Goal: Task Accomplishment & Management: Manage account settings

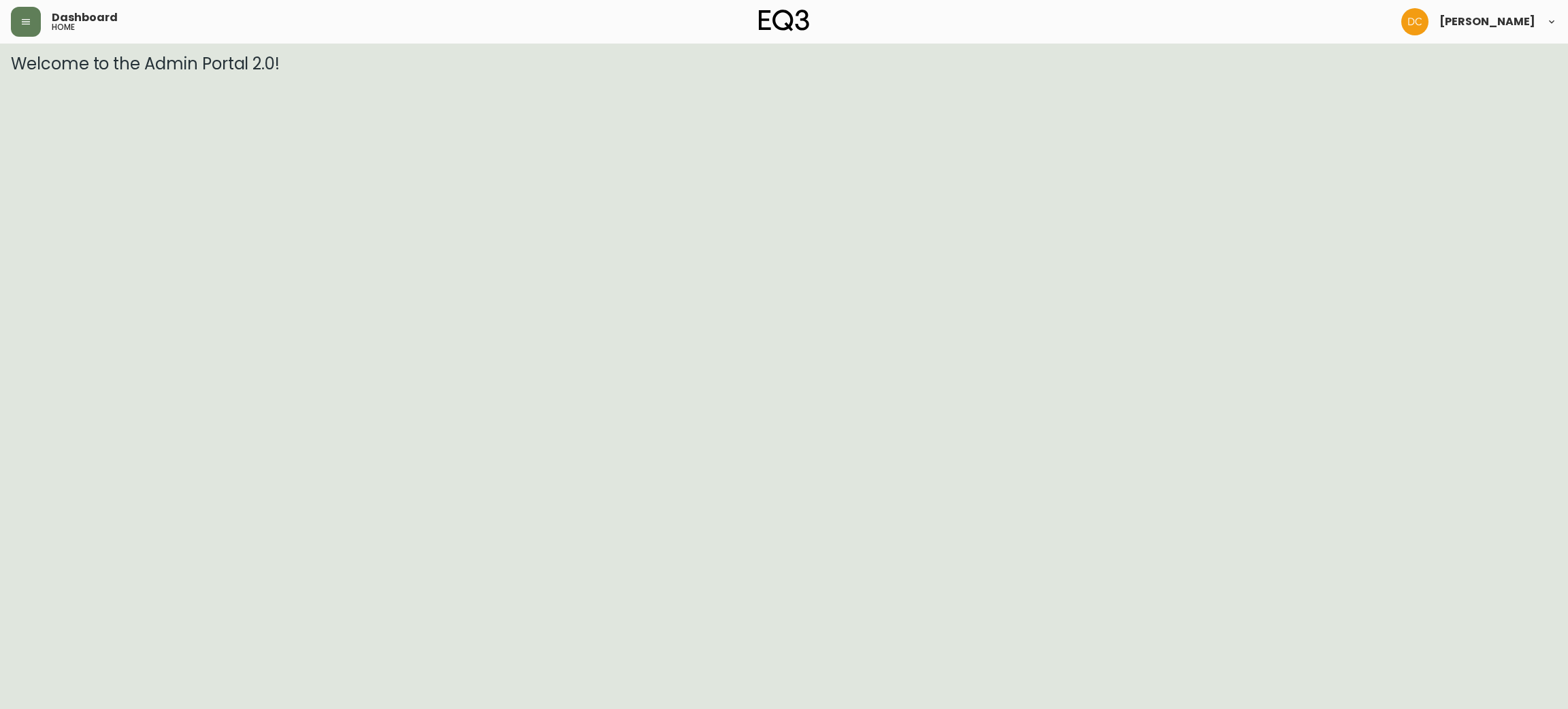
click at [40, 27] on div "Dashboard home" at bounding box center [268, 21] width 515 height 30
click at [29, 22] on icon "button" at bounding box center [26, 21] width 11 height 11
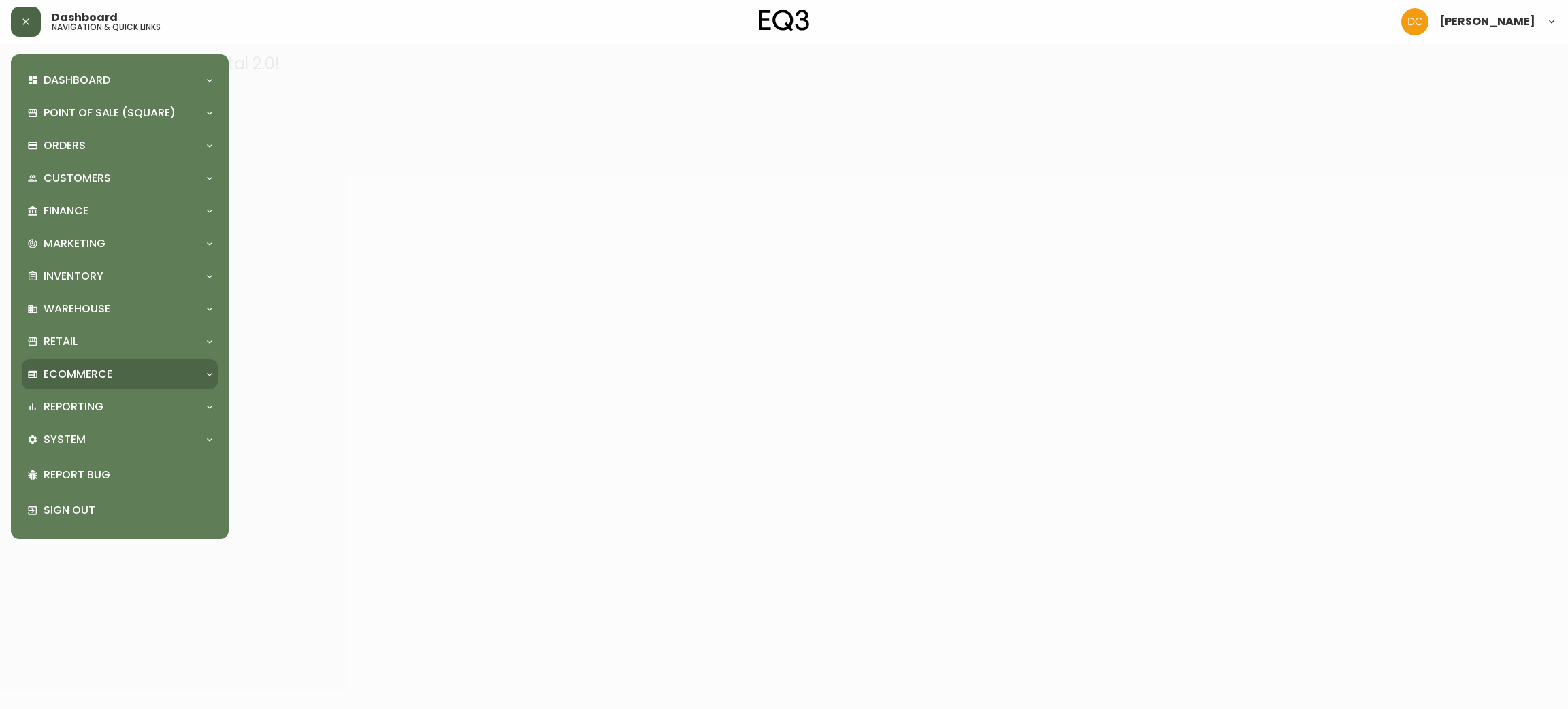
click at [132, 363] on div "Ecommerce" at bounding box center [120, 374] width 196 height 30
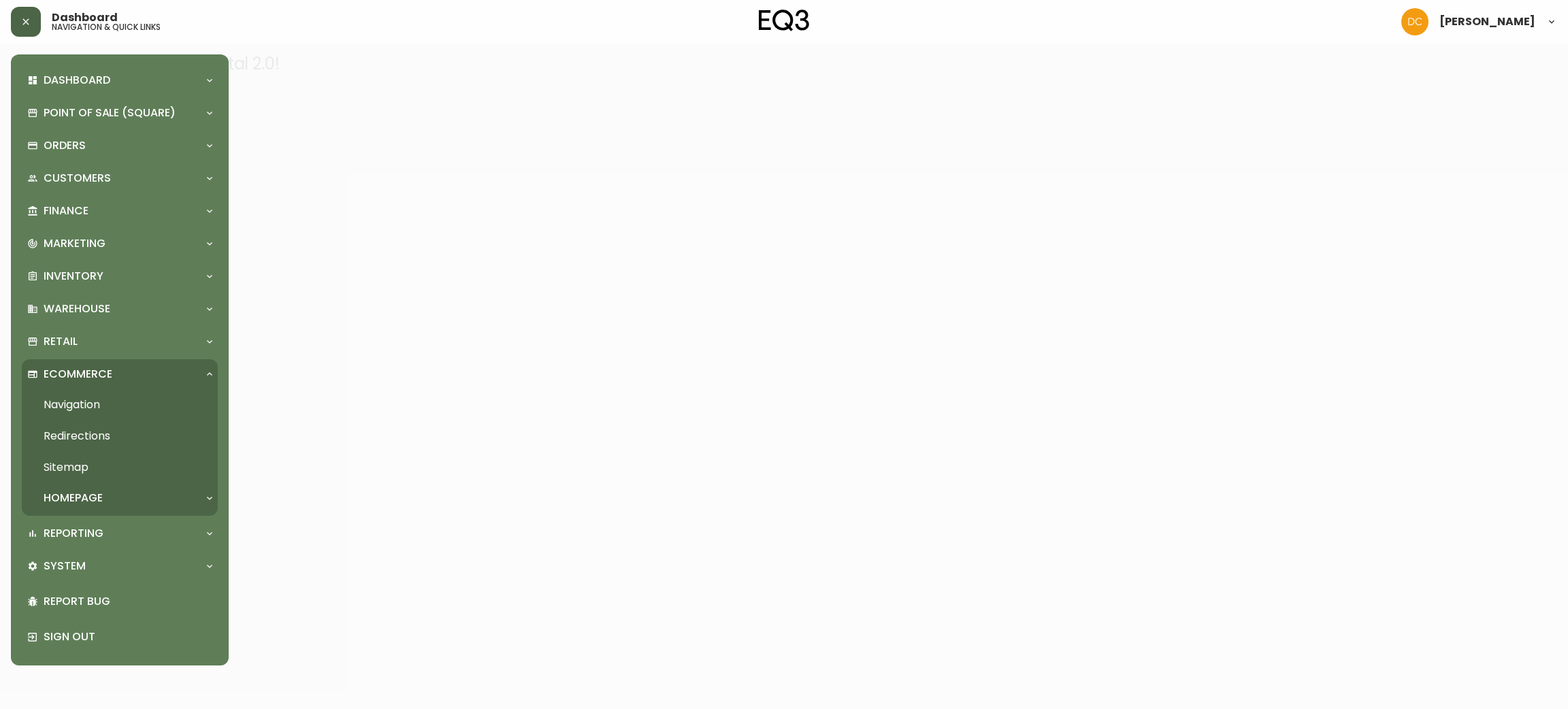
click at [122, 410] on link "Navigation" at bounding box center [120, 405] width 196 height 31
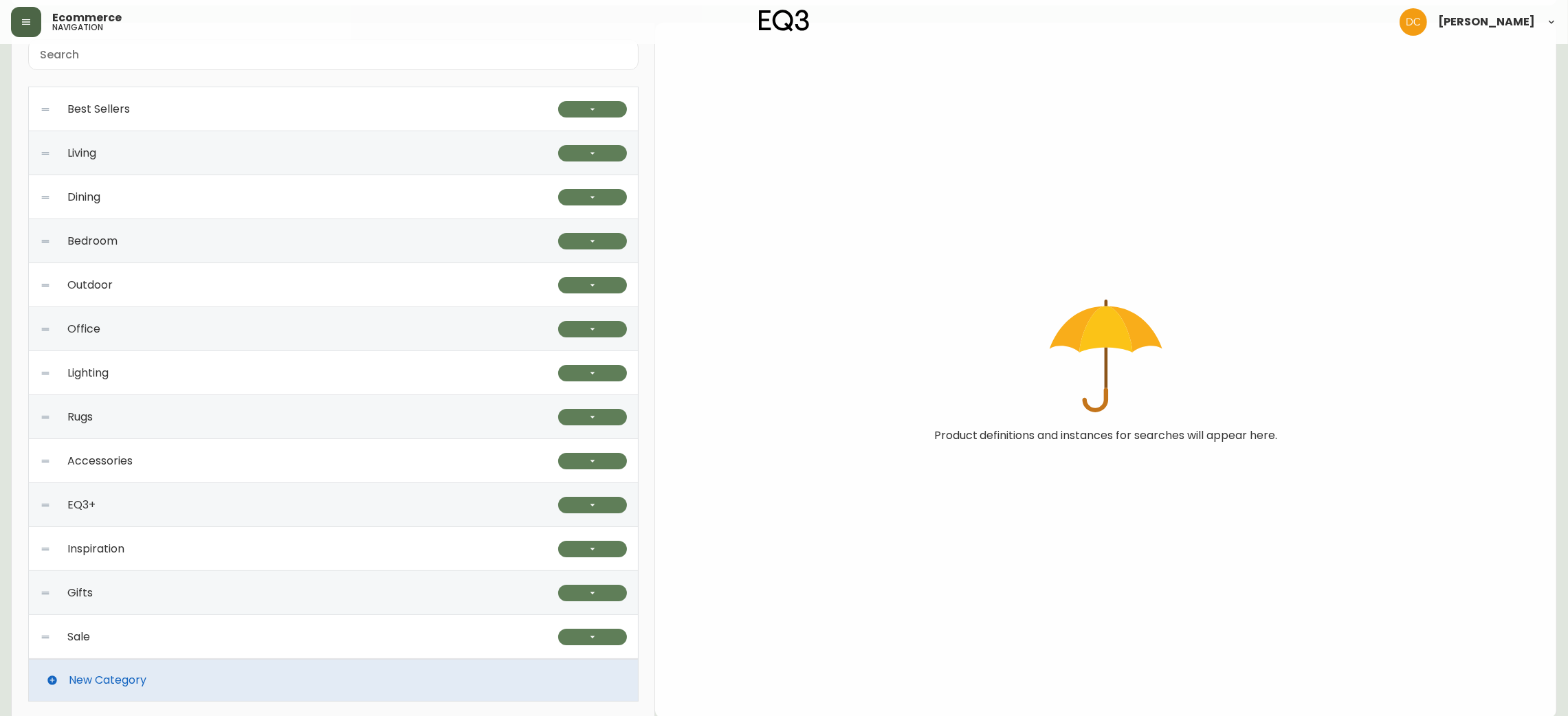
scroll to position [126, 0]
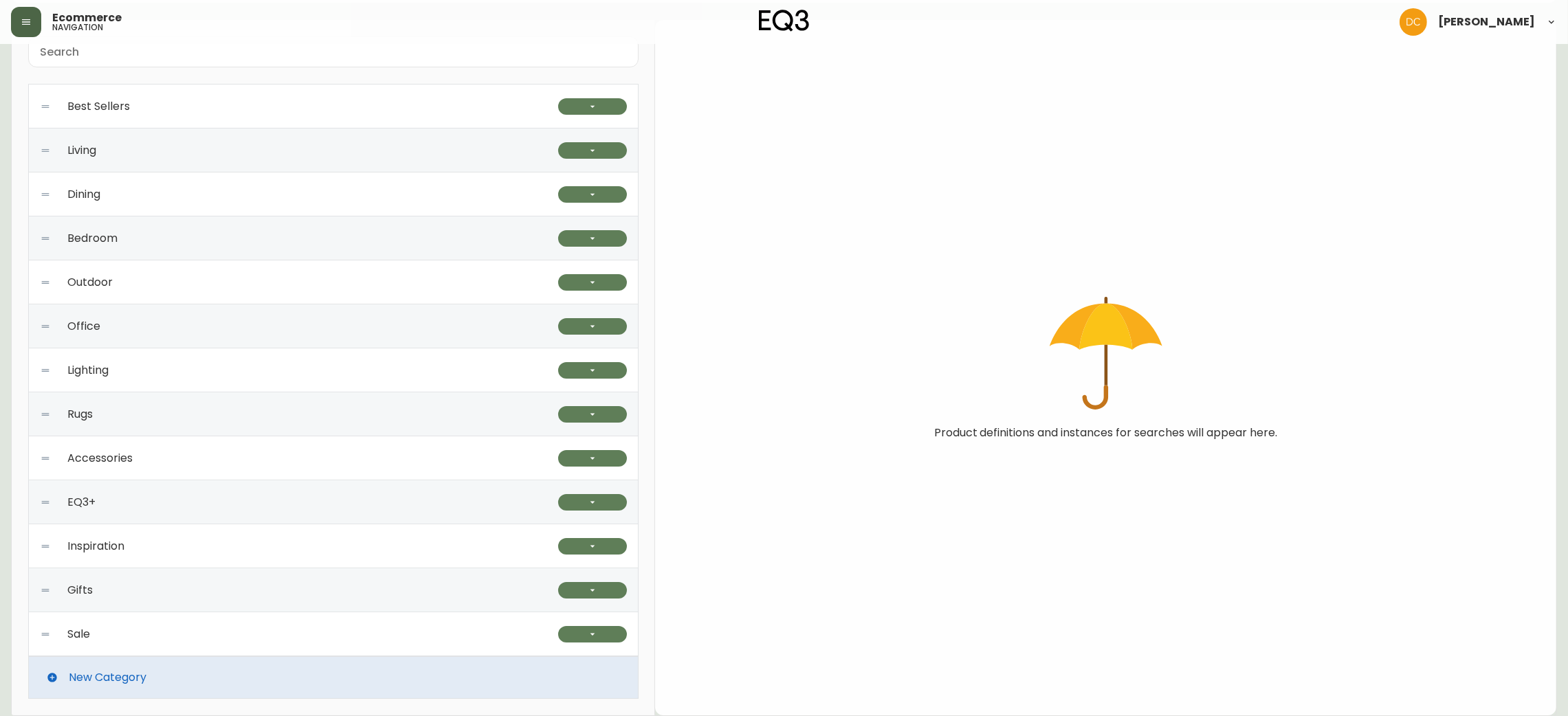
click at [548, 456] on div "Accessories" at bounding box center [299, 458] width 518 height 44
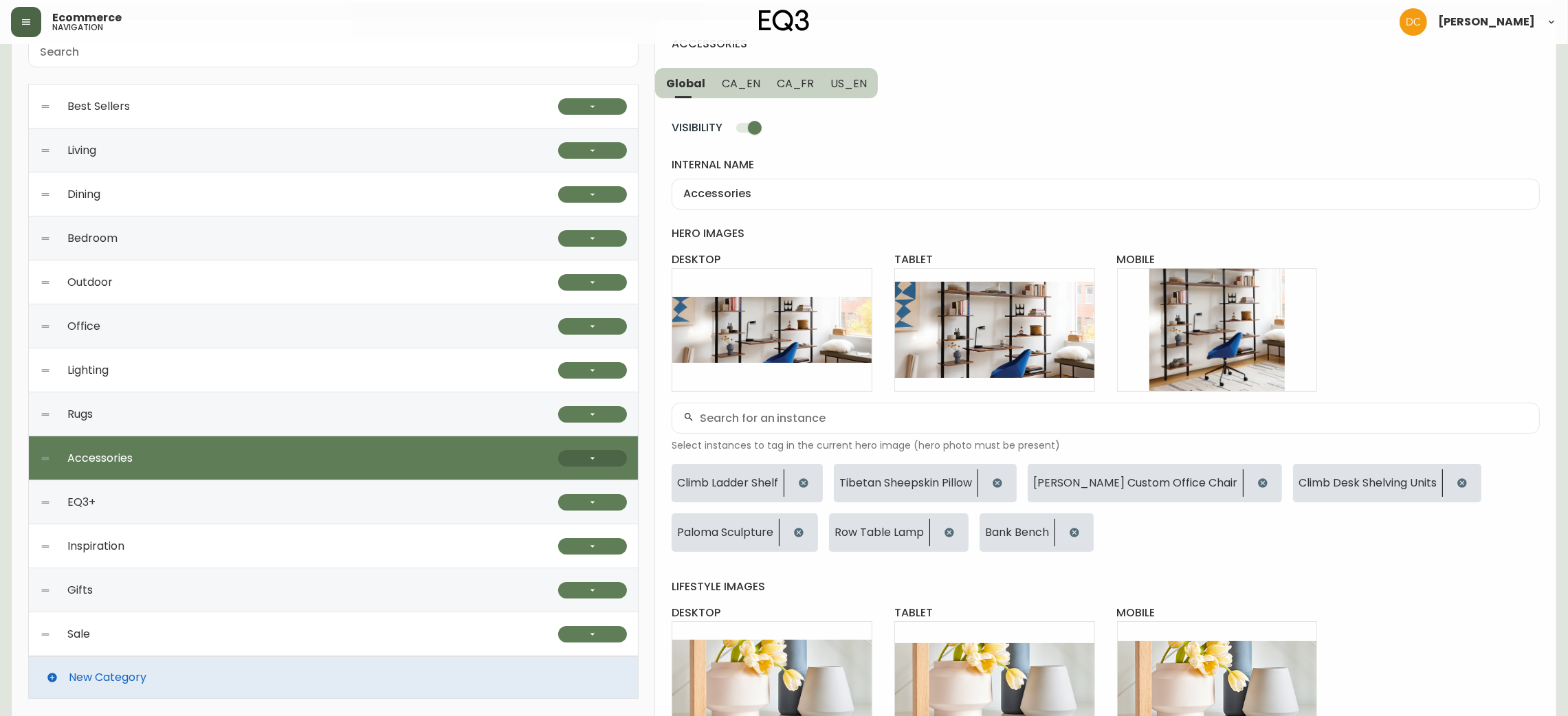
click at [570, 461] on button "button" at bounding box center [593, 458] width 68 height 16
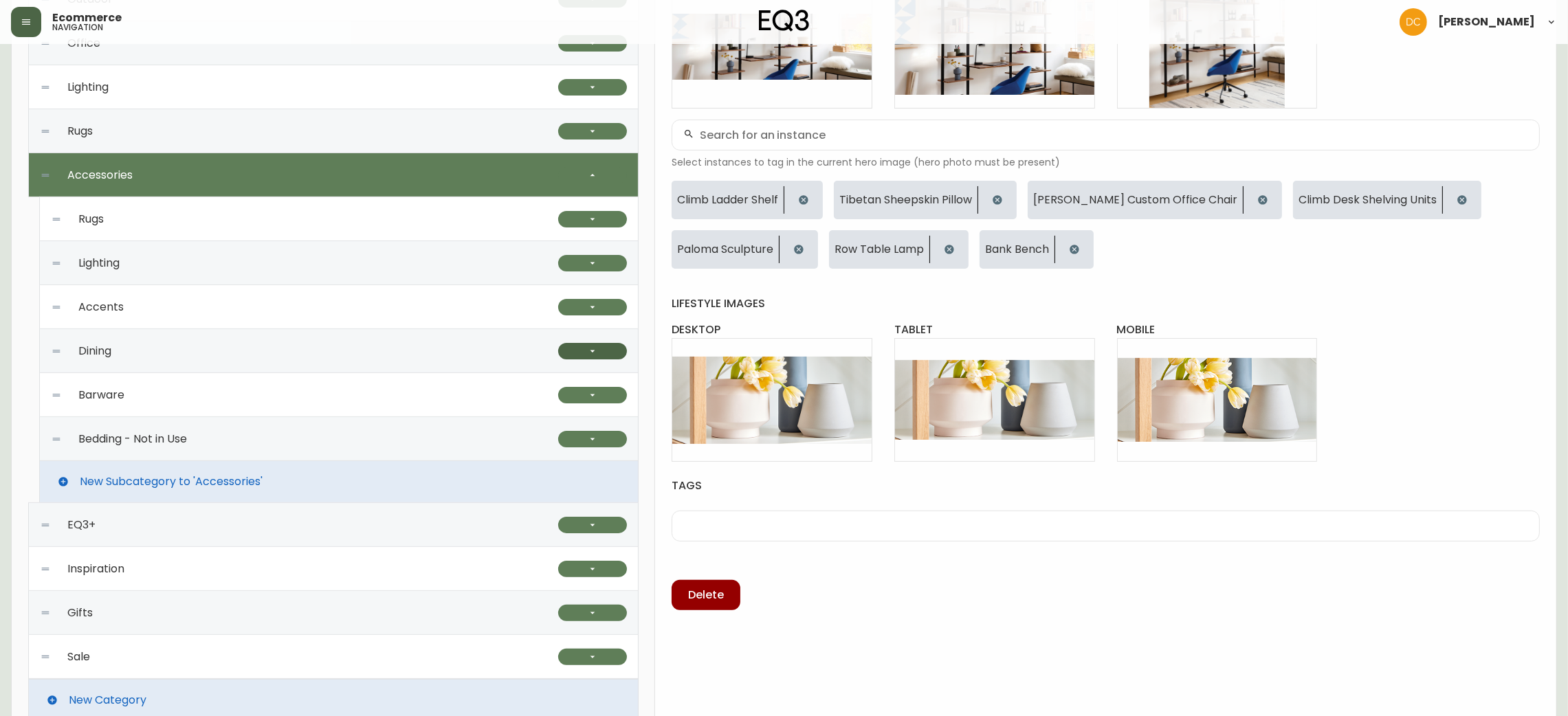
scroll to position [412, 0]
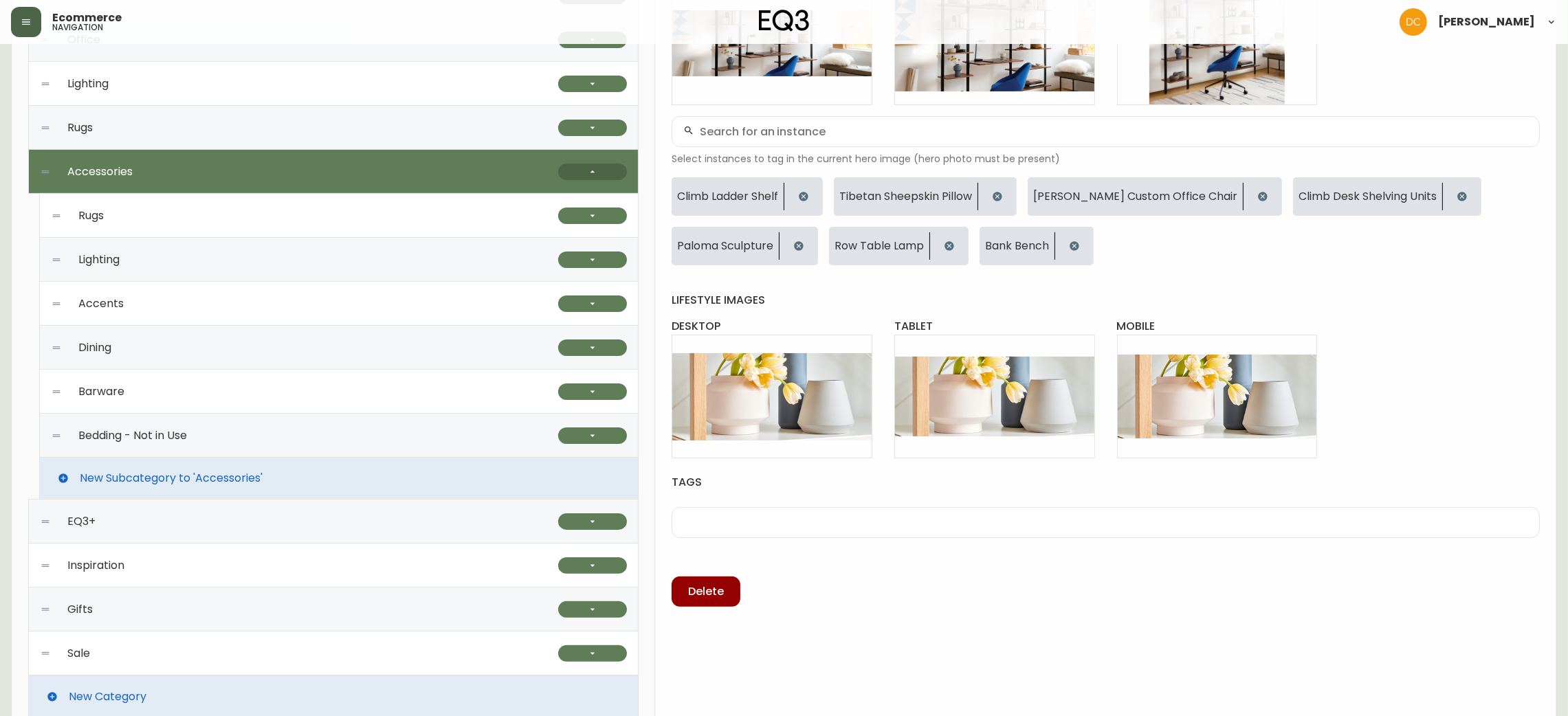
click at [590, 180] on button "button" at bounding box center [593, 172] width 68 height 16
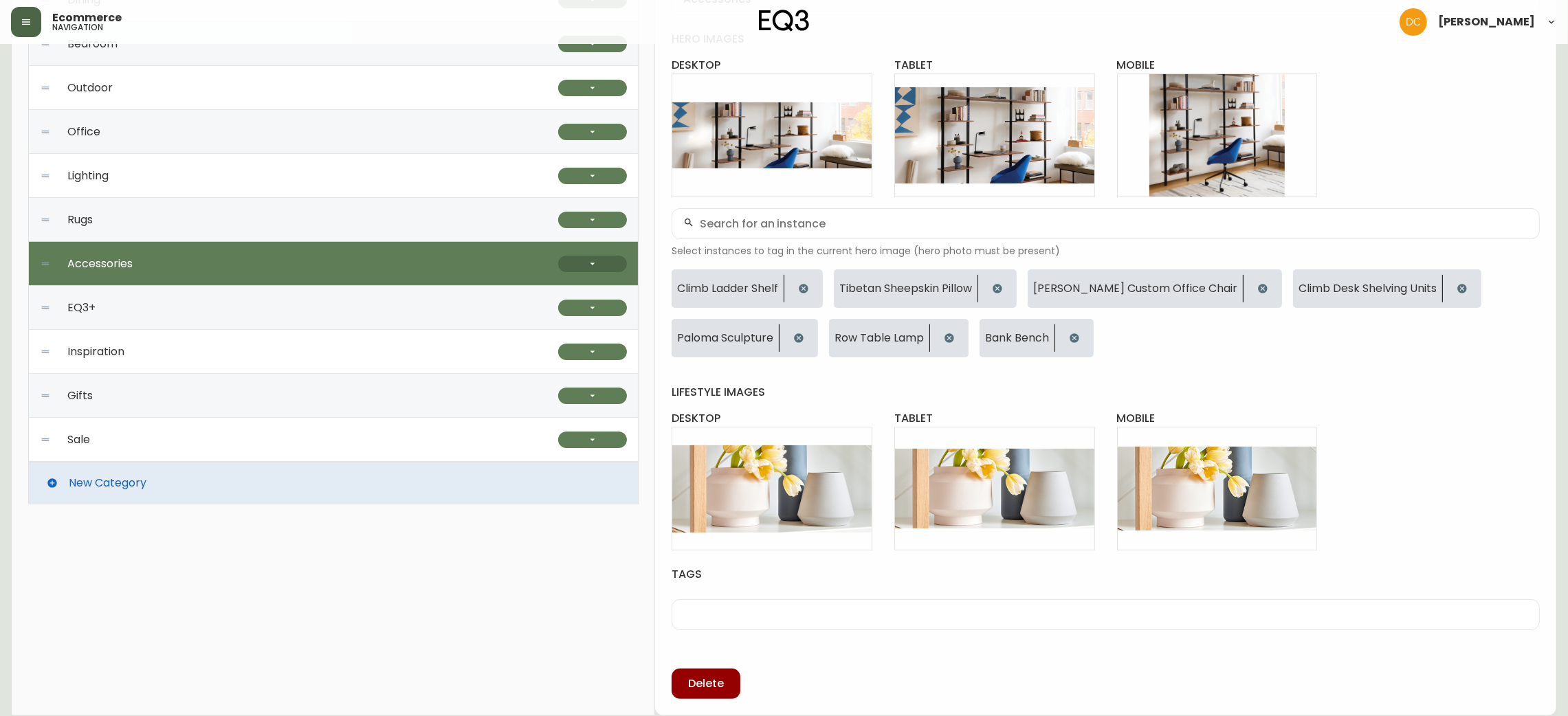
scroll to position [320, 0]
click at [597, 259] on icon "button" at bounding box center [593, 263] width 11 height 11
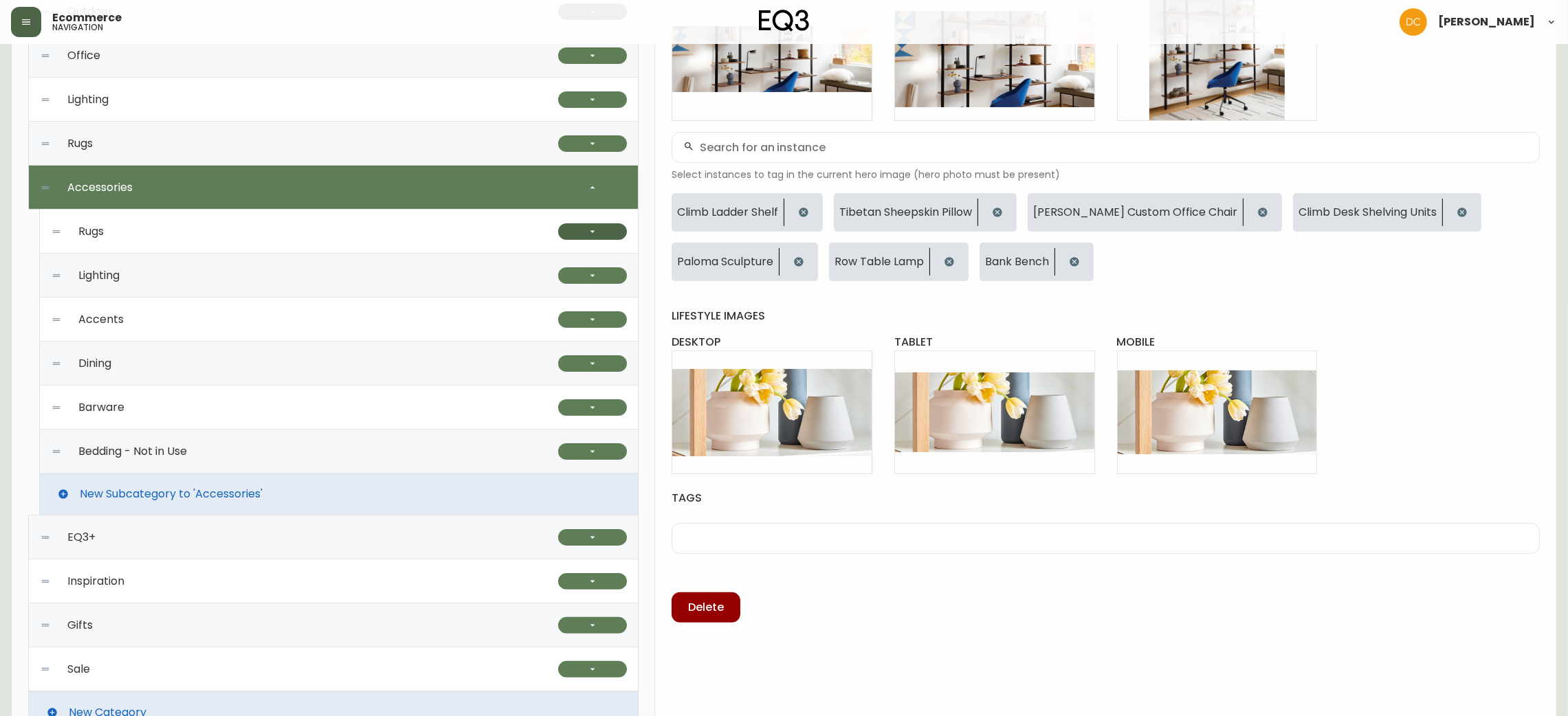
scroll to position [412, 0]
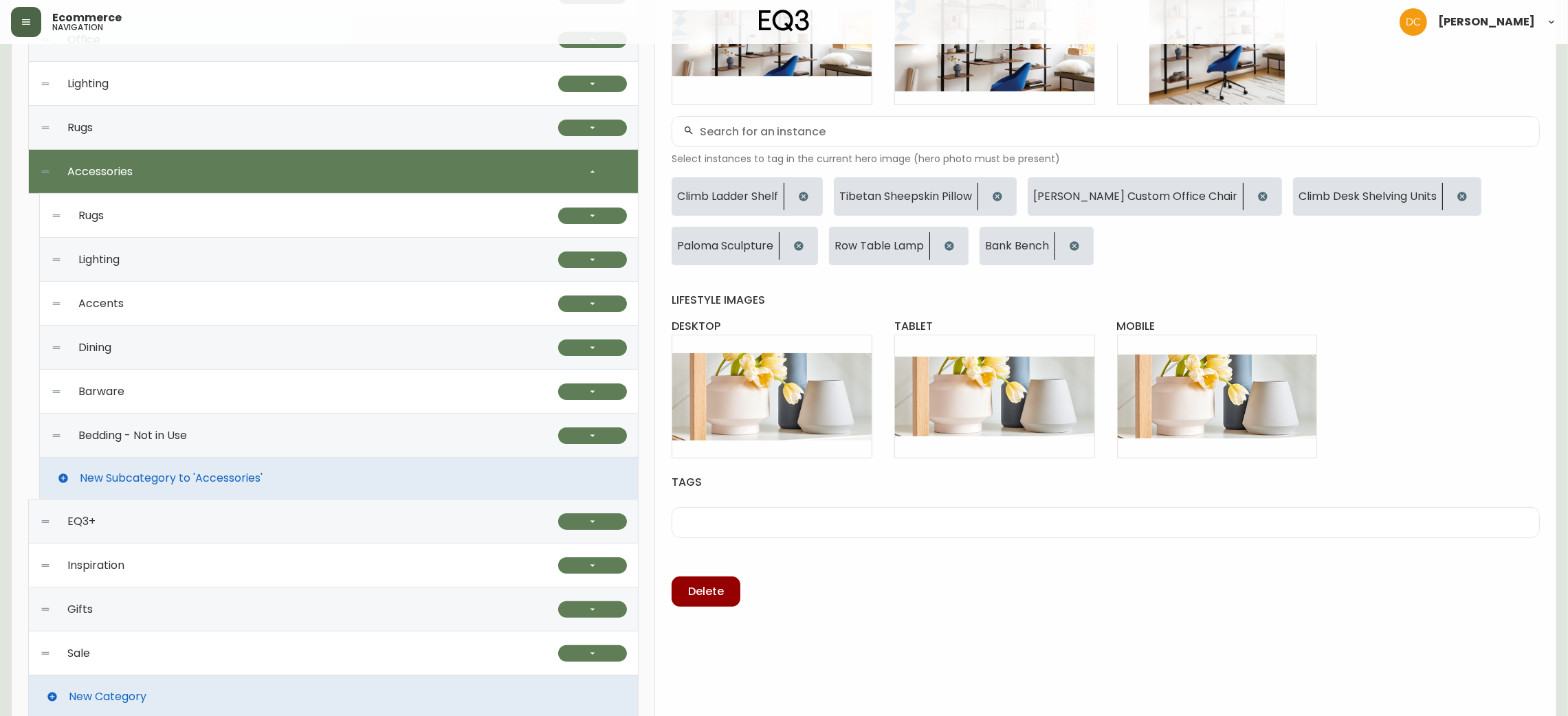
click at [526, 229] on div "Rugs" at bounding box center [304, 215] width 507 height 44
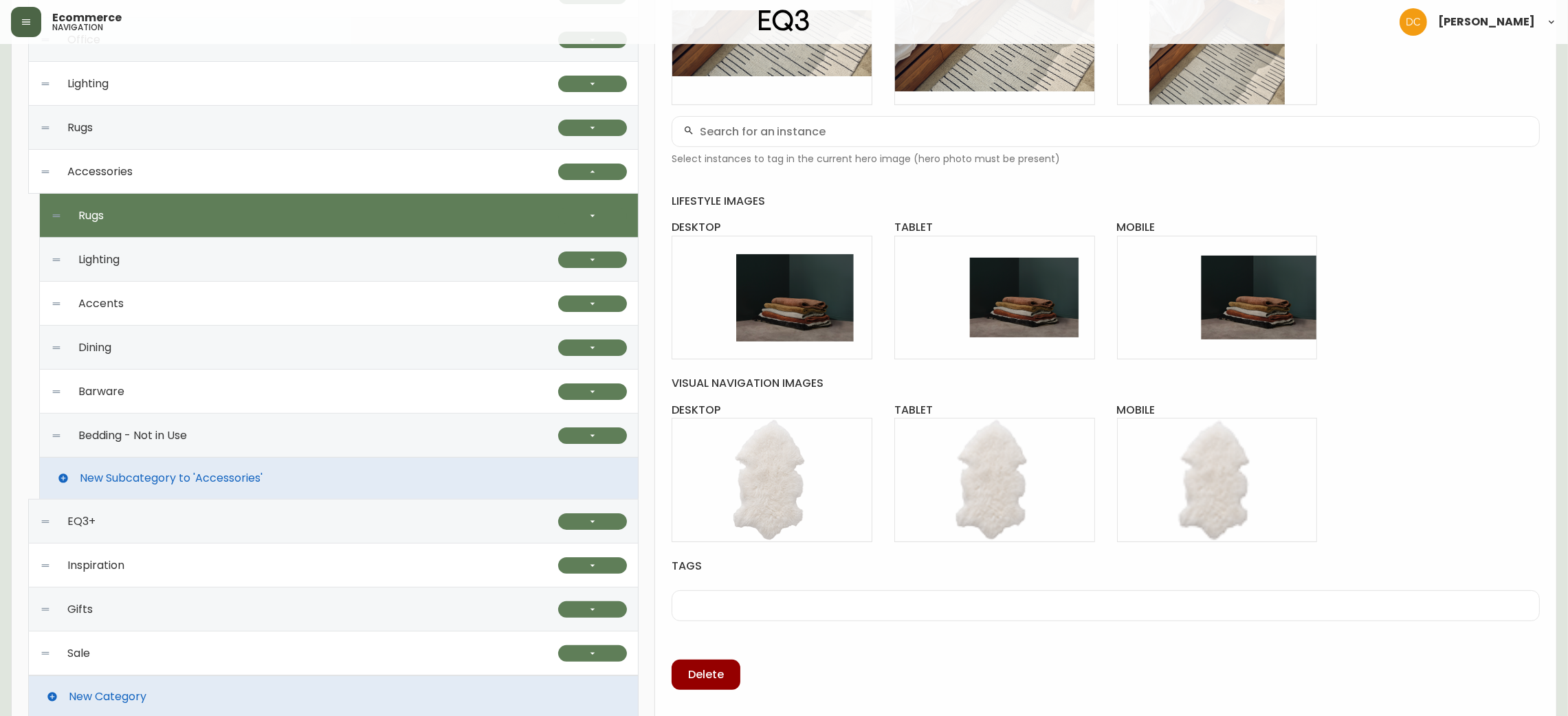
click at [605, 228] on div at bounding box center [593, 215] width 68 height 44
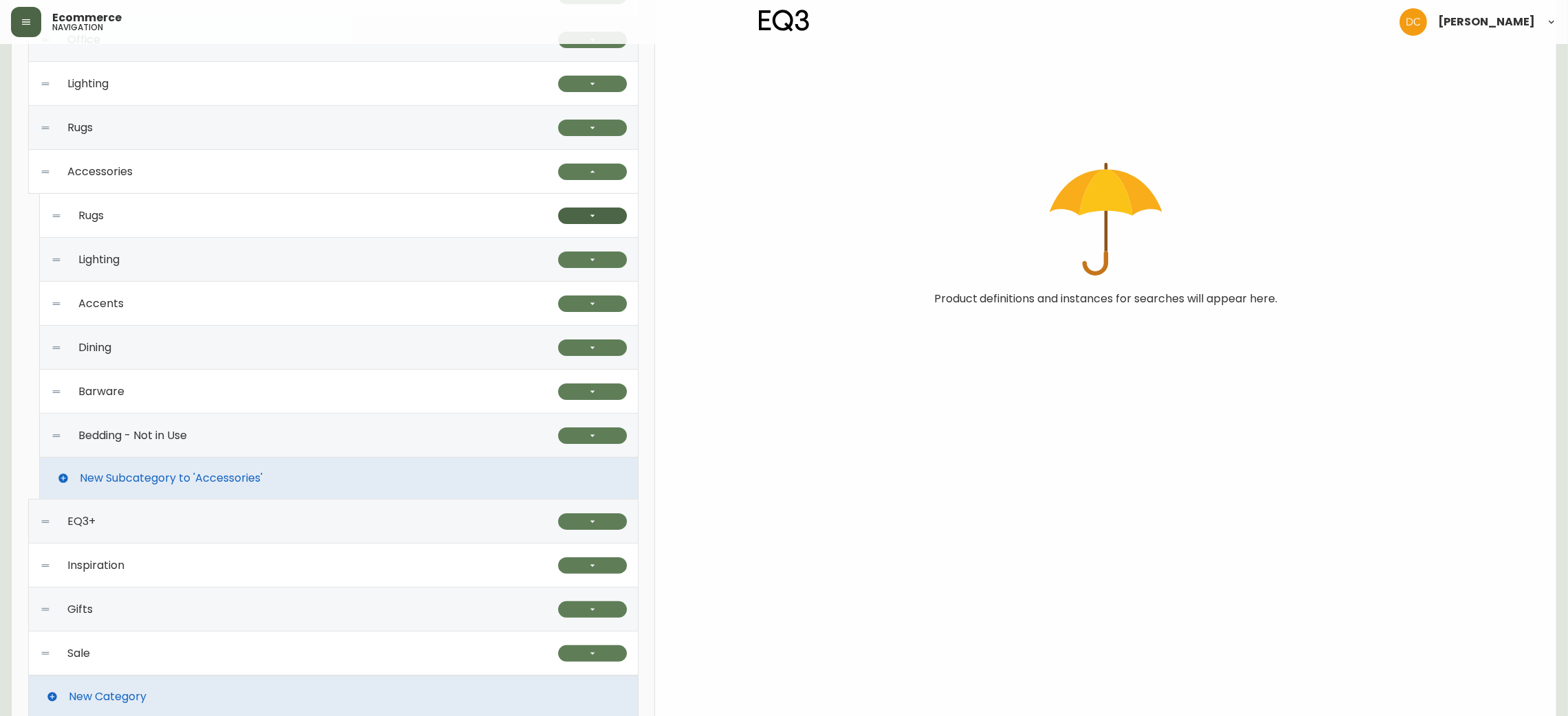
click at [604, 211] on button "button" at bounding box center [593, 216] width 68 height 16
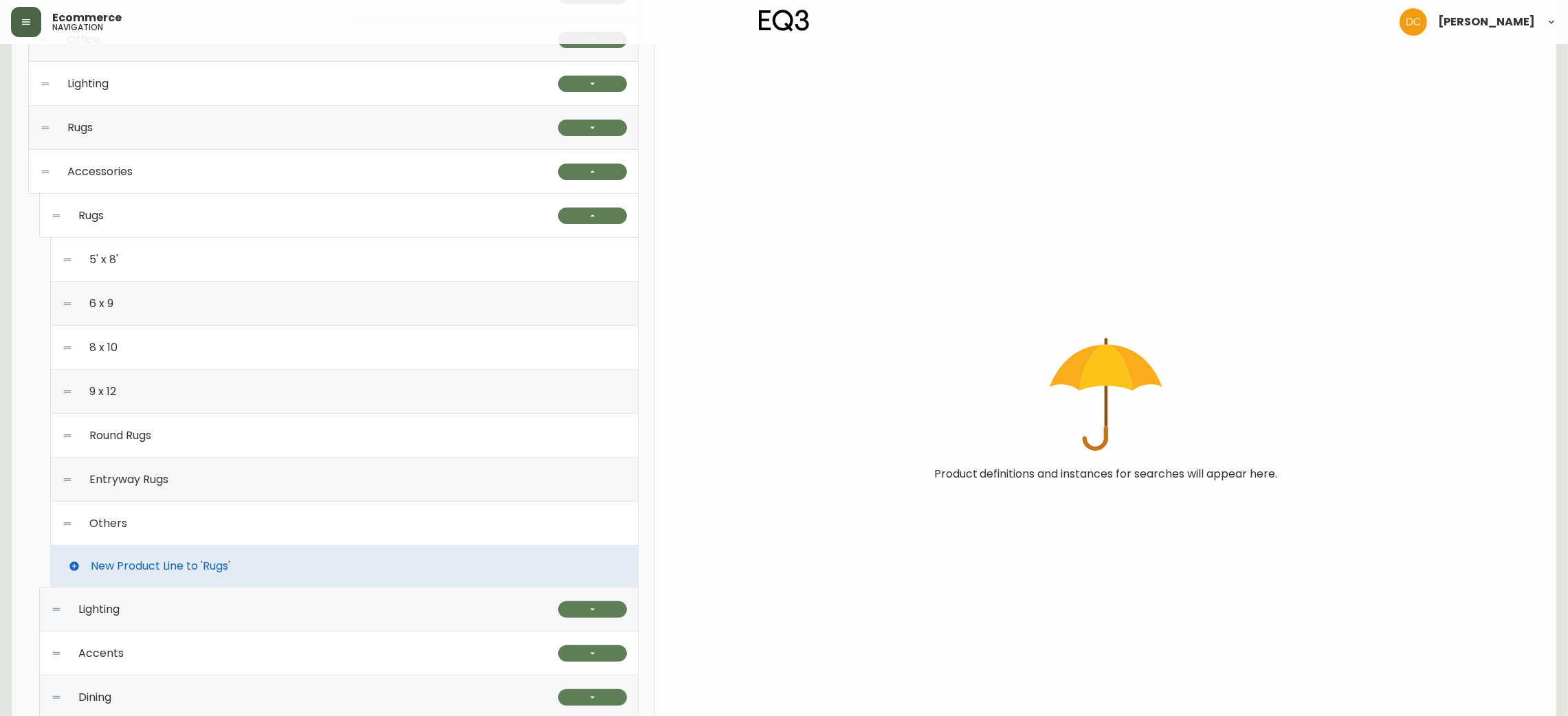
click at [517, 261] on div "5' x 8'" at bounding box center [344, 259] width 565 height 44
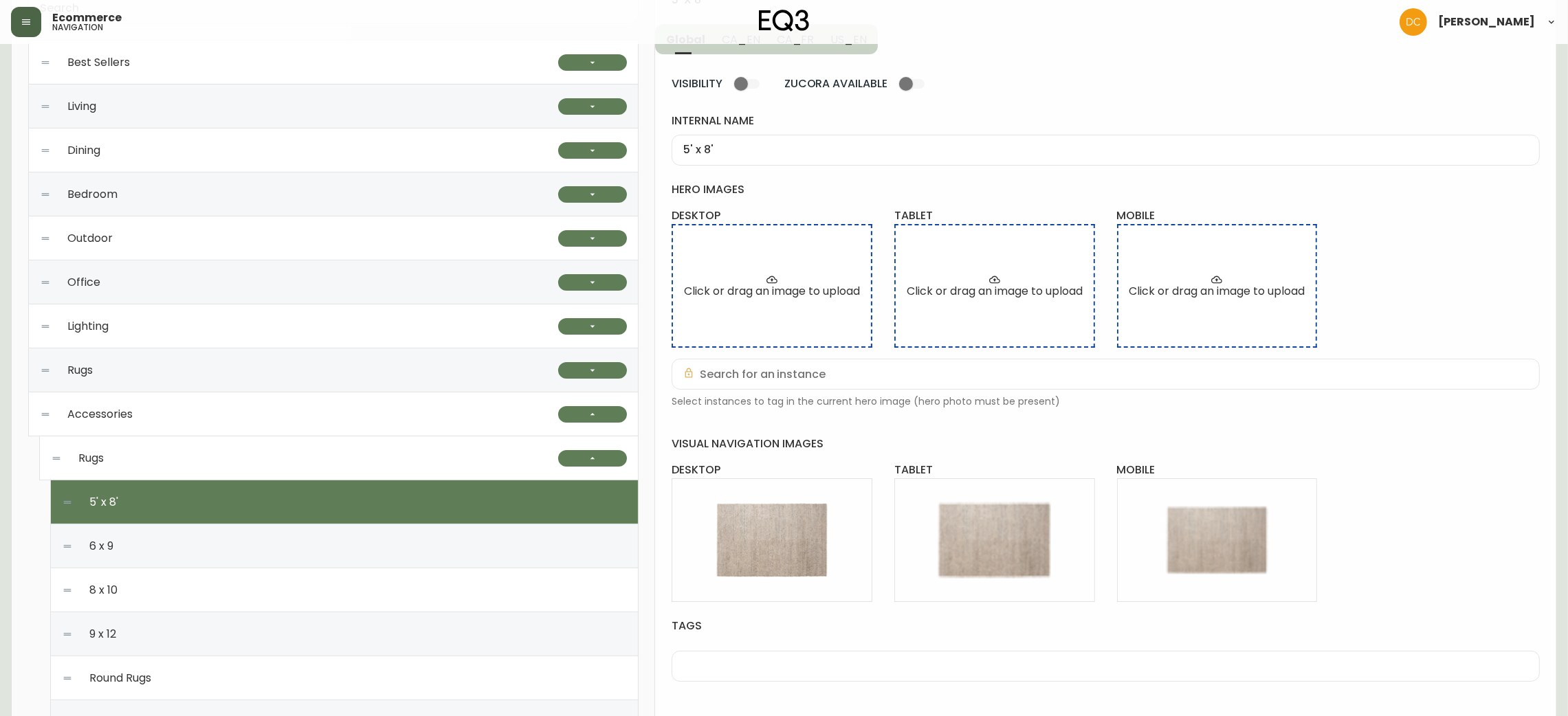
scroll to position [206, 0]
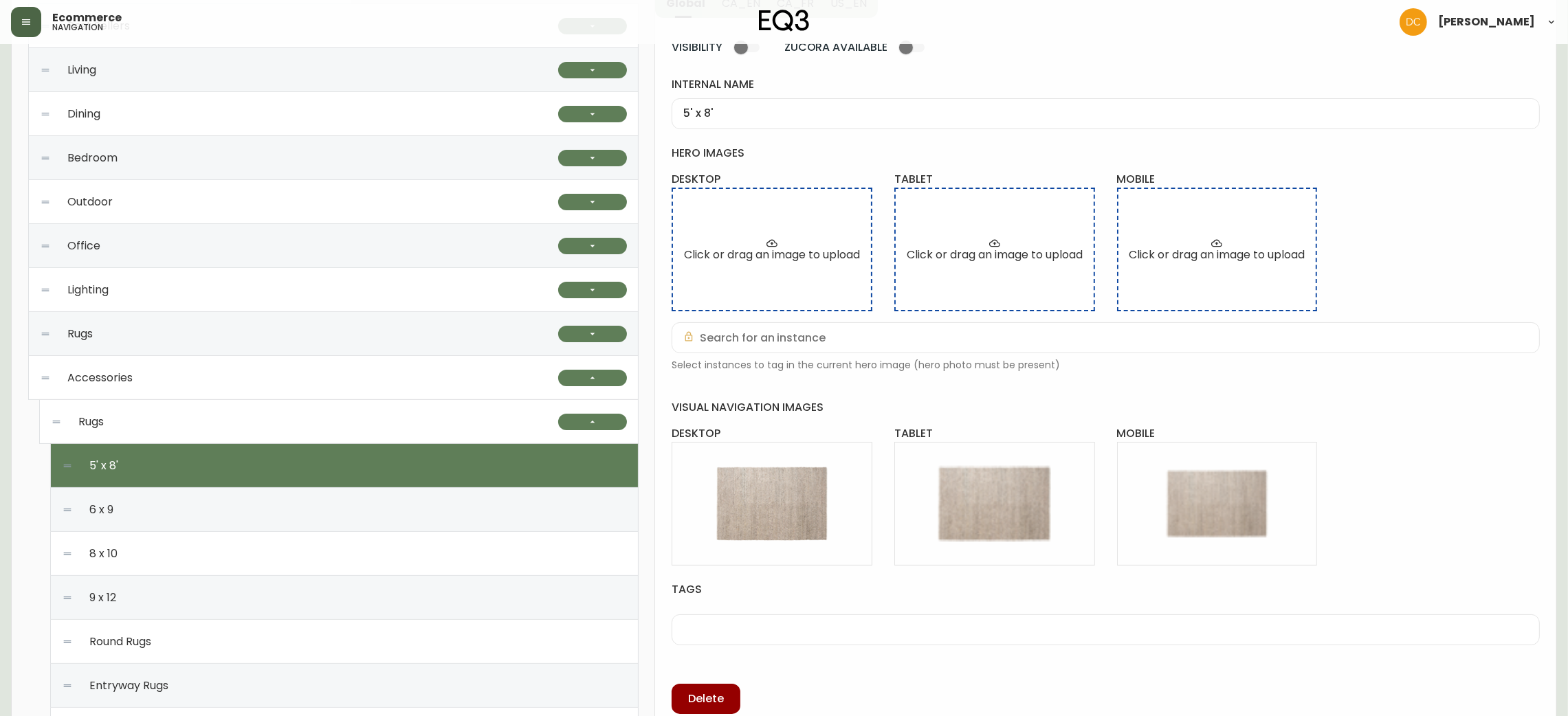
drag, startPoint x: 440, startPoint y: 534, endPoint x: 444, endPoint y: 524, distance: 10.8
click at [440, 531] on div "5' x 8' 6 x 9 8 x 10 9 x 12 Round Rugs Entryway Rugs Others" at bounding box center [344, 598] width 588 height 309
click at [448, 516] on div "6 x 9" at bounding box center [344, 510] width 565 height 44
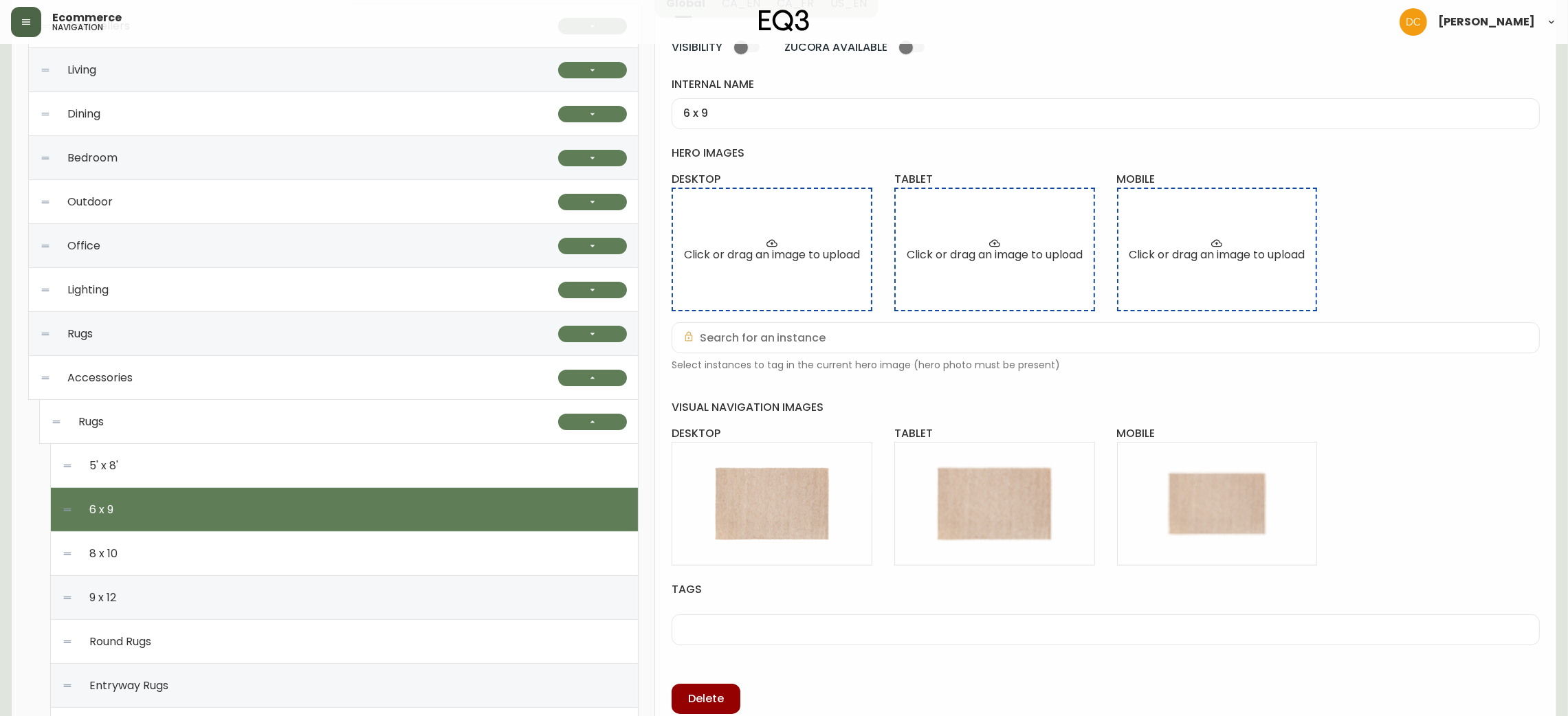
click at [447, 552] on div "8 x 10" at bounding box center [344, 554] width 565 height 44
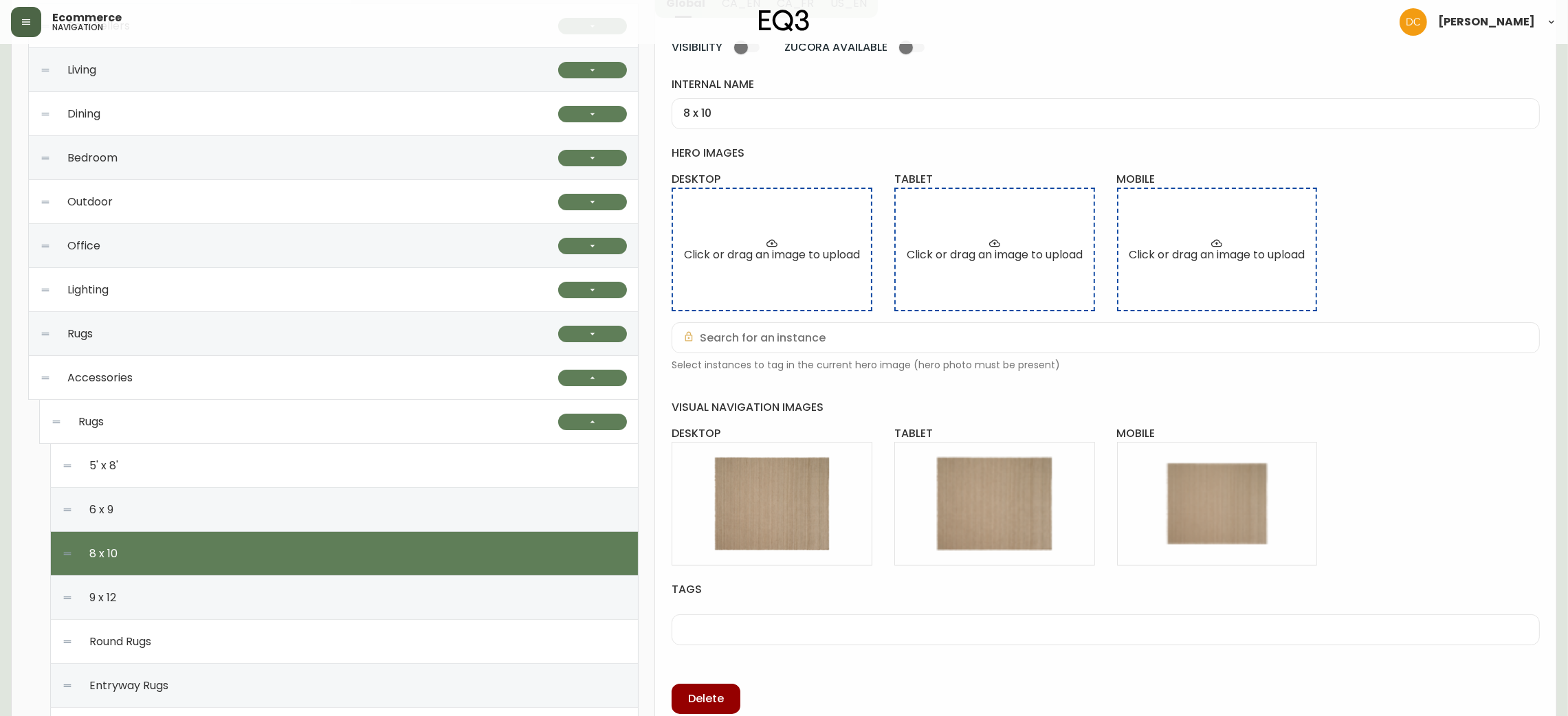
click at [430, 606] on div "9 x 12" at bounding box center [344, 598] width 565 height 44
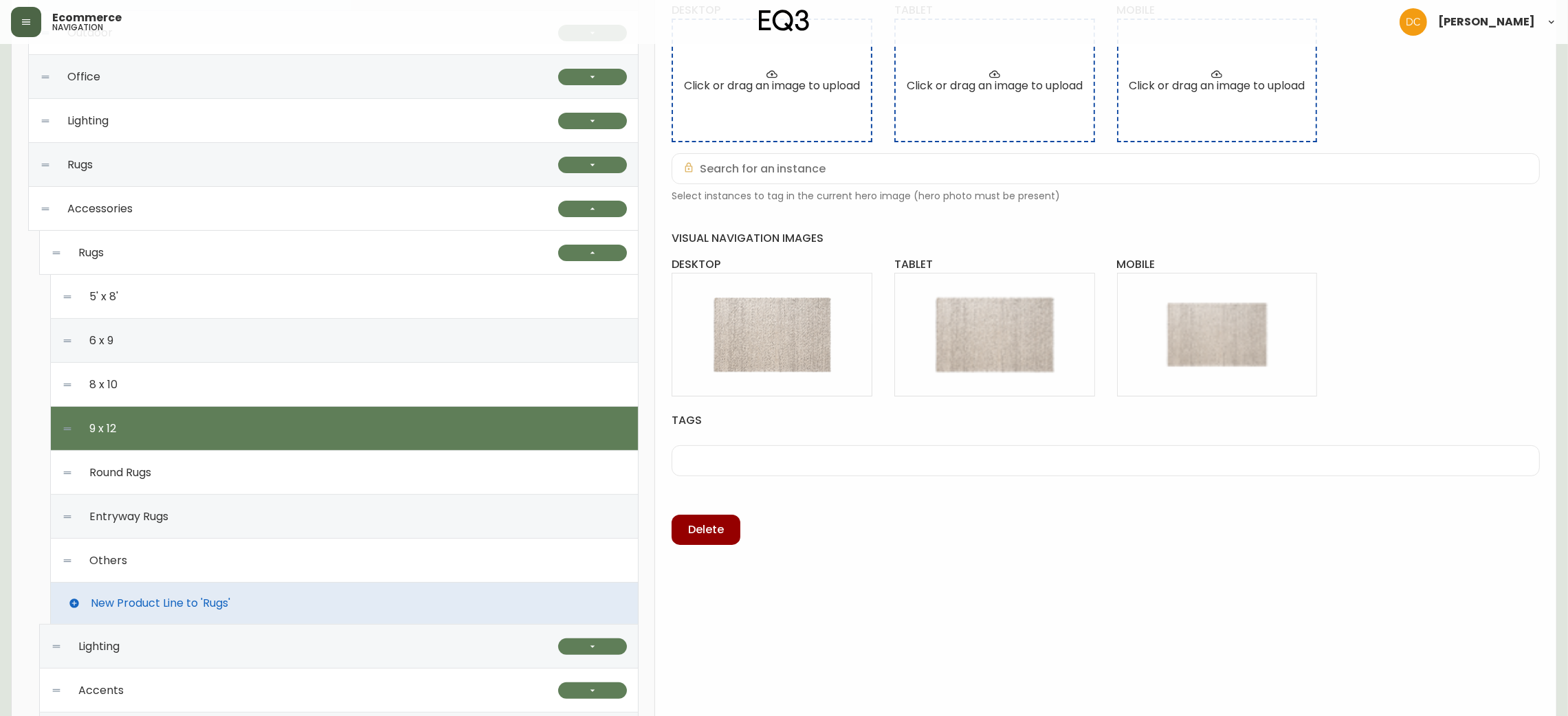
scroll to position [412, 0]
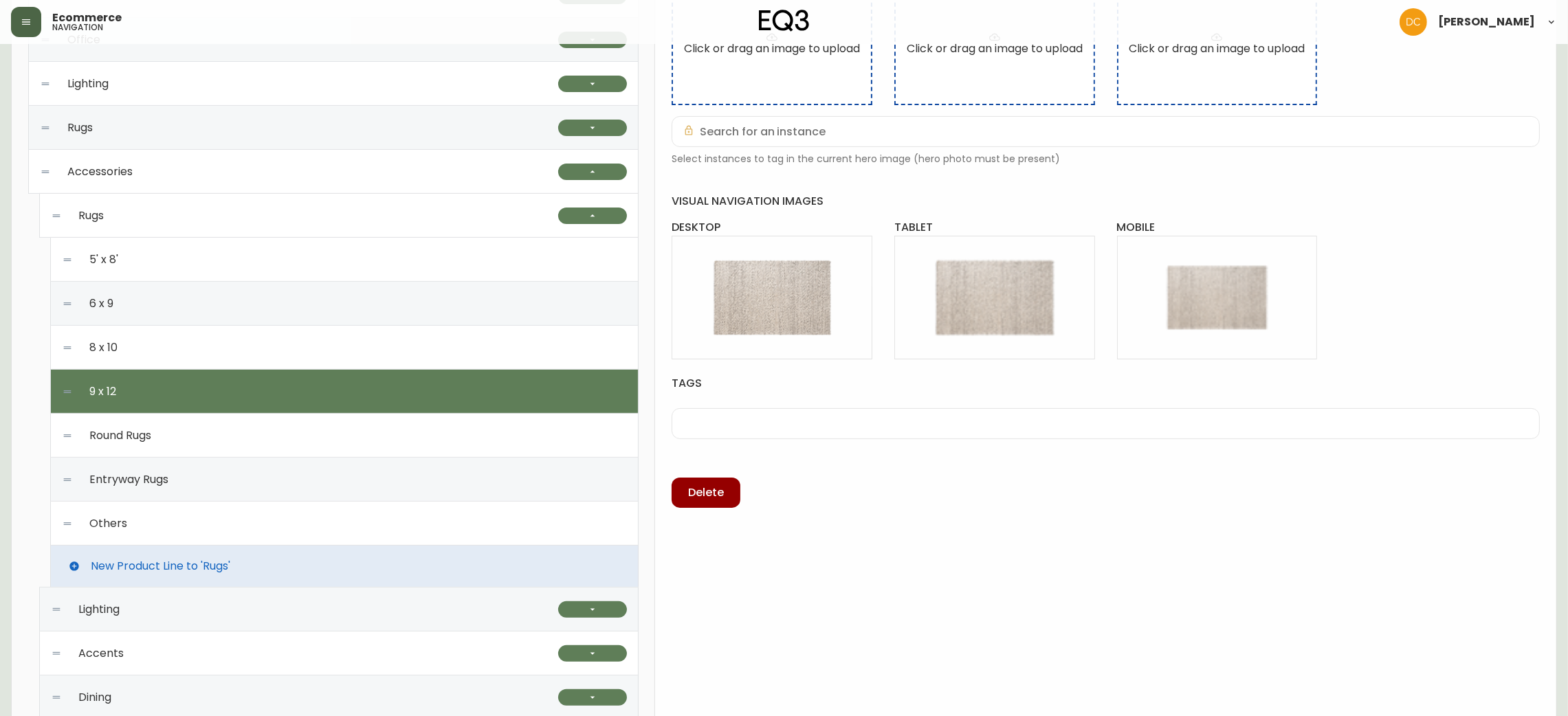
click at [467, 436] on div "Round Rugs" at bounding box center [344, 435] width 565 height 44
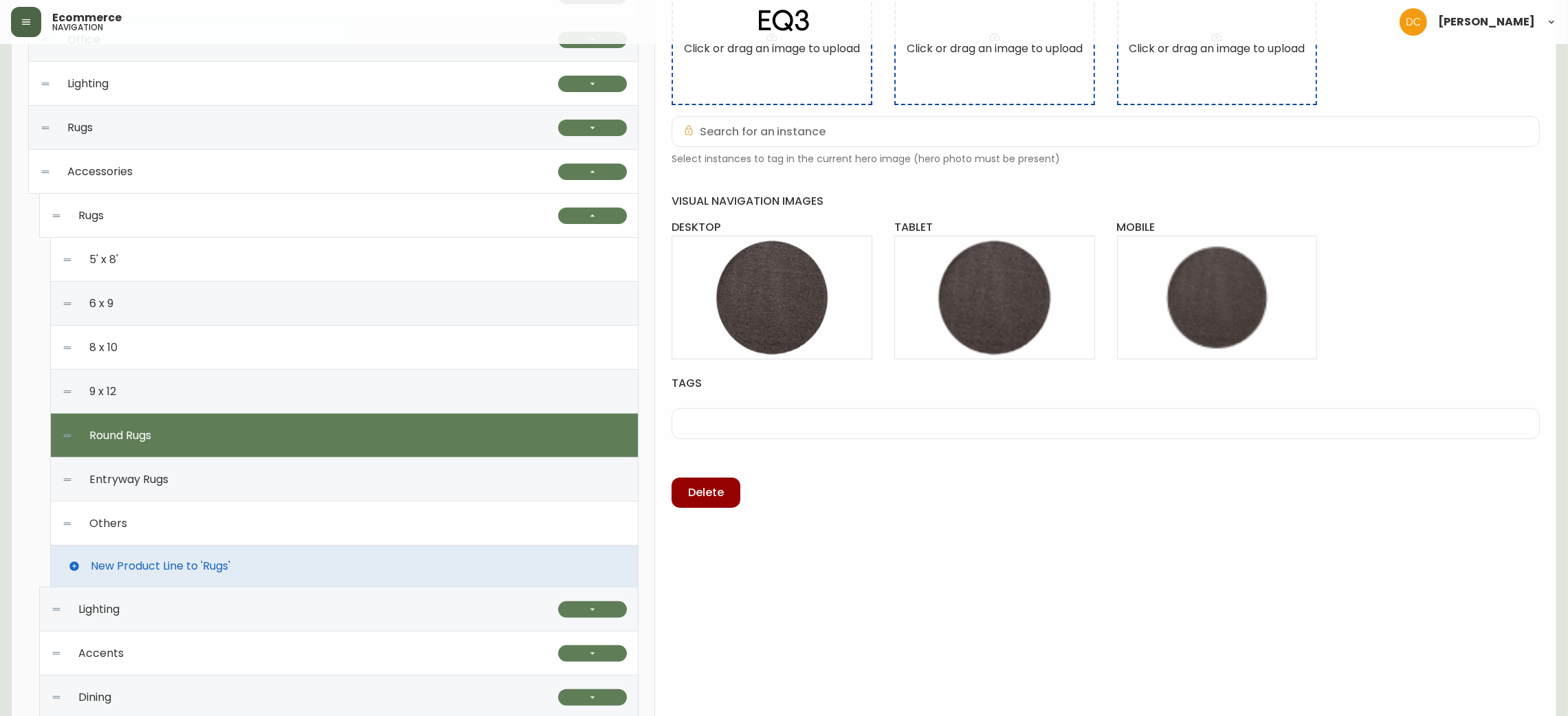
click at [476, 481] on div "Entryway Rugs" at bounding box center [344, 479] width 565 height 44
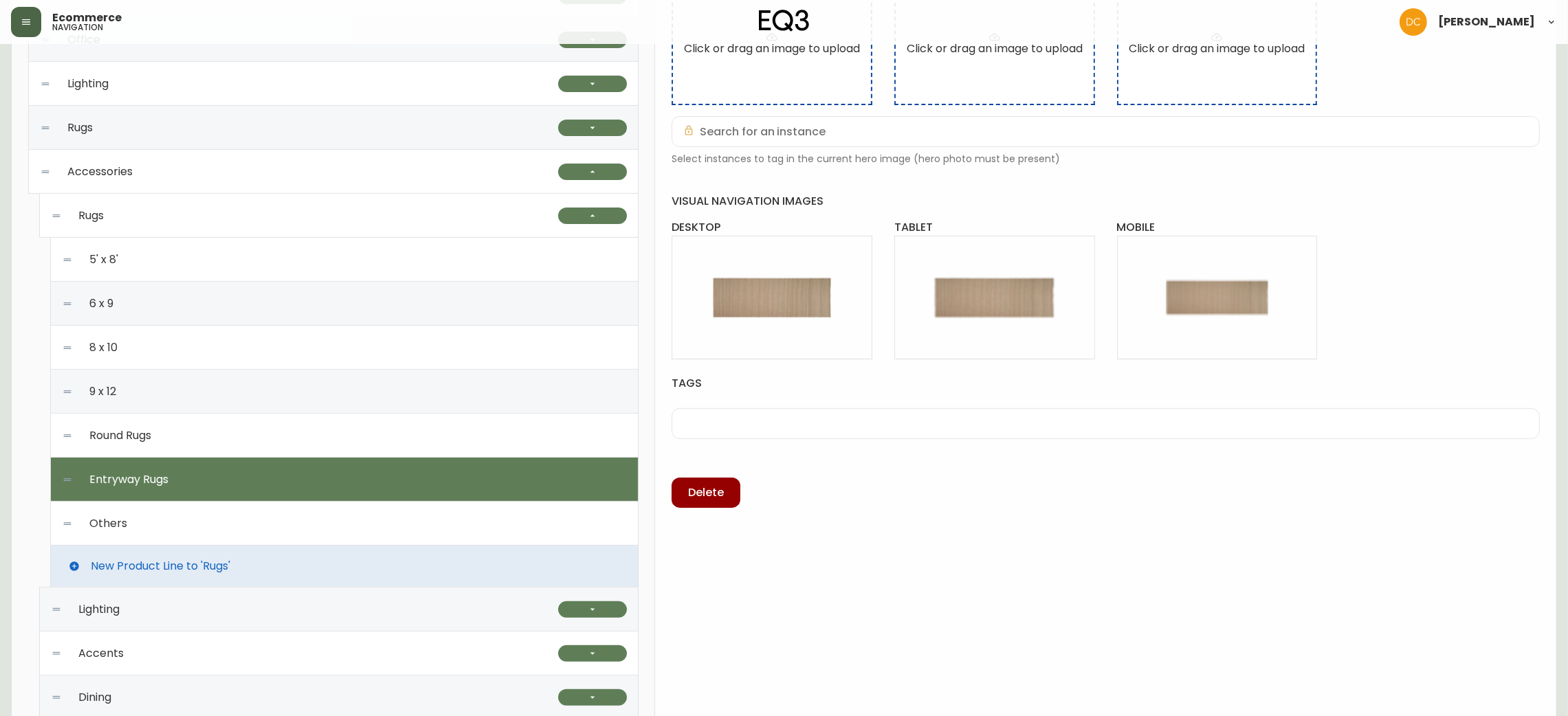
click at [465, 525] on div "Others" at bounding box center [344, 523] width 565 height 44
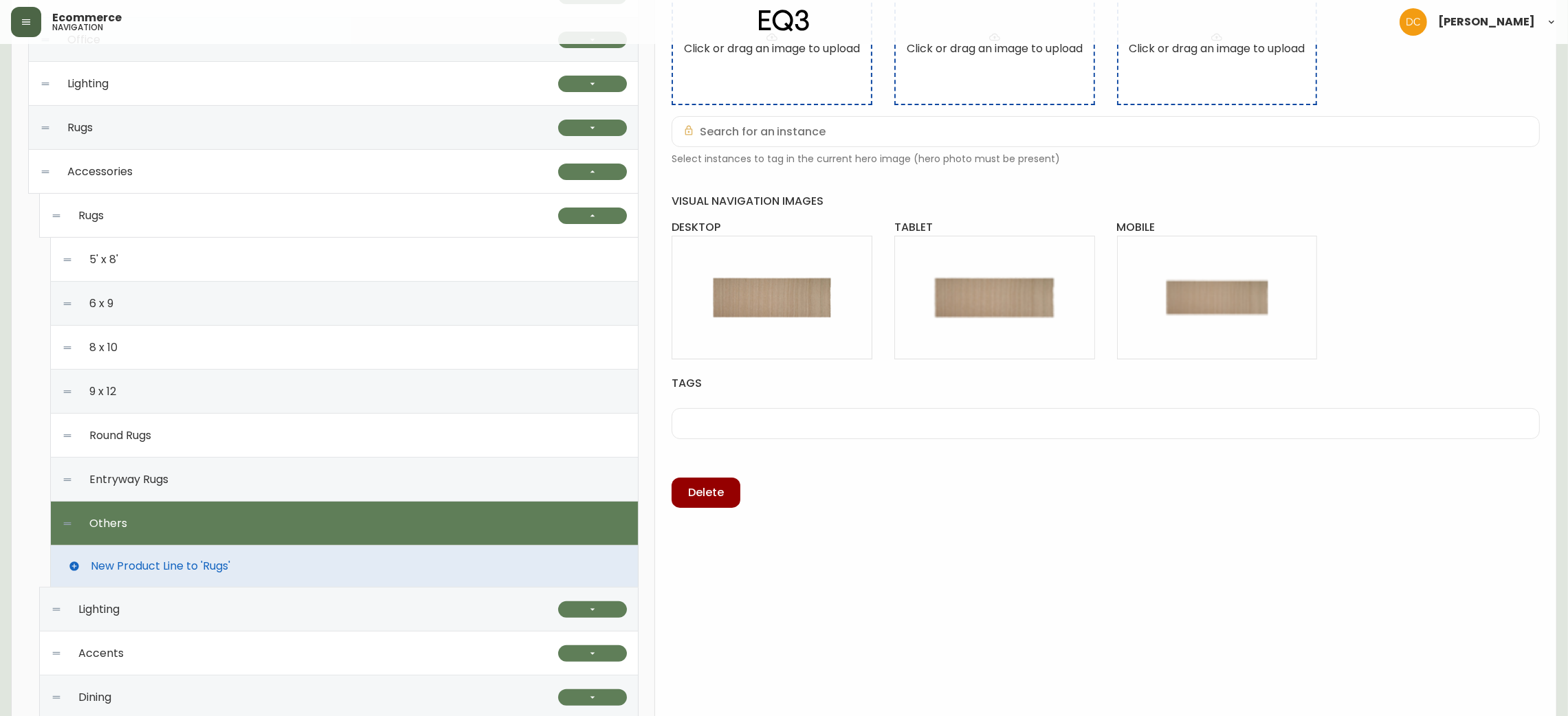
type input "Others"
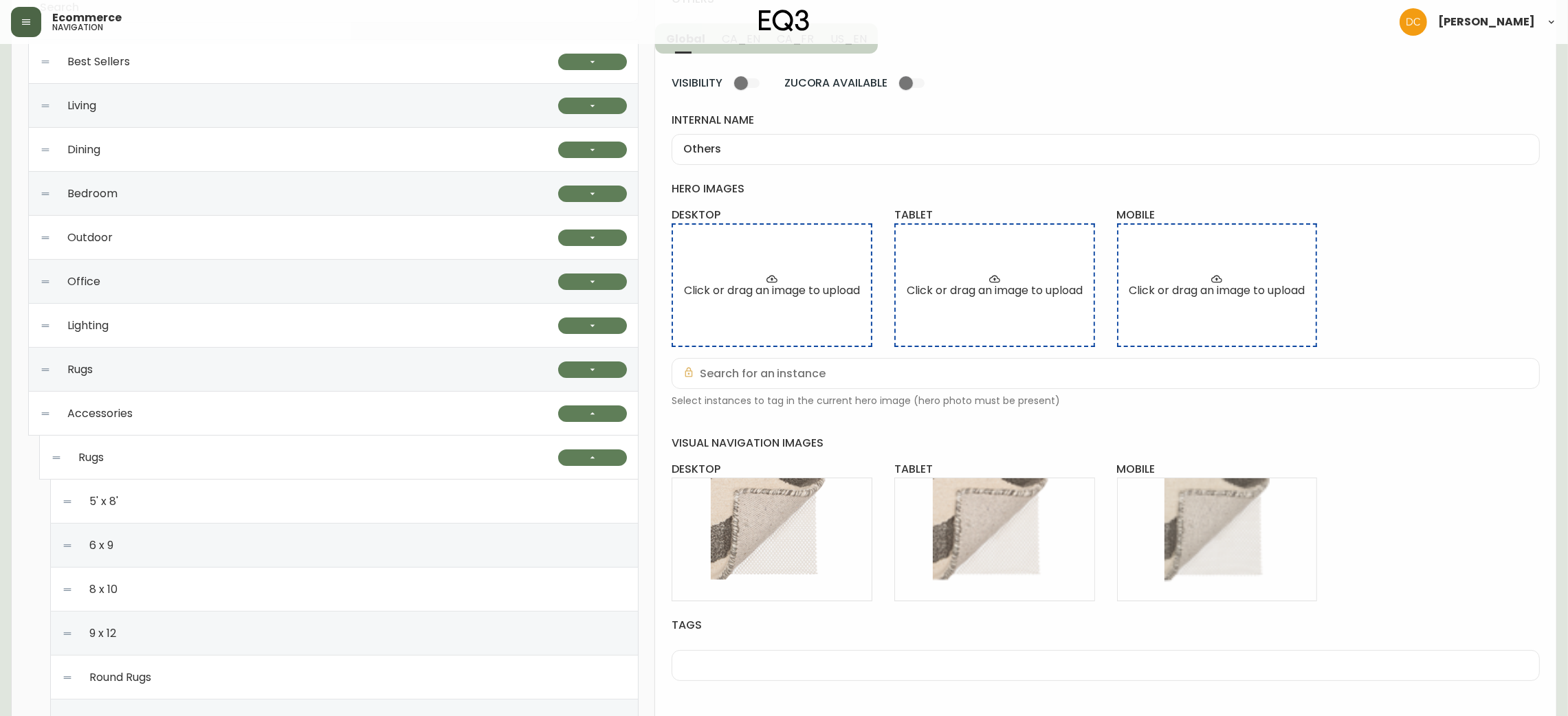
scroll to position [206, 0]
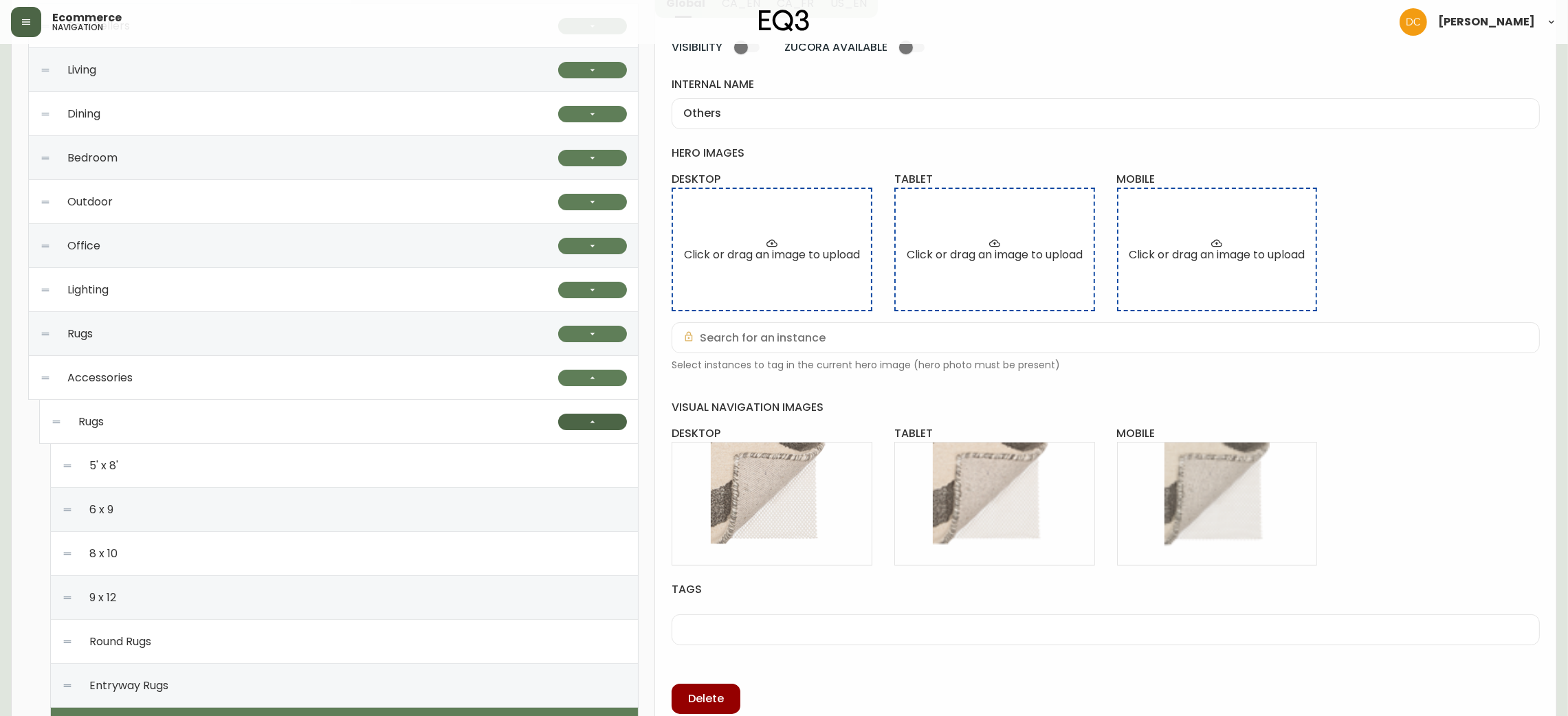
click at [572, 423] on button "button" at bounding box center [593, 422] width 68 height 16
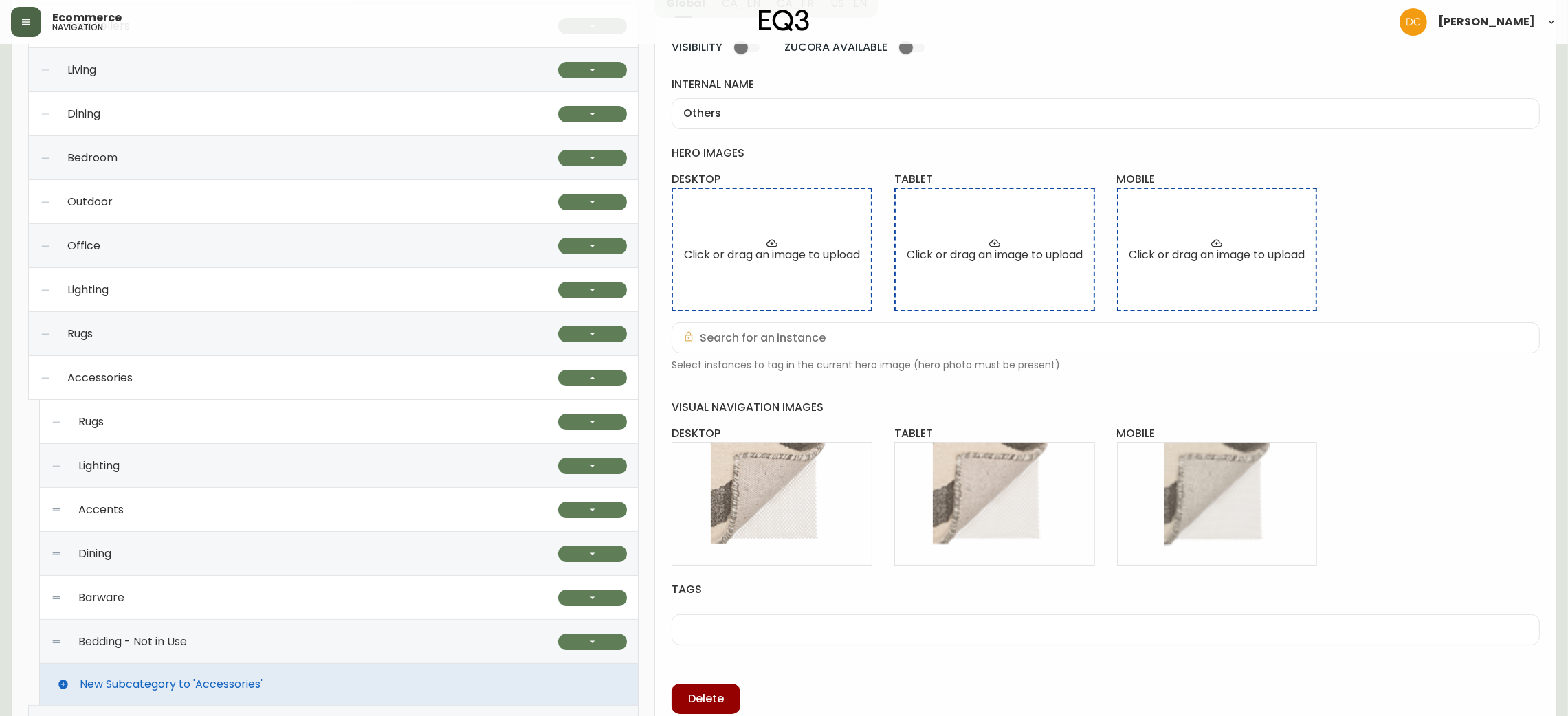
click at [515, 414] on div "Rugs" at bounding box center [304, 421] width 507 height 44
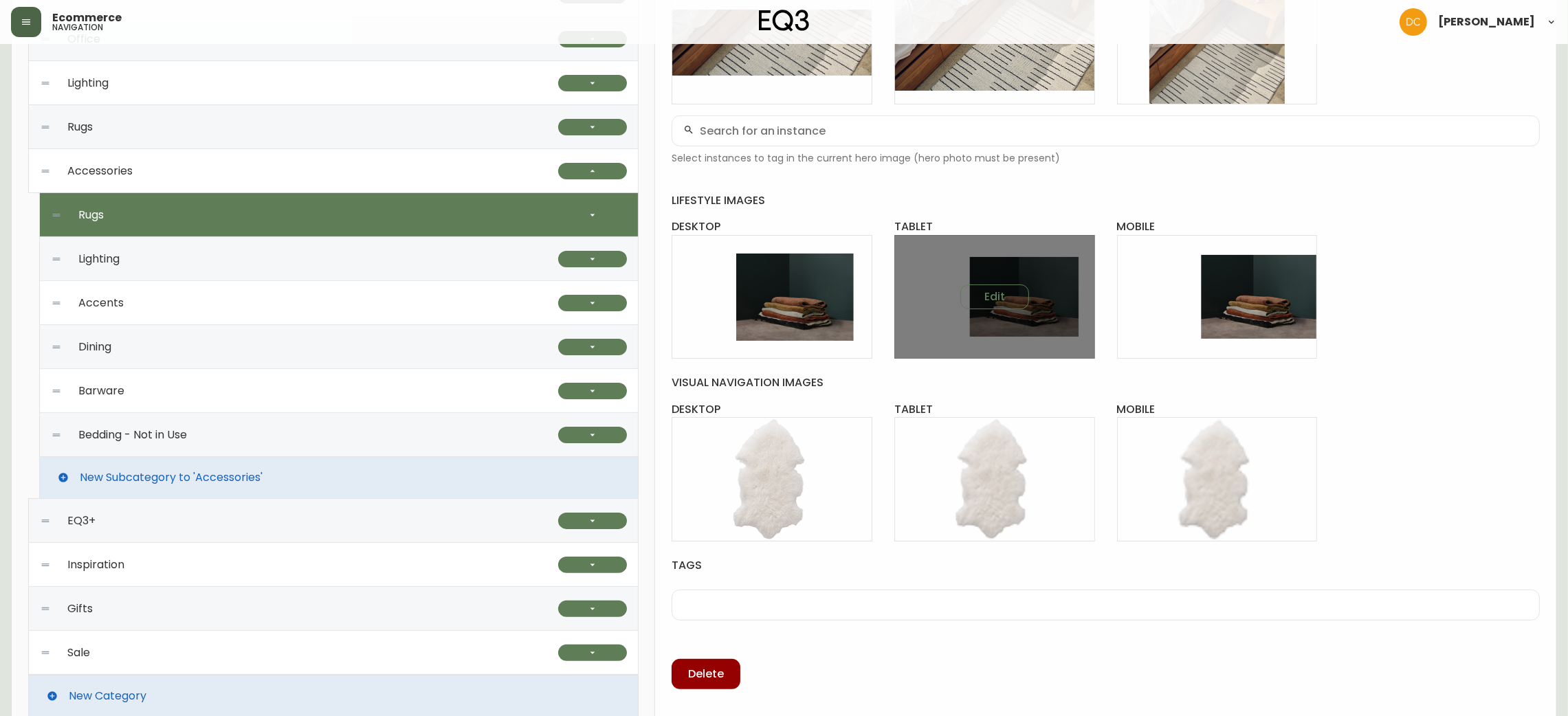
scroll to position [432, 0]
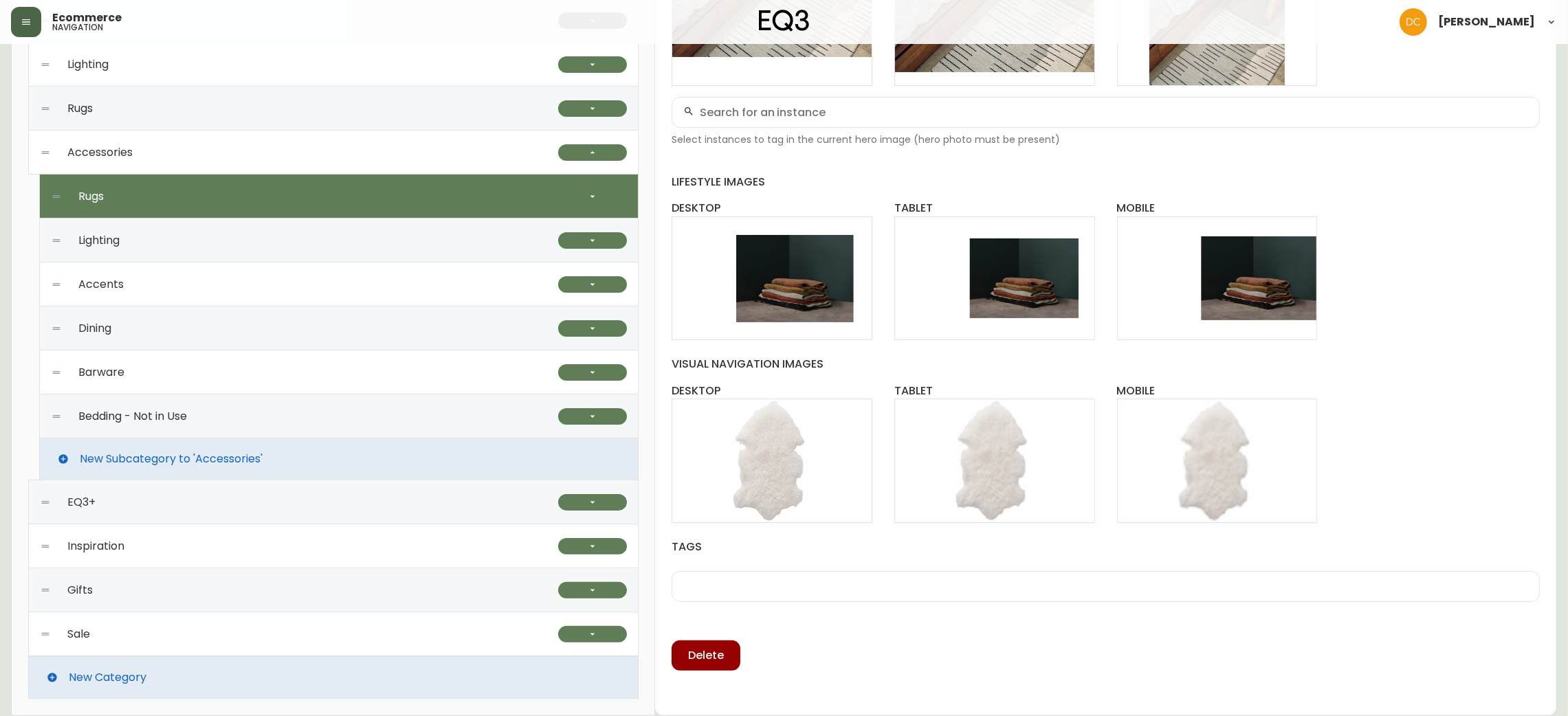
click at [163, 242] on div "Lighting" at bounding box center [304, 240] width 507 height 44
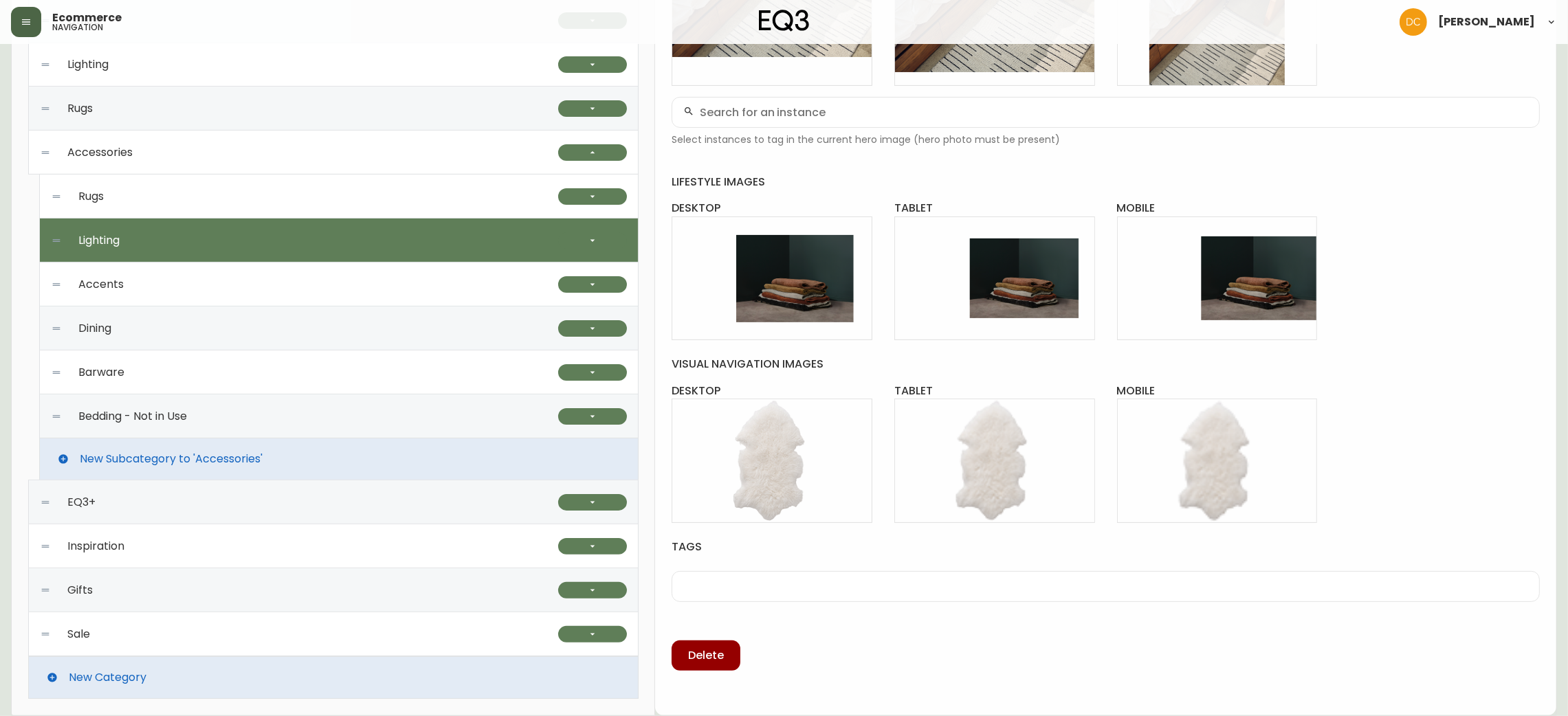
type input "Lighting"
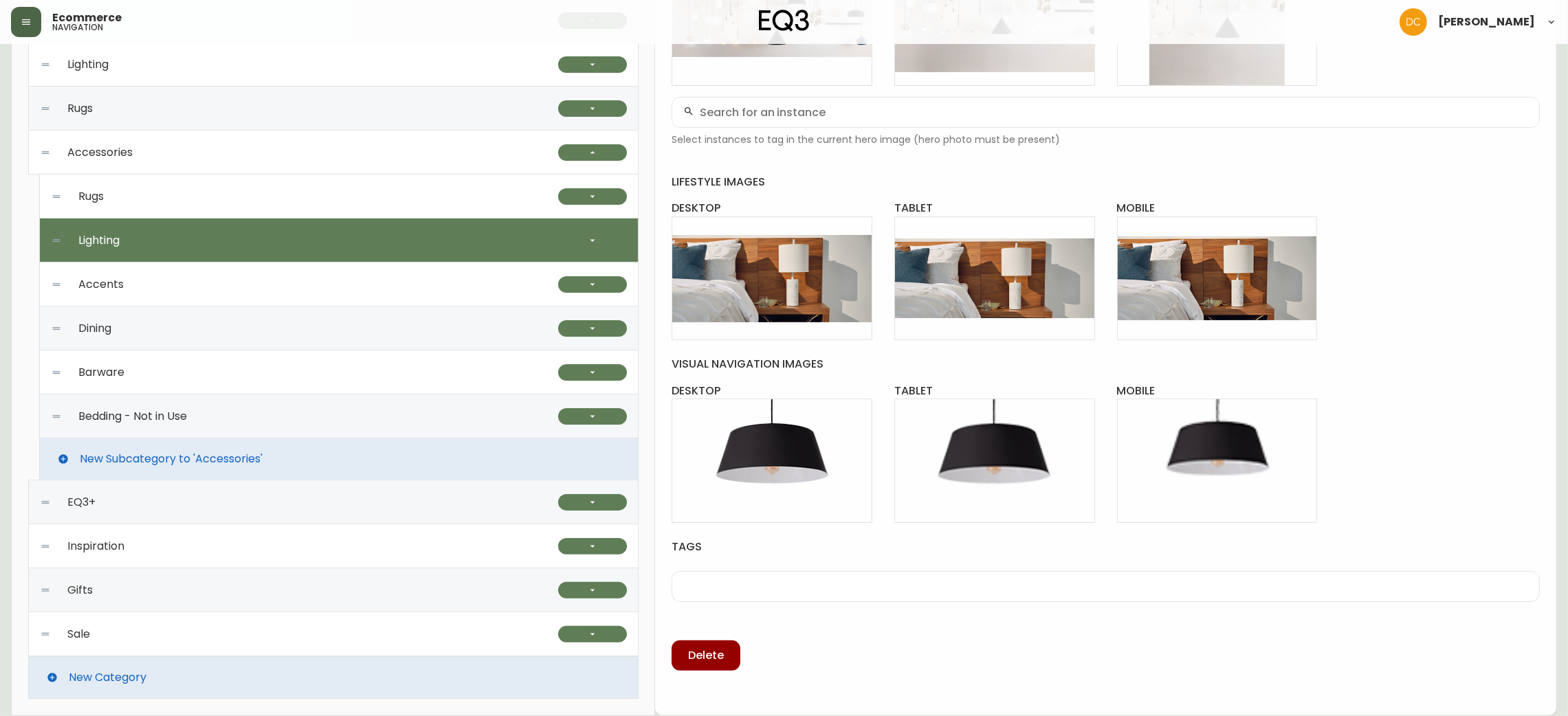
click at [287, 283] on div "Accents" at bounding box center [304, 284] width 507 height 44
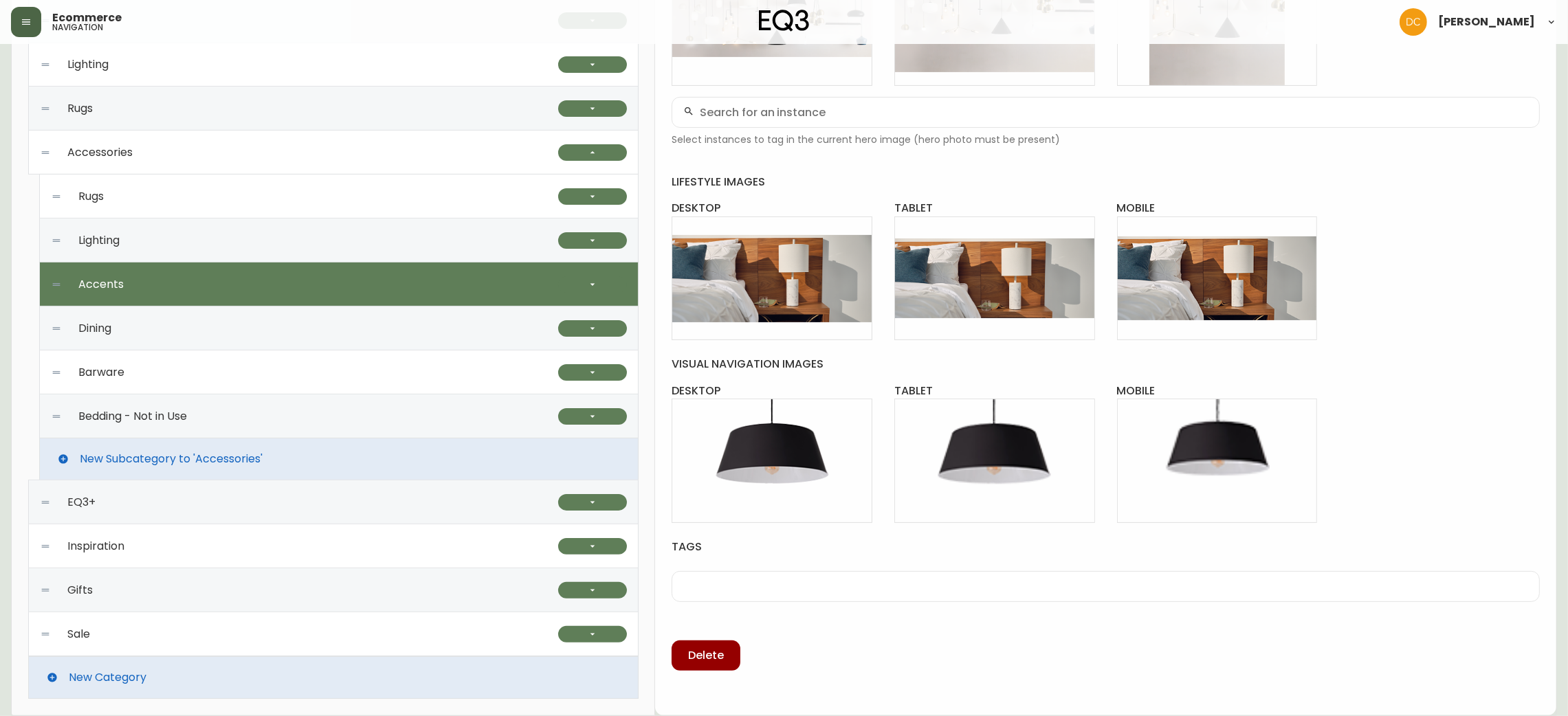
checkbox input "true"
type input "Accents"
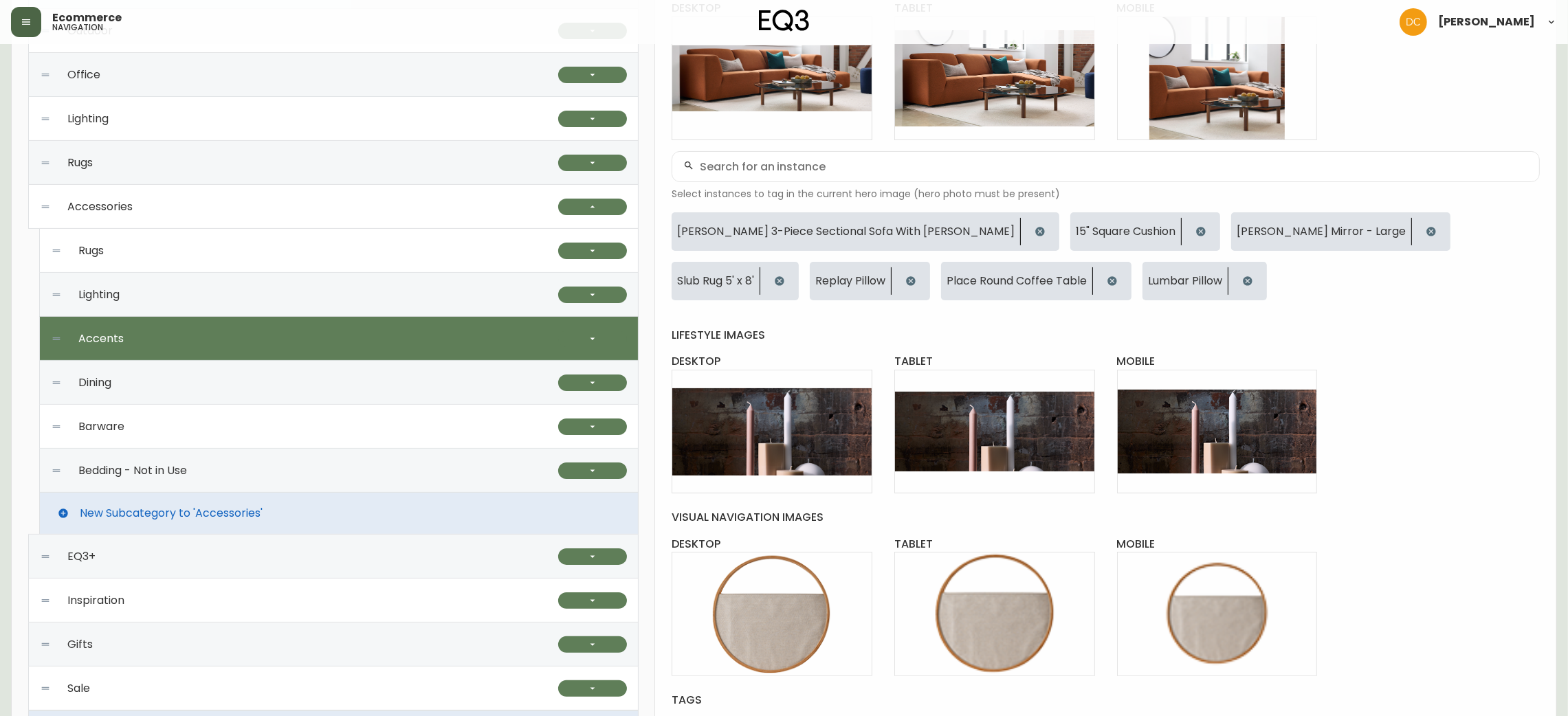
scroll to position [328, 0]
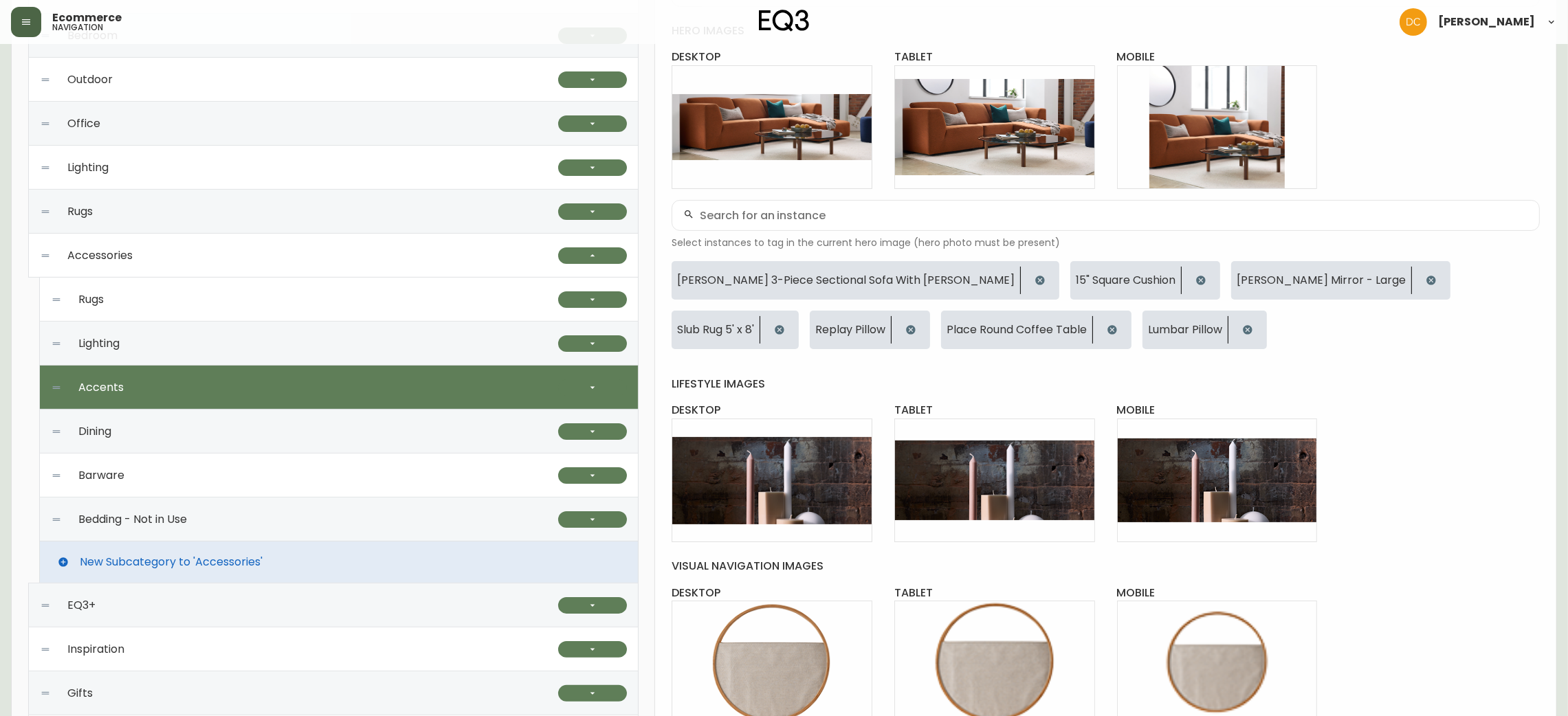
click at [340, 297] on div "Rugs" at bounding box center [304, 299] width 507 height 44
checkbox input "false"
type input "Rugs"
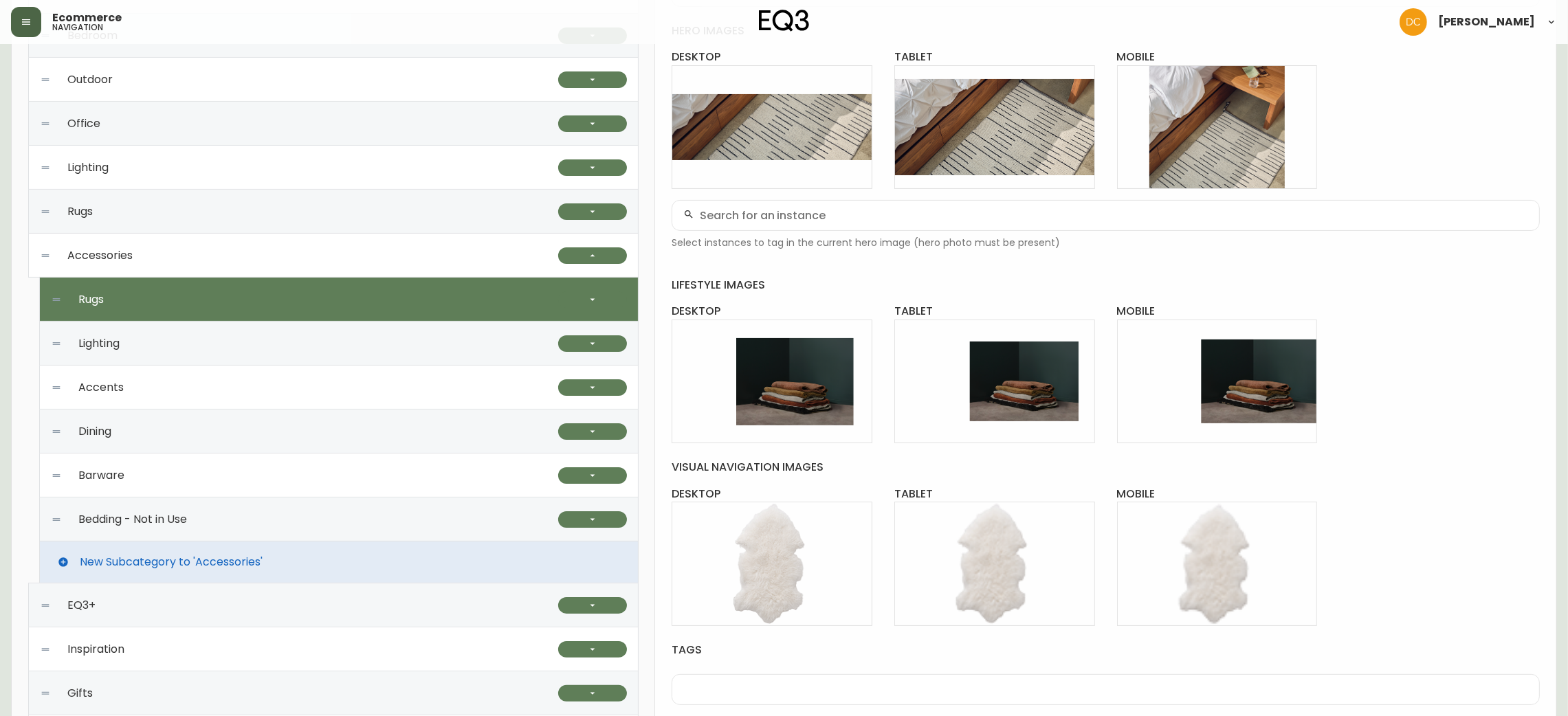
click at [341, 267] on div "Accessories" at bounding box center [299, 255] width 518 height 44
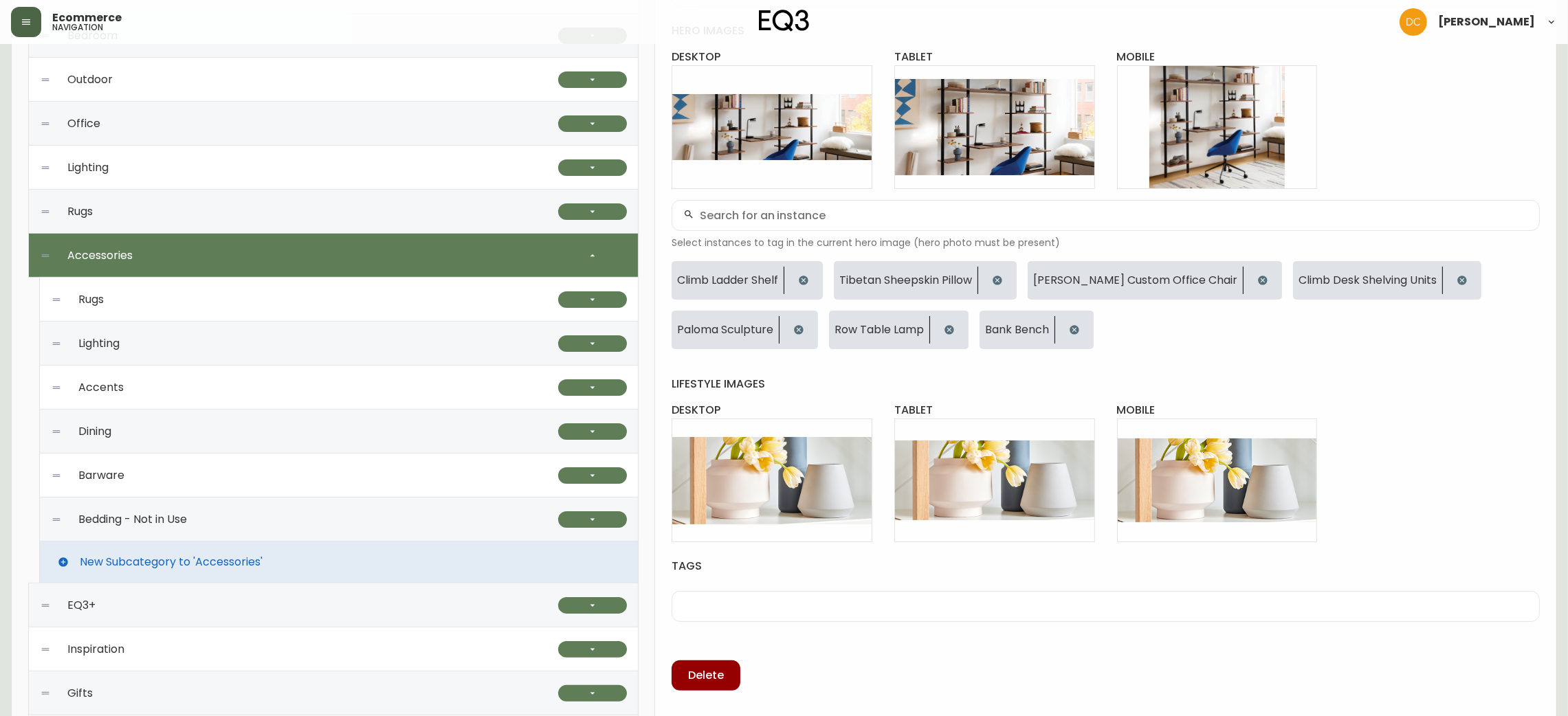
click at [481, 354] on div "Lighting" at bounding box center [304, 343] width 507 height 44
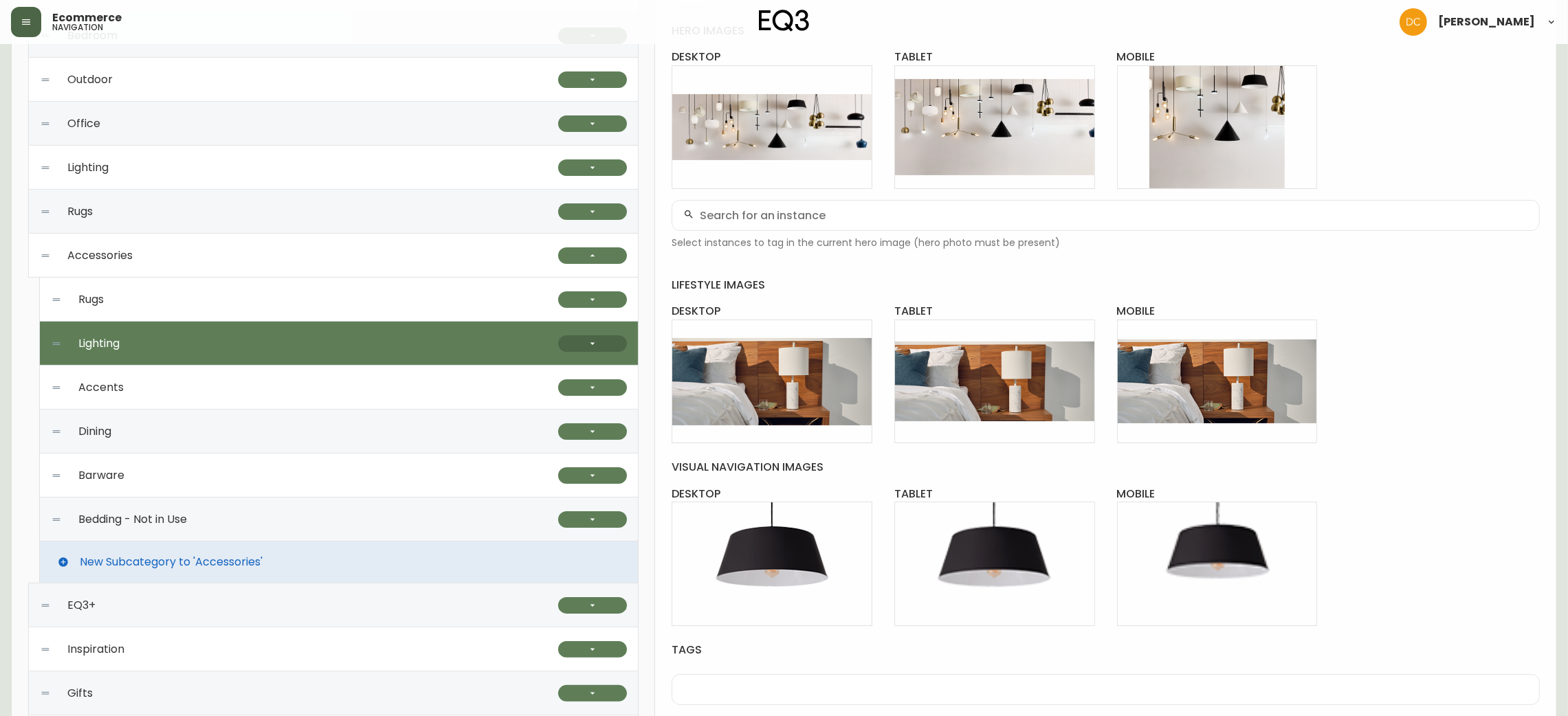
click at [587, 349] on button "button" at bounding box center [593, 344] width 68 height 16
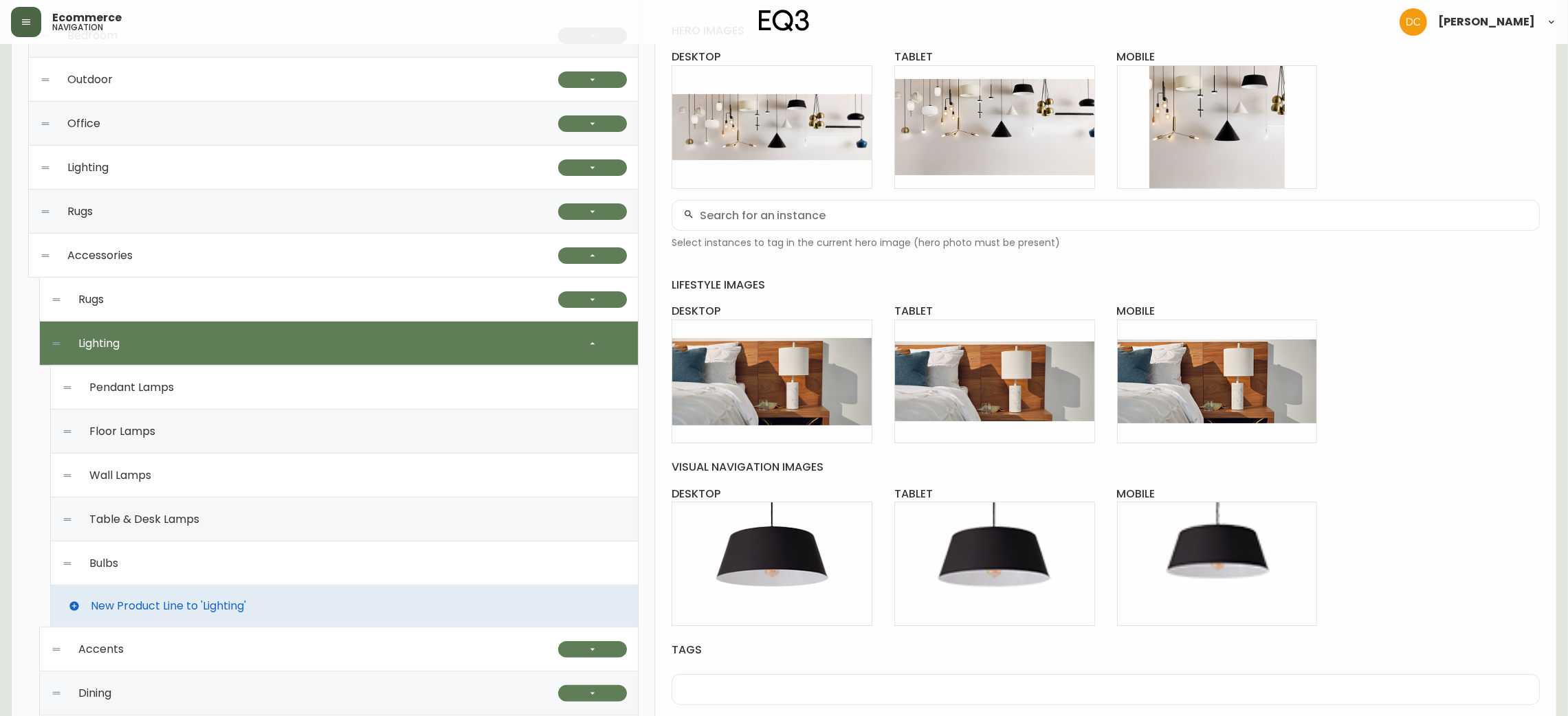
click at [465, 389] on div "Pendant Lamps" at bounding box center [344, 387] width 565 height 44
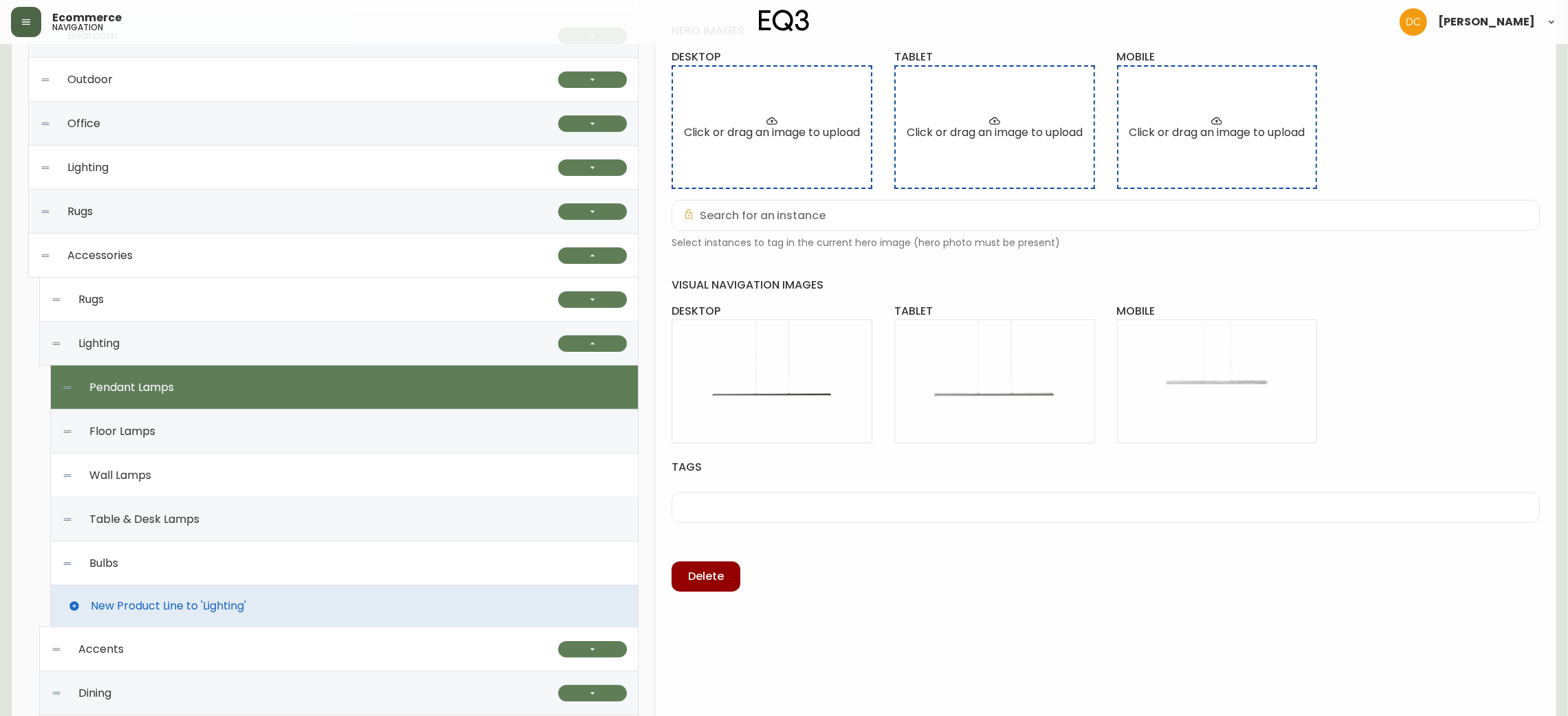
click at [464, 443] on div "Floor Lamps" at bounding box center [344, 431] width 565 height 44
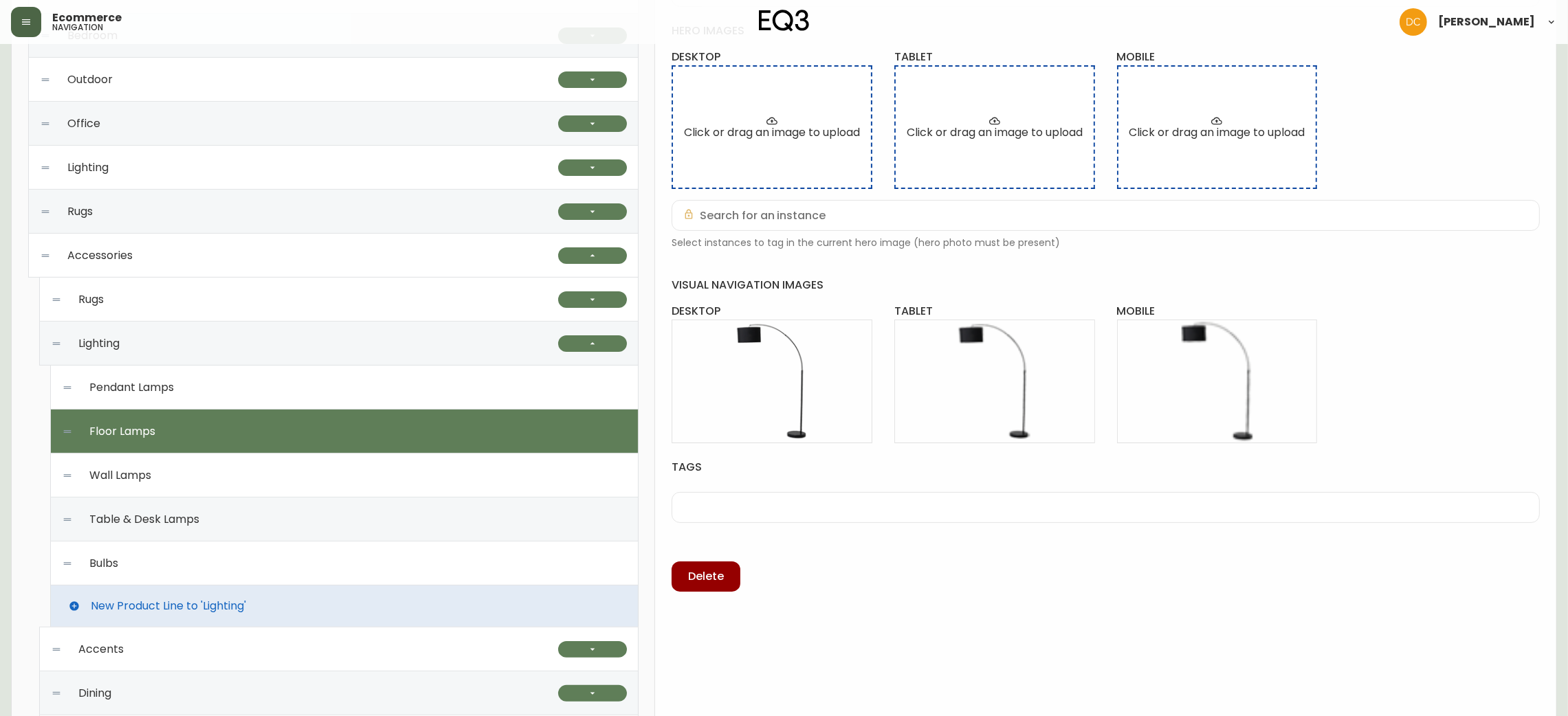
click at [471, 479] on div "Wall Lamps" at bounding box center [344, 475] width 565 height 44
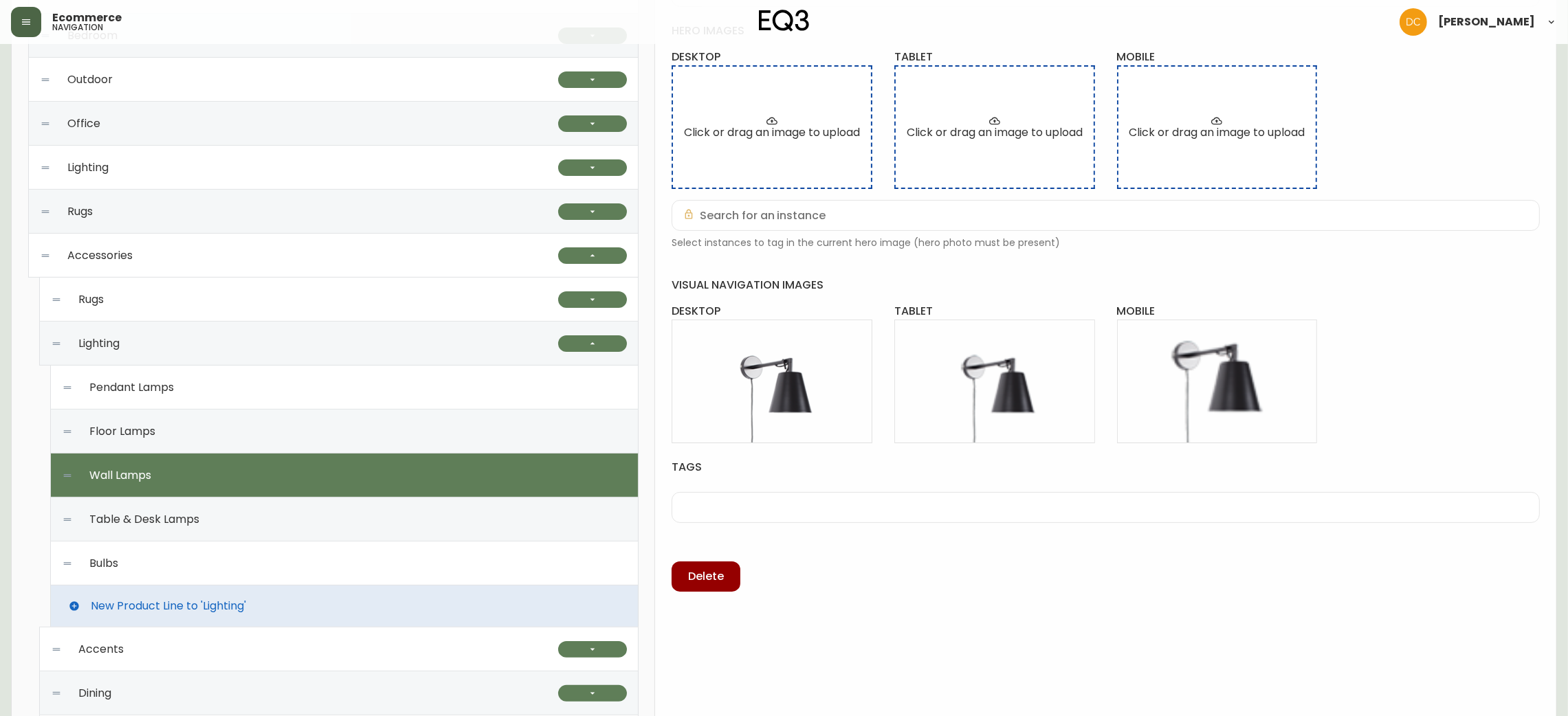
click at [472, 549] on div "Bulbs" at bounding box center [344, 563] width 565 height 44
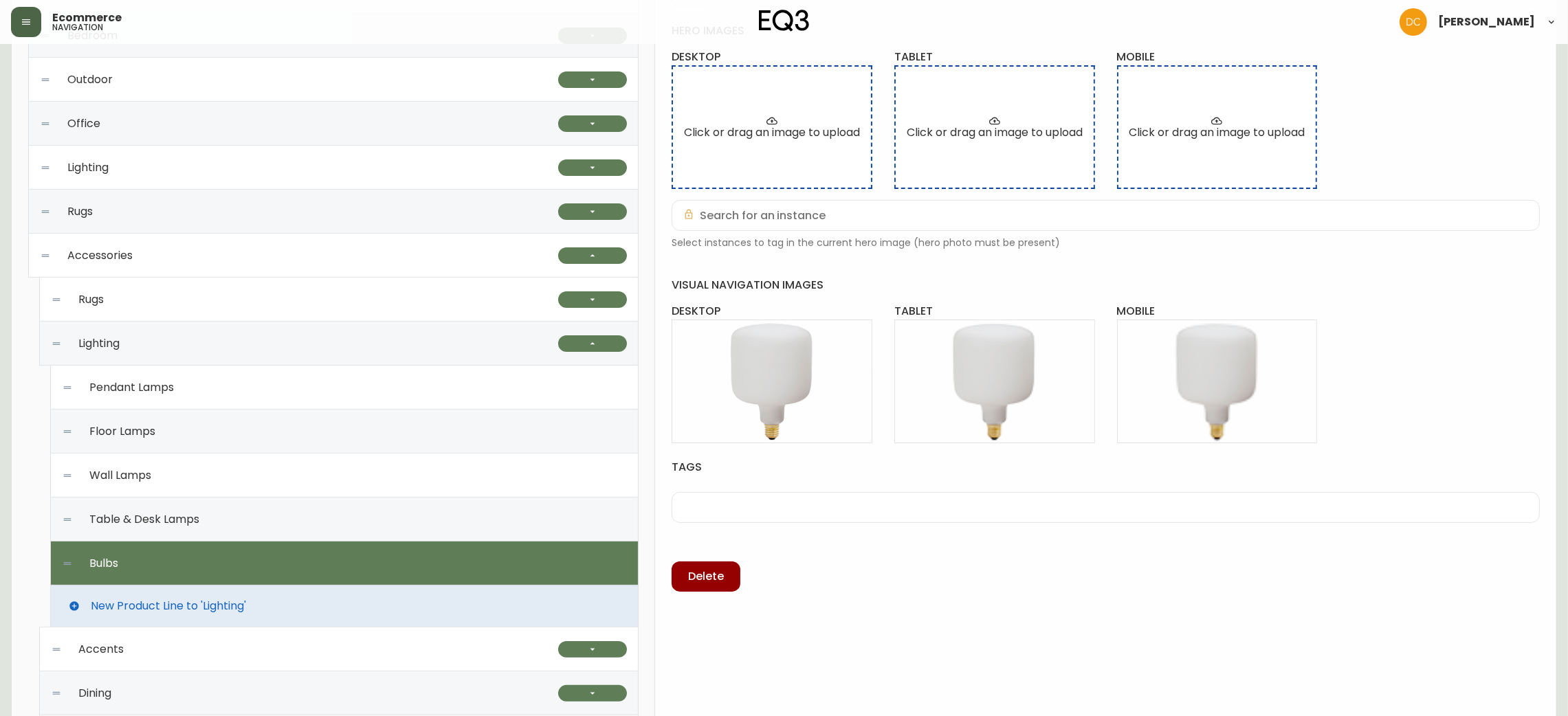
click at [474, 530] on div "Table & Desk Lamps" at bounding box center [344, 520] width 565 height 44
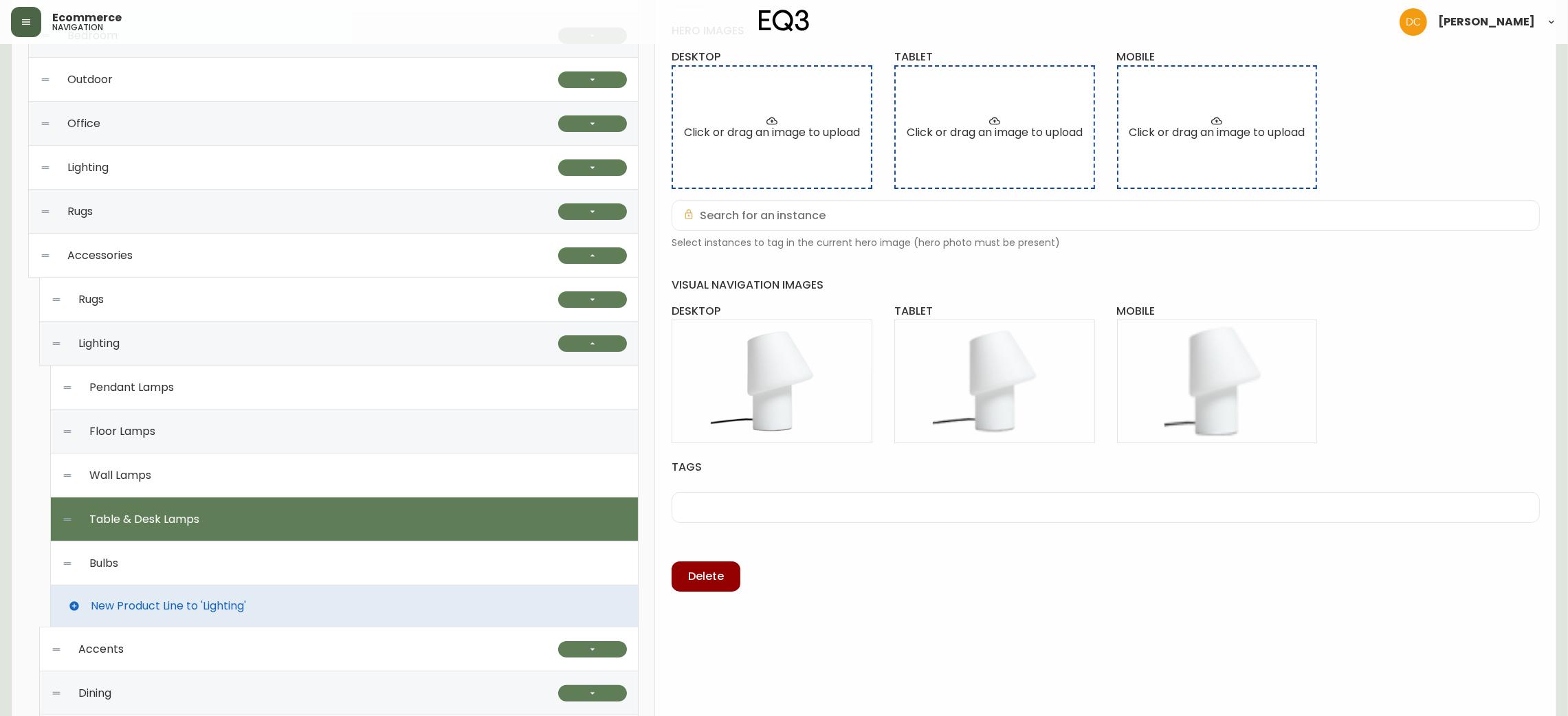
click at [492, 381] on div "Pendant Lamps" at bounding box center [344, 387] width 565 height 44
type input "Pendant Lamps"
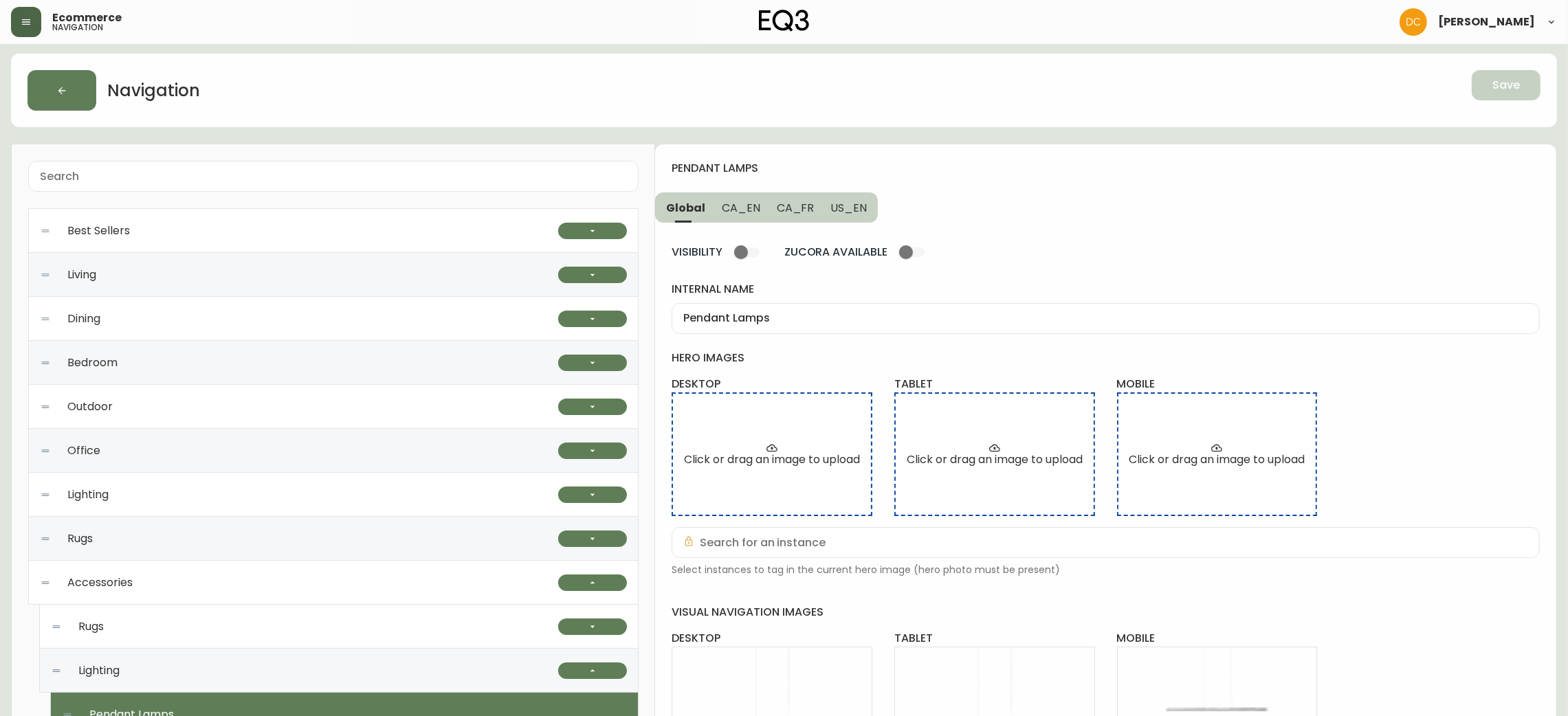
scroll to position [0, 0]
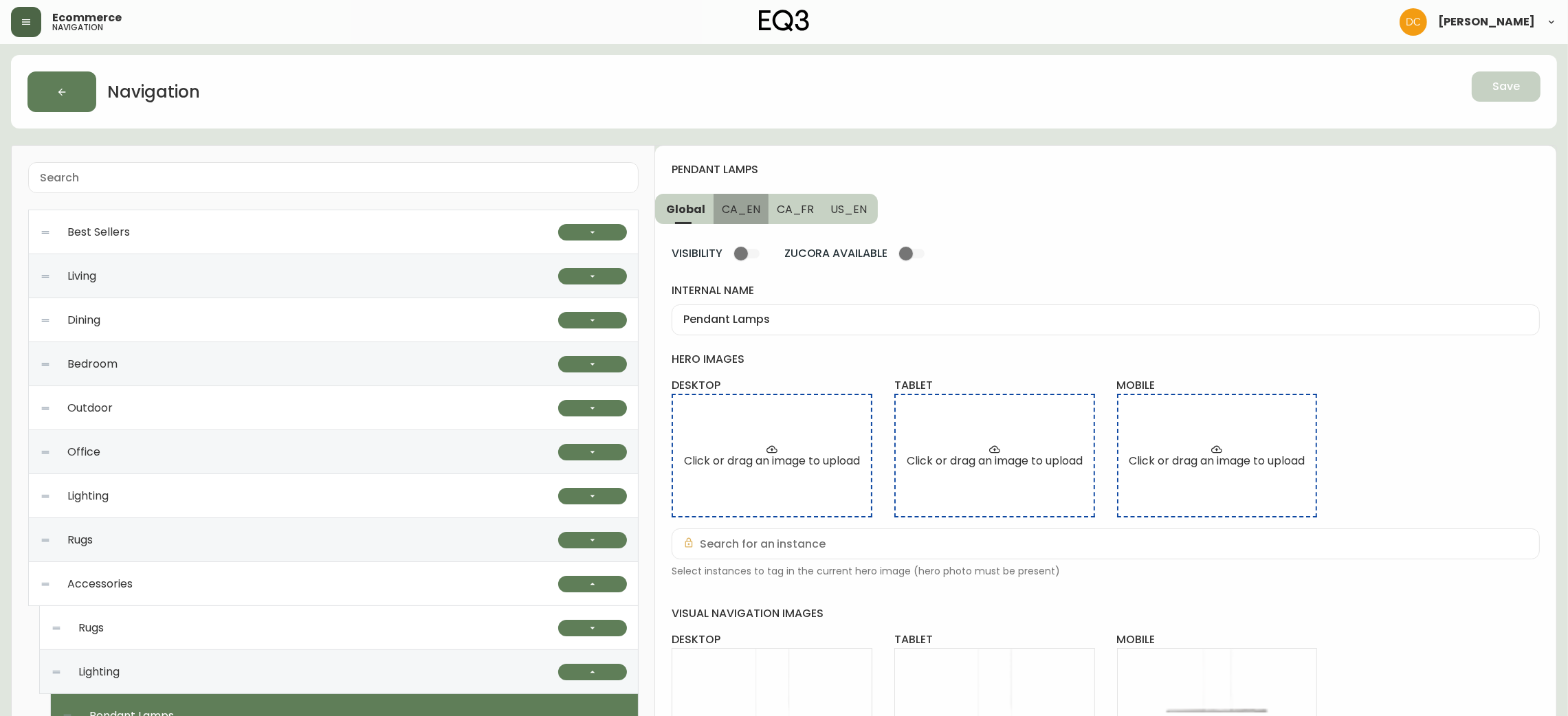
click at [724, 220] on button "CA_EN" at bounding box center [741, 208] width 55 height 31
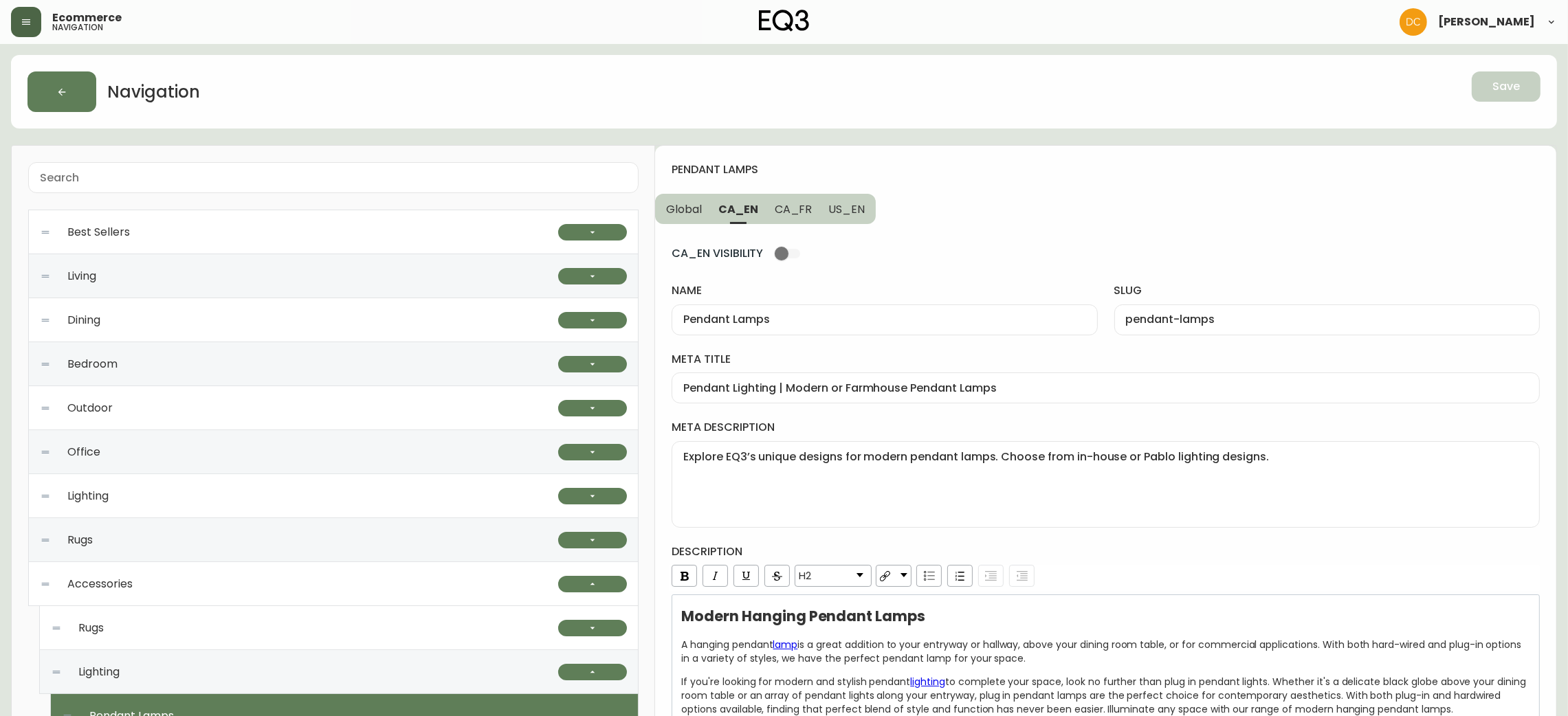
click at [699, 202] on span "Global" at bounding box center [684, 208] width 36 height 14
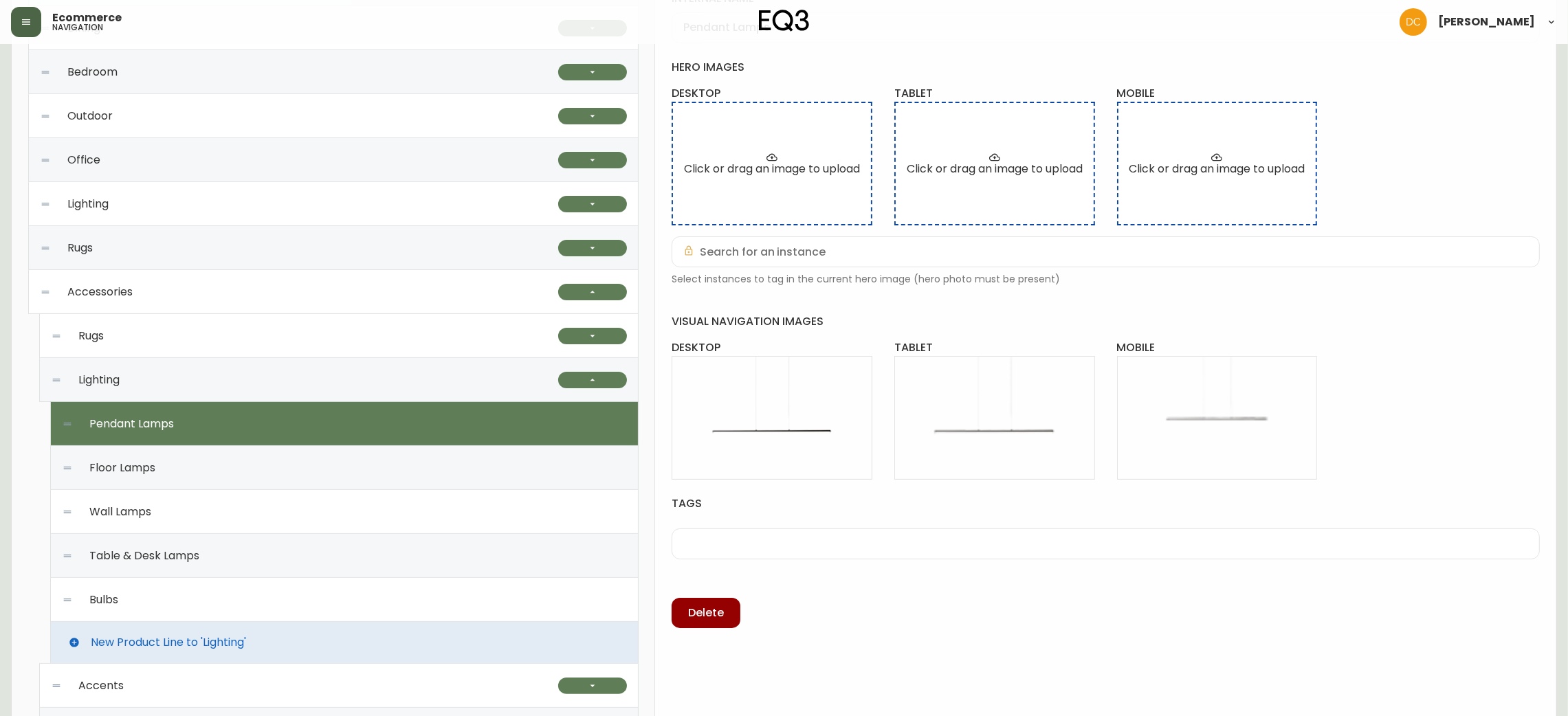
scroll to position [309, 0]
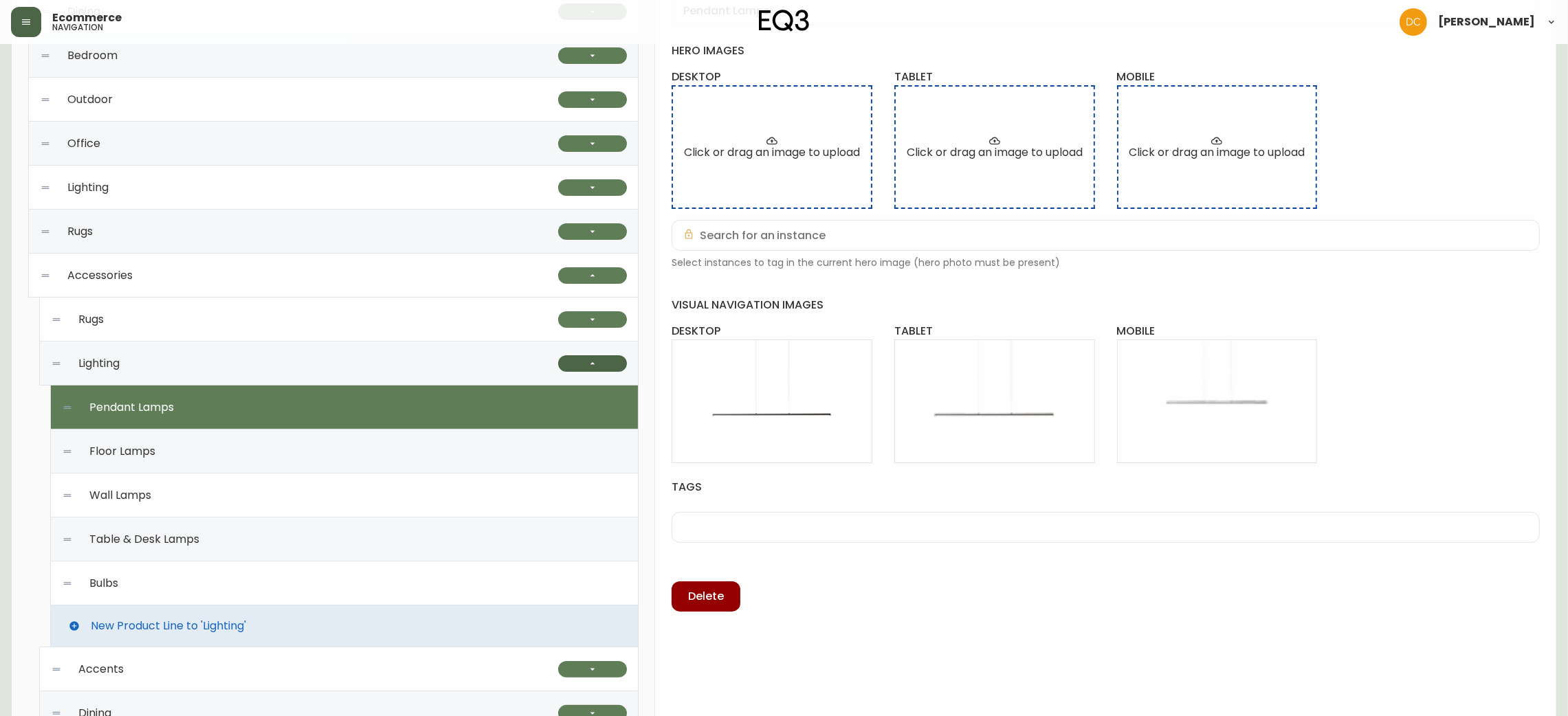
click at [584, 358] on button "button" at bounding box center [593, 363] width 68 height 16
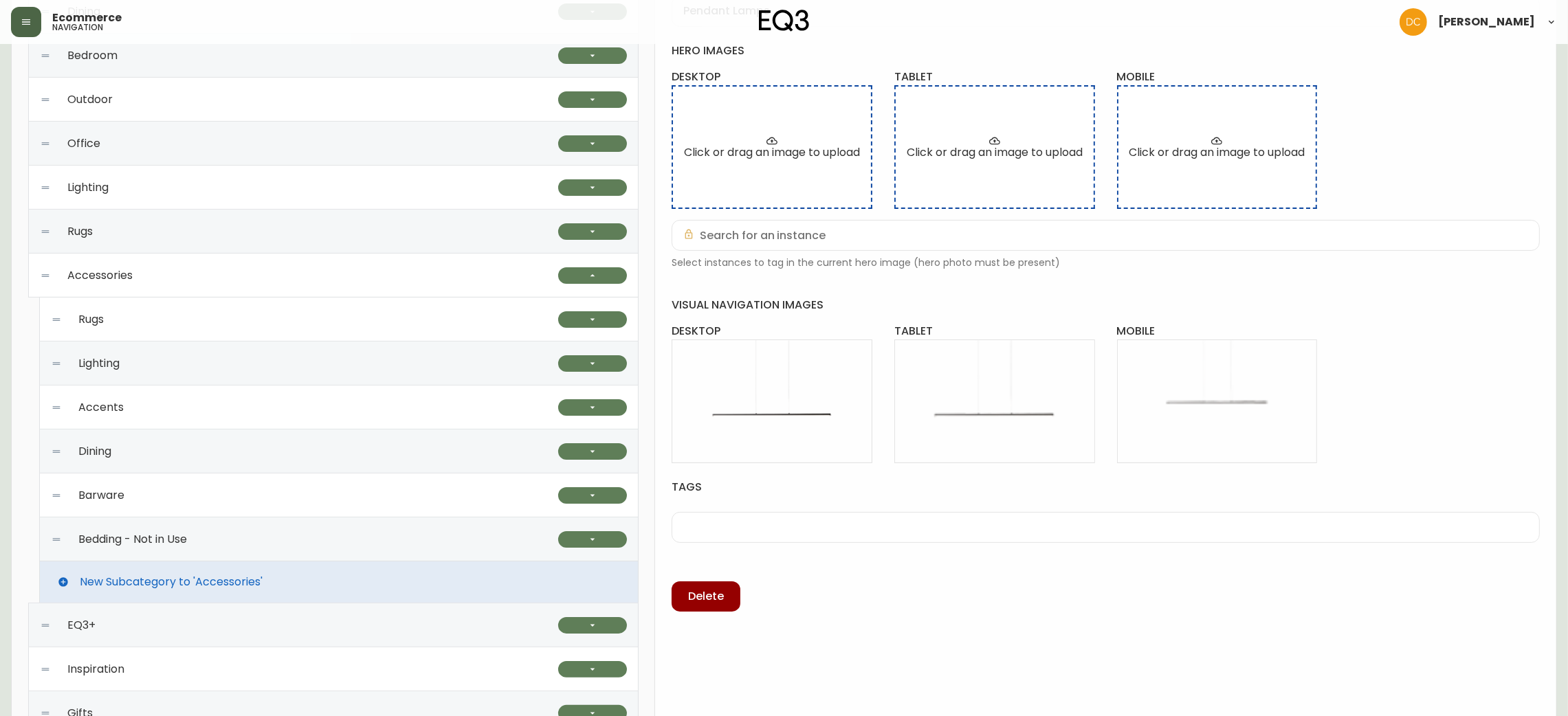
click at [322, 485] on div "Barware" at bounding box center [304, 495] width 507 height 44
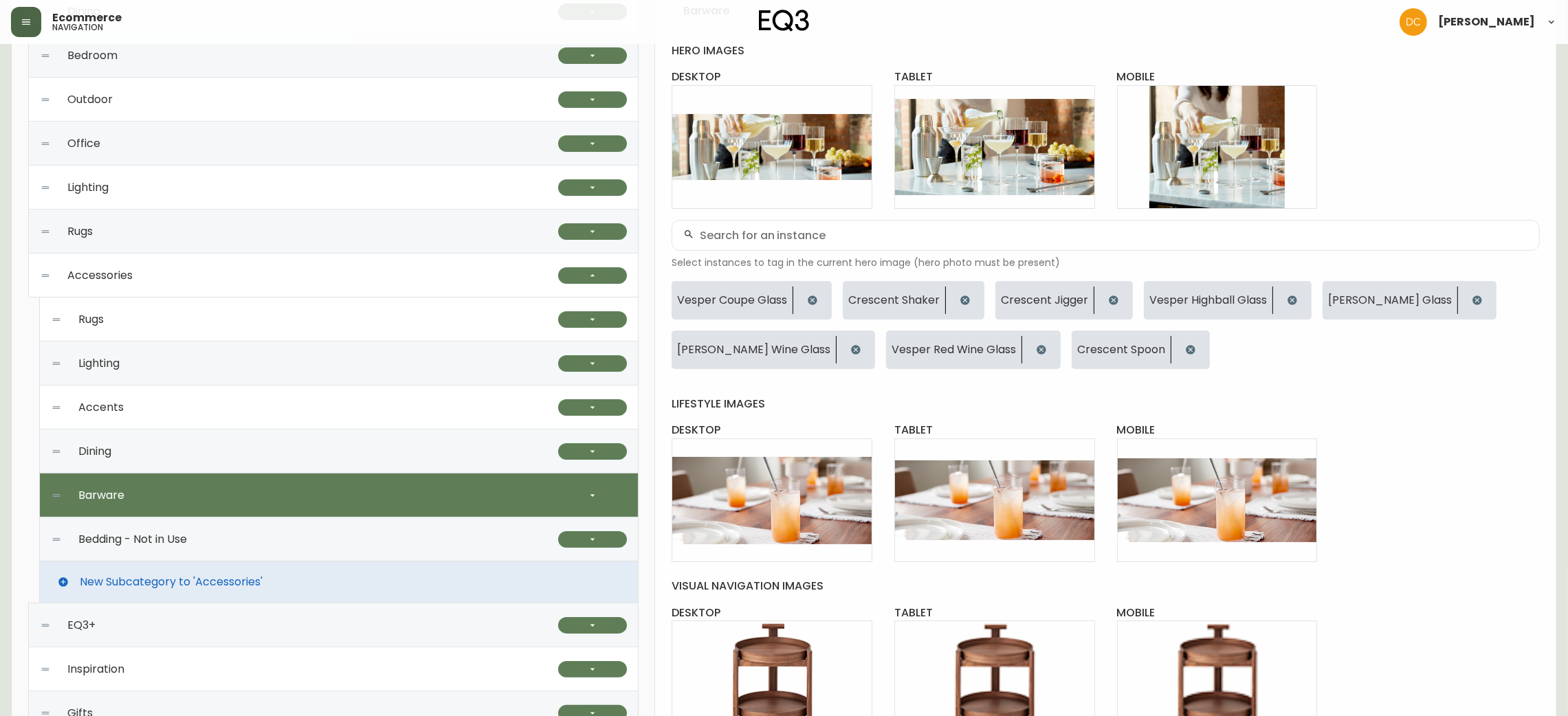
click at [310, 352] on div "Lighting" at bounding box center [304, 363] width 507 height 44
checkbox input "false"
type input "Lighting"
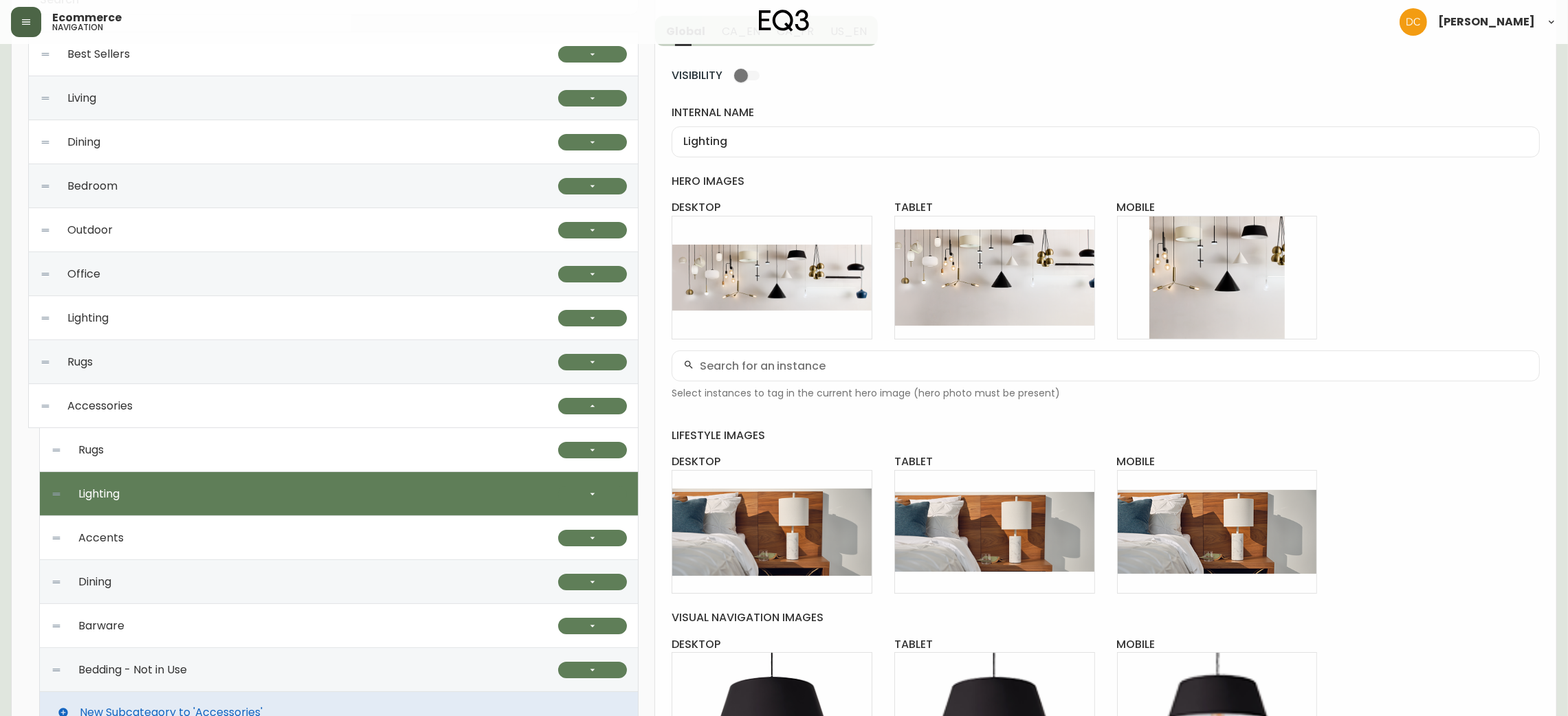
scroll to position [206, 0]
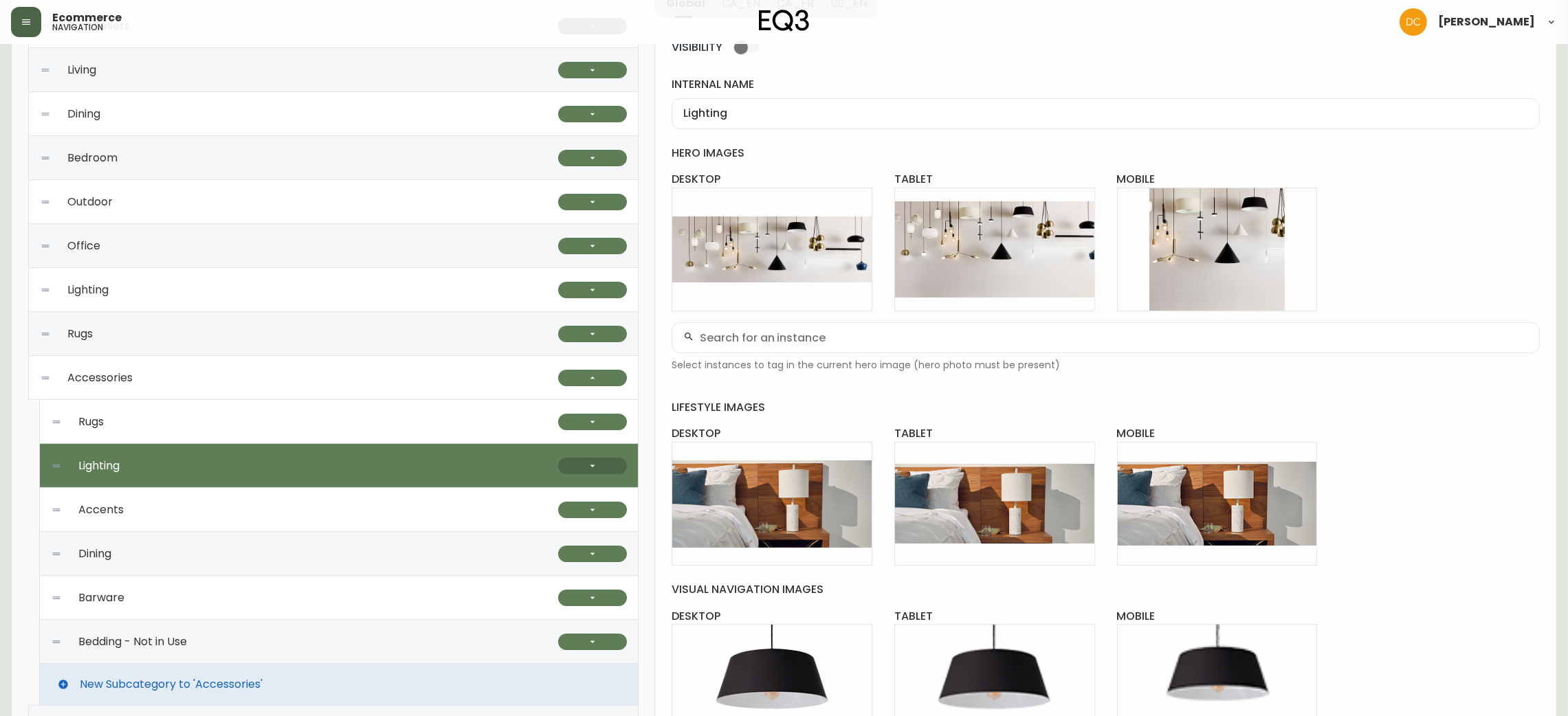
click at [585, 470] on button "button" at bounding box center [593, 466] width 68 height 16
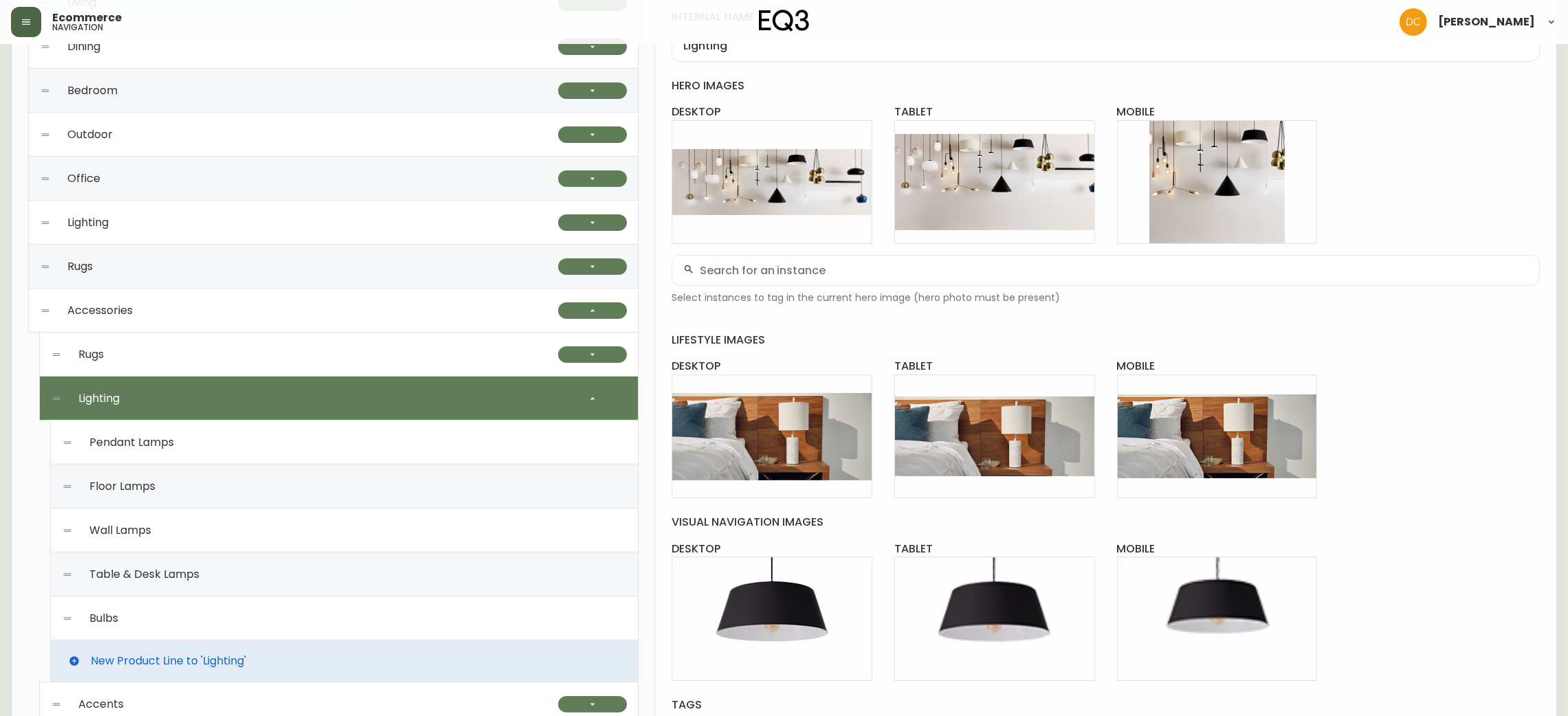
scroll to position [309, 0]
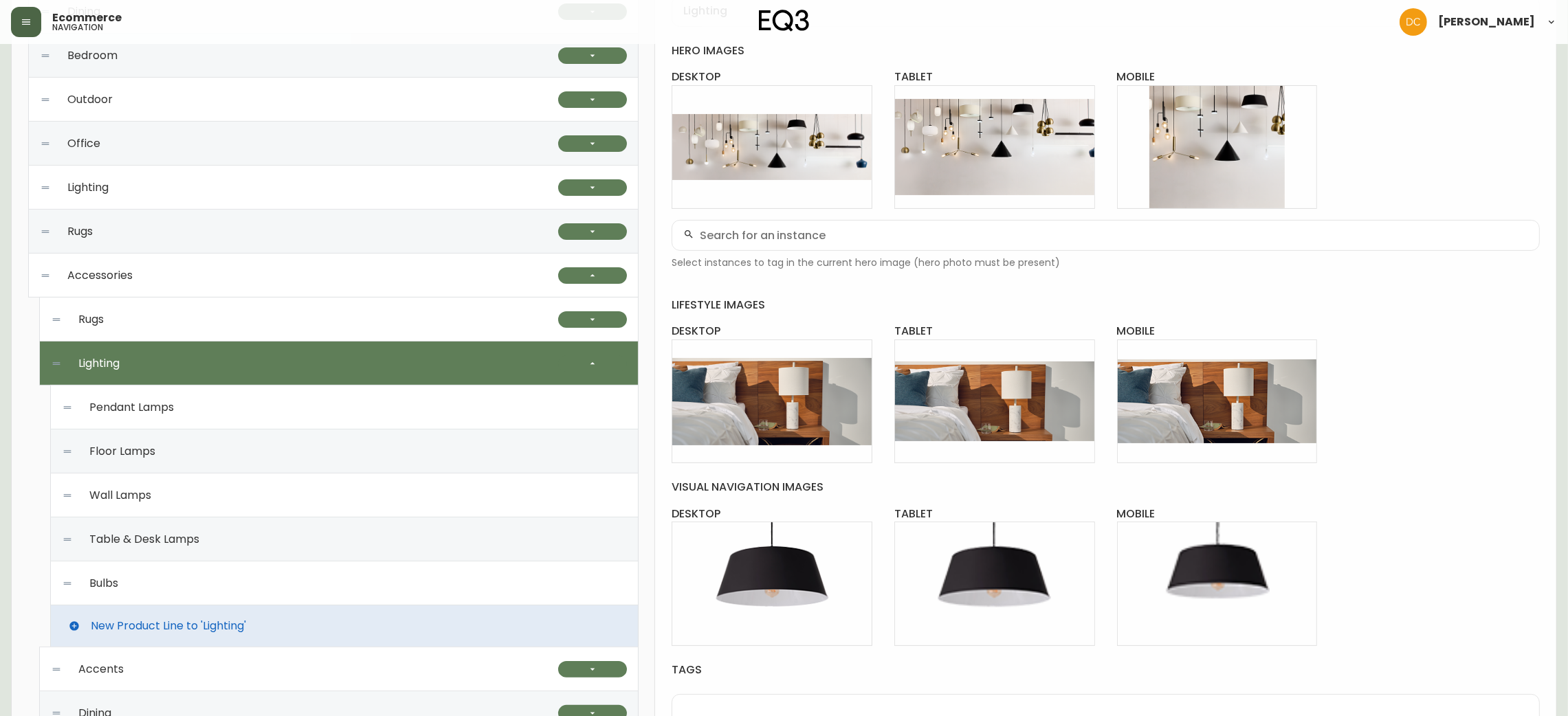
click at [369, 403] on div "Pendant Lamps" at bounding box center [344, 407] width 565 height 44
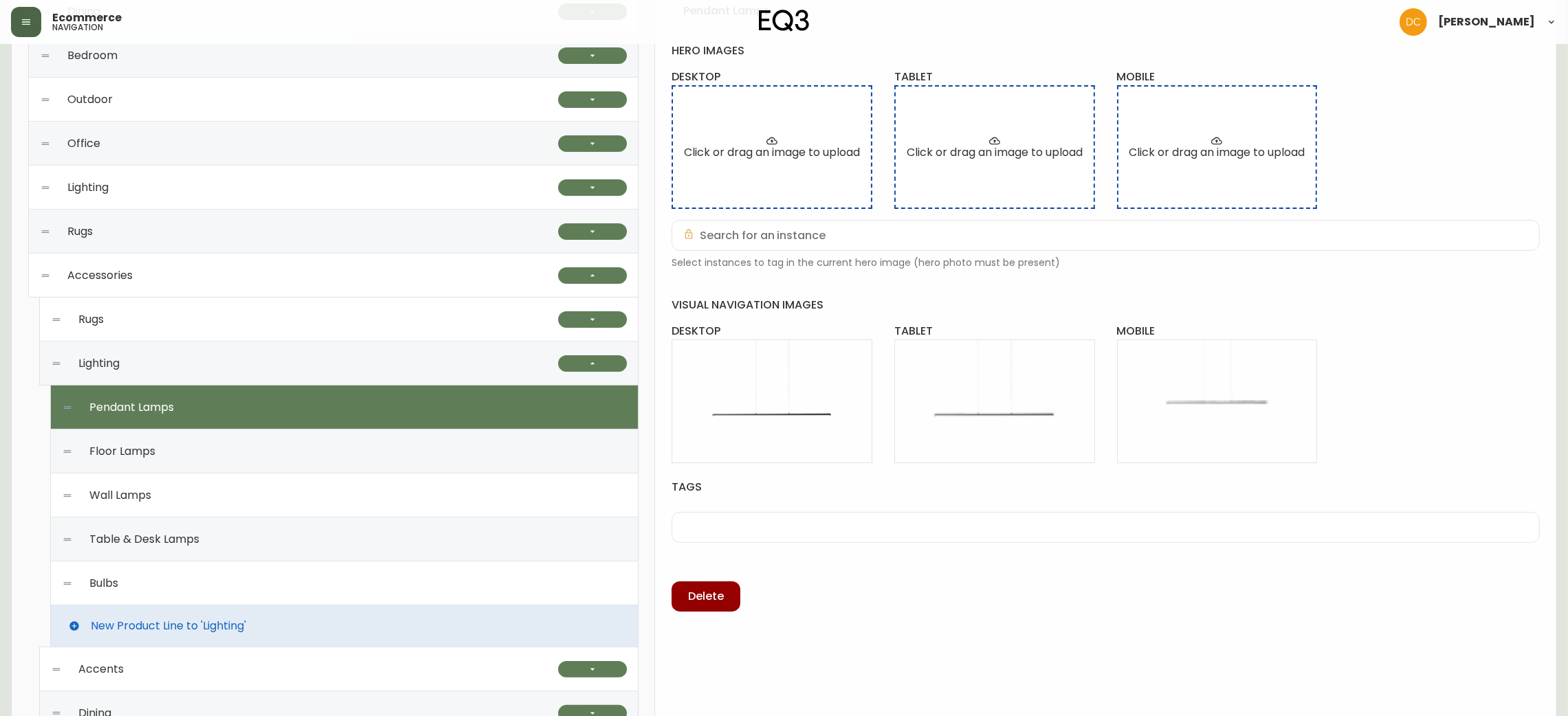
click at [372, 448] on div "Floor Lamps" at bounding box center [344, 451] width 565 height 44
type input "Floor Lamps"
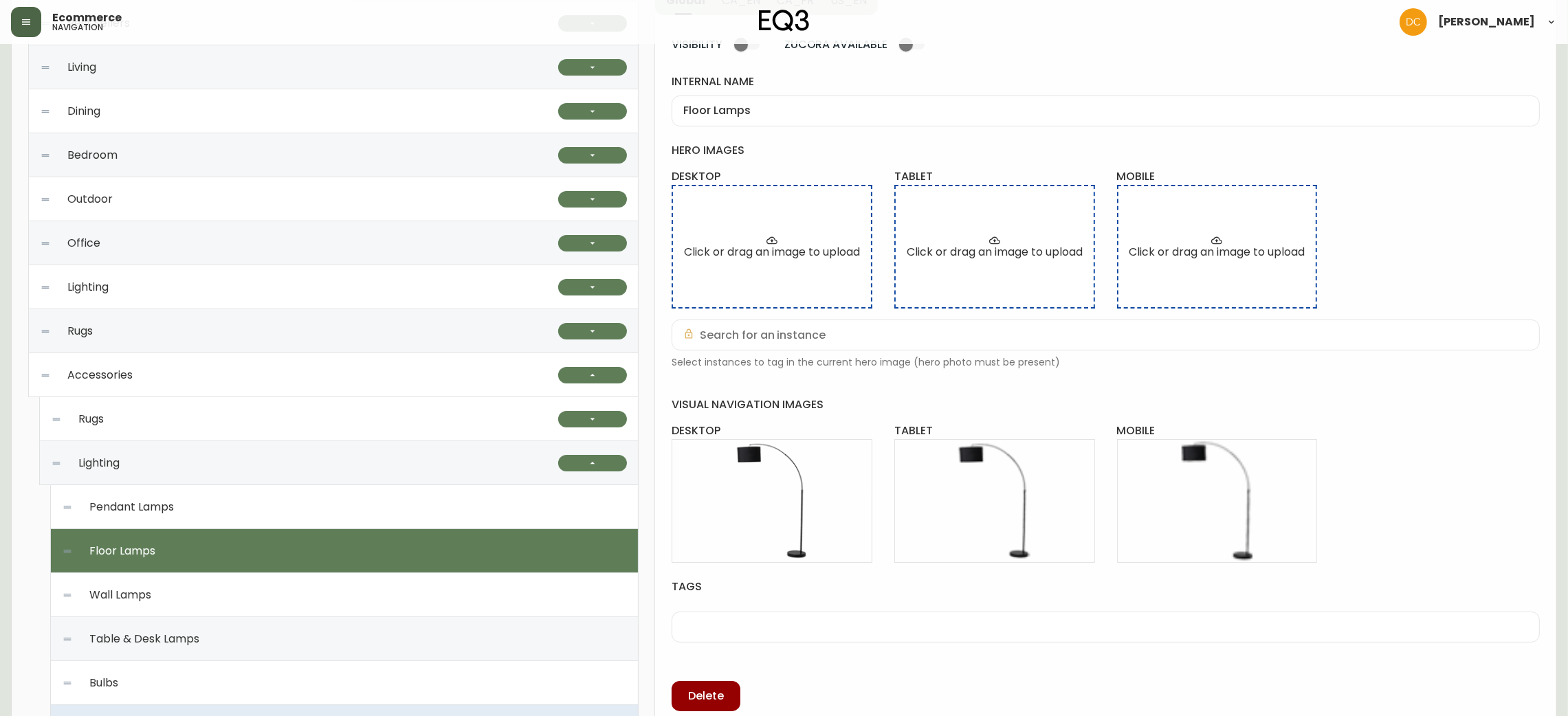
scroll to position [103, 0]
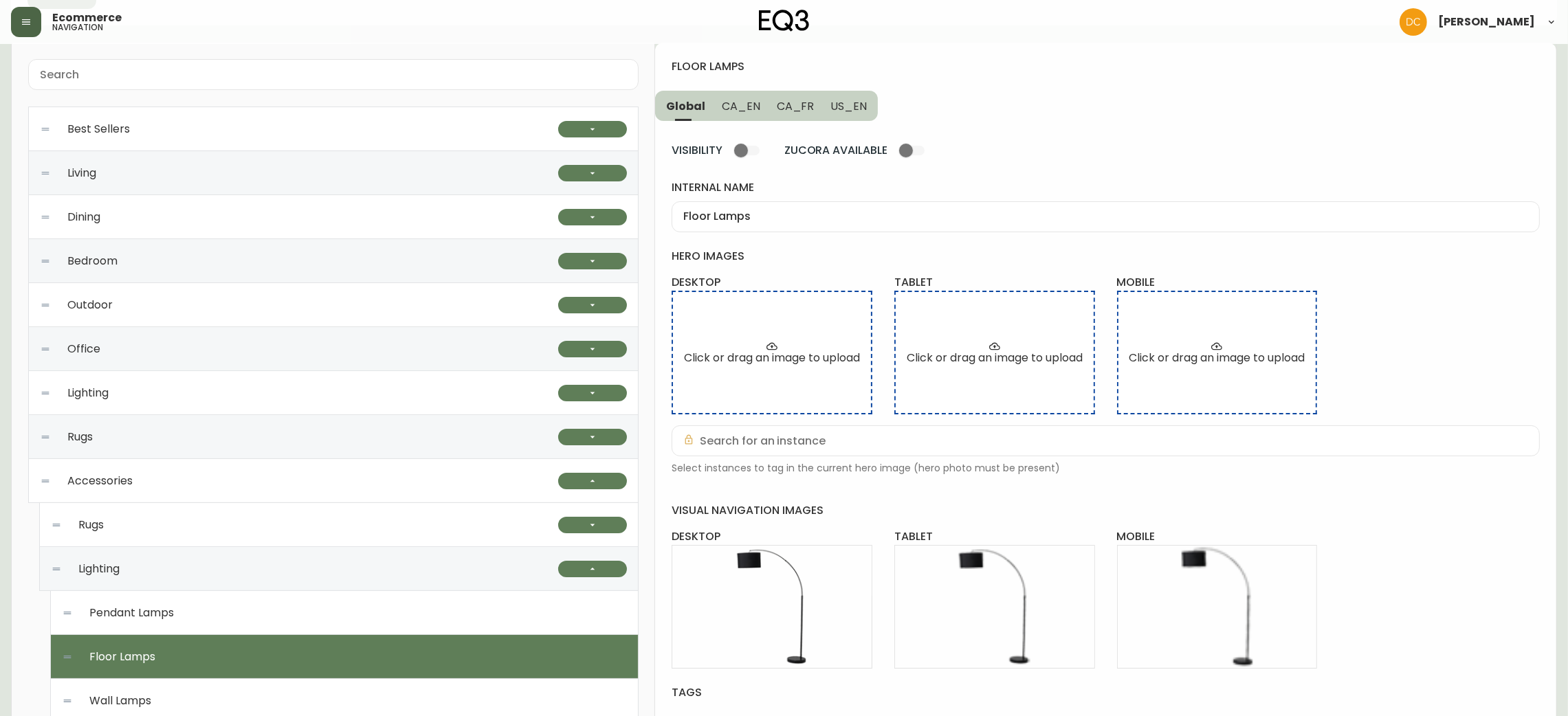
click at [381, 578] on div "Lighting" at bounding box center [304, 569] width 507 height 44
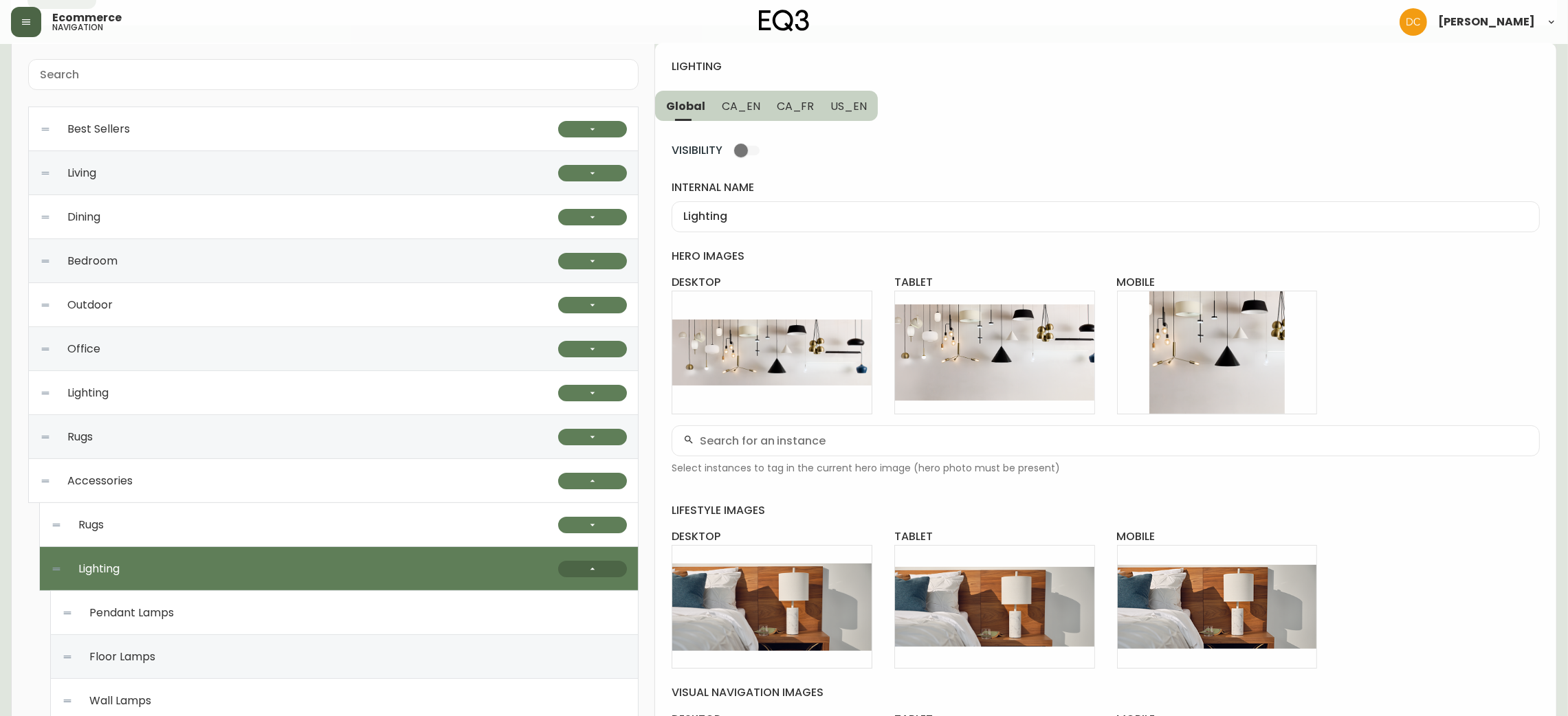
click at [573, 563] on button "button" at bounding box center [593, 569] width 68 height 16
click at [529, 534] on div "Rugs" at bounding box center [304, 525] width 507 height 44
type input "Rugs"
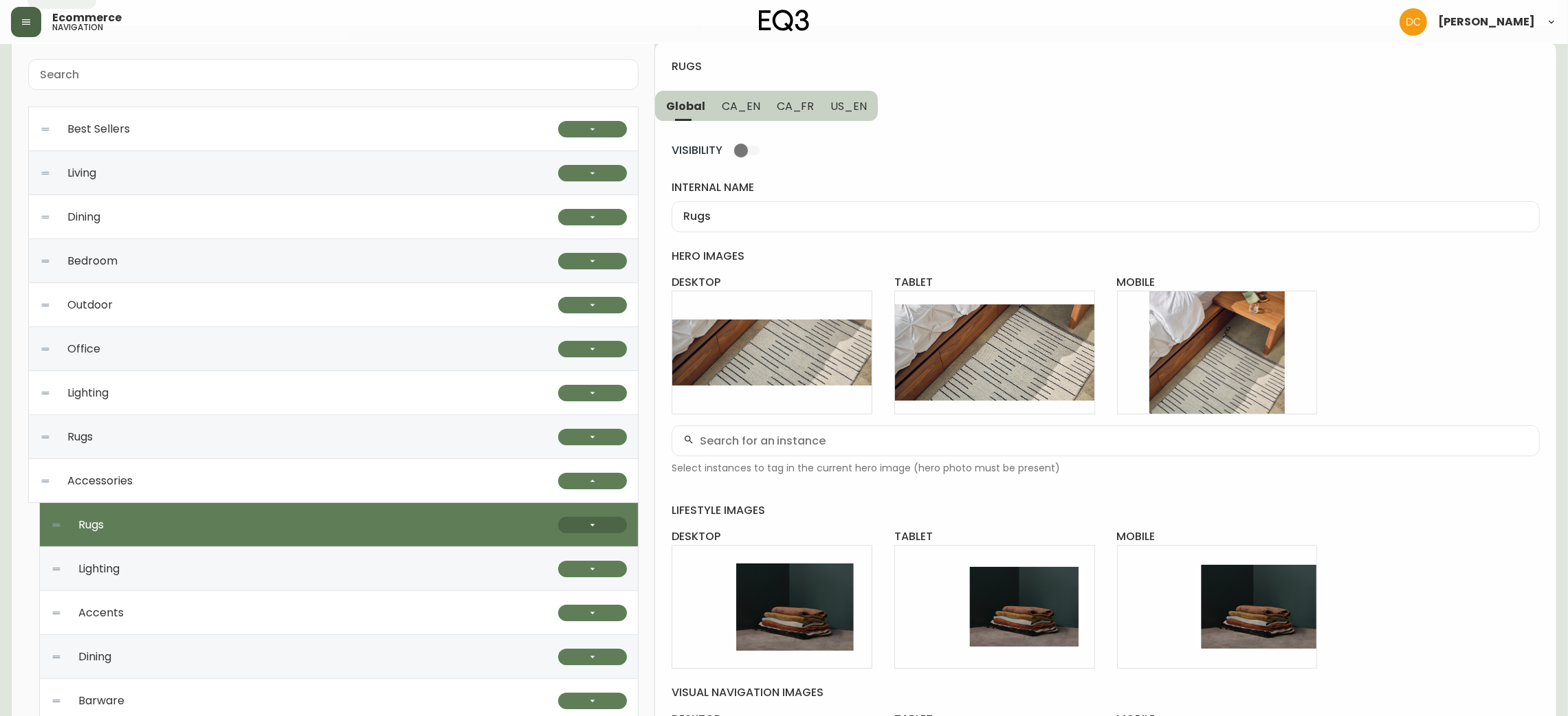
click at [573, 524] on button "button" at bounding box center [593, 525] width 68 height 16
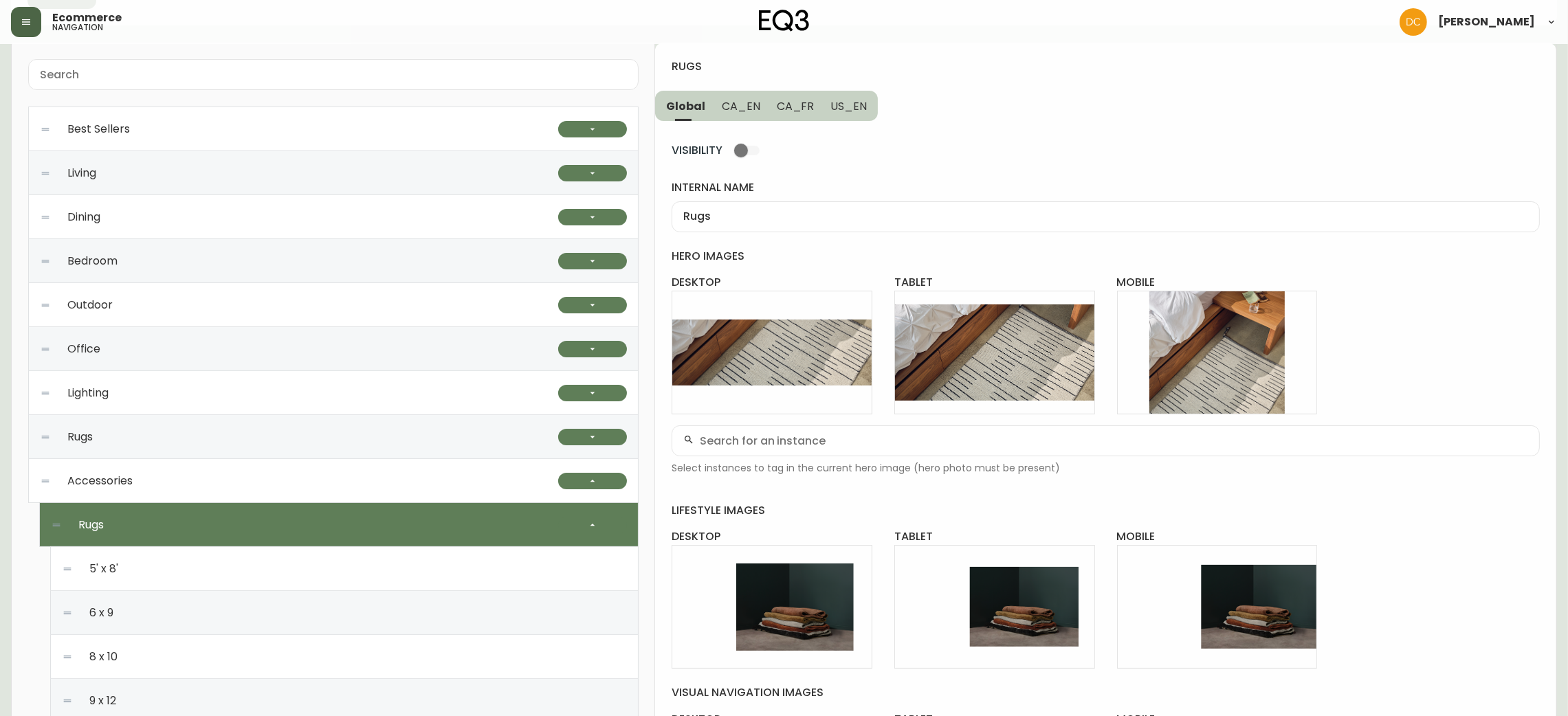
click at [484, 559] on div "5' x 8'" at bounding box center [344, 569] width 565 height 44
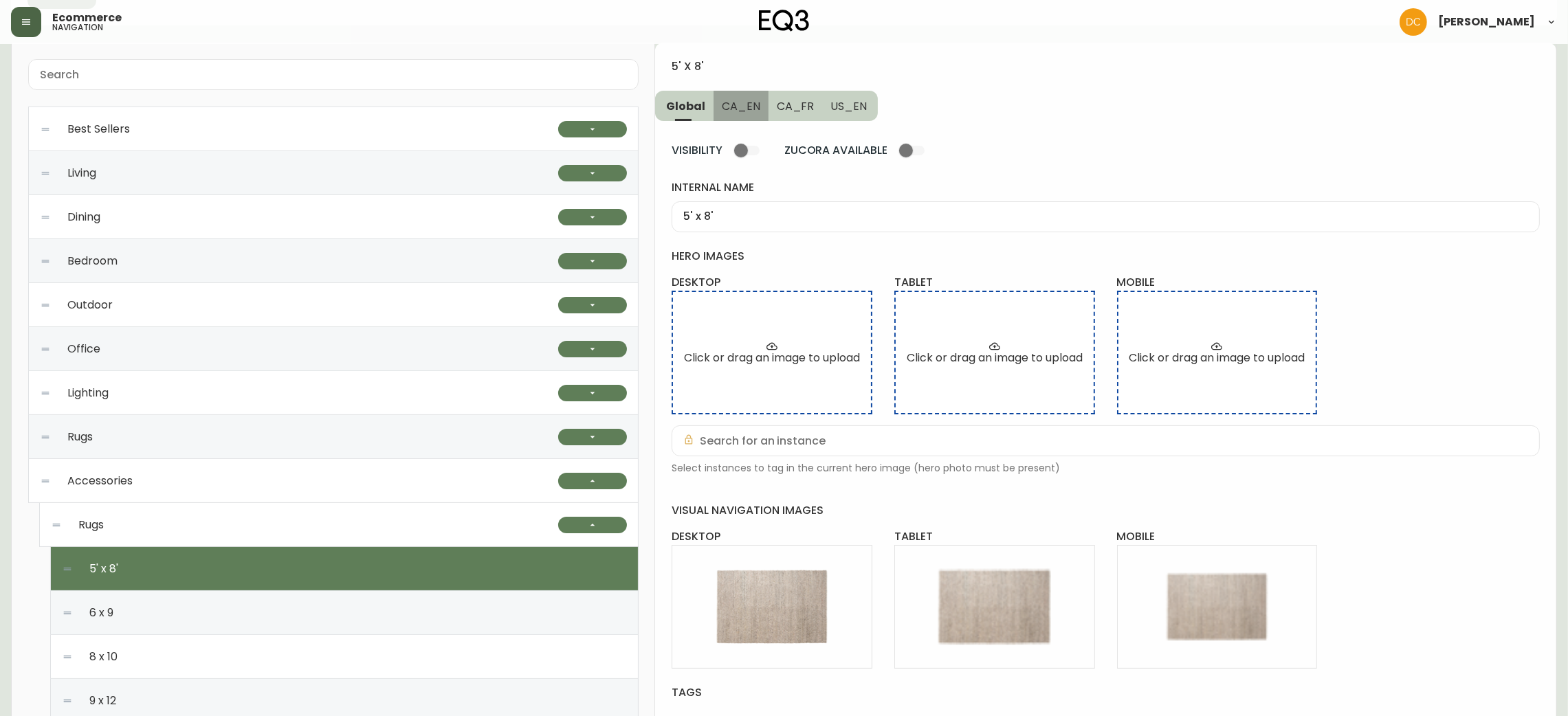
click at [742, 105] on span "CA_EN" at bounding box center [742, 106] width 39 height 14
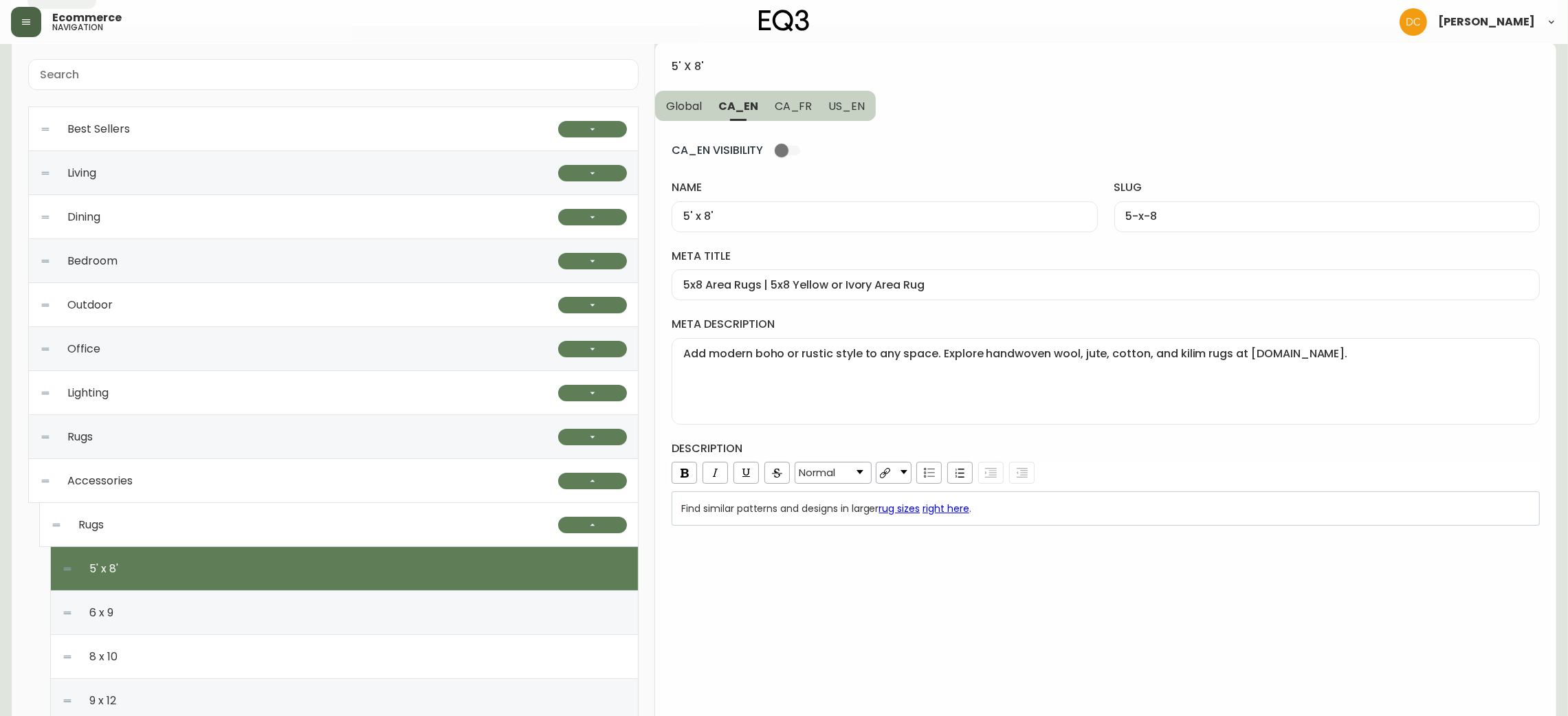
click at [420, 525] on div "Rugs" at bounding box center [304, 525] width 507 height 44
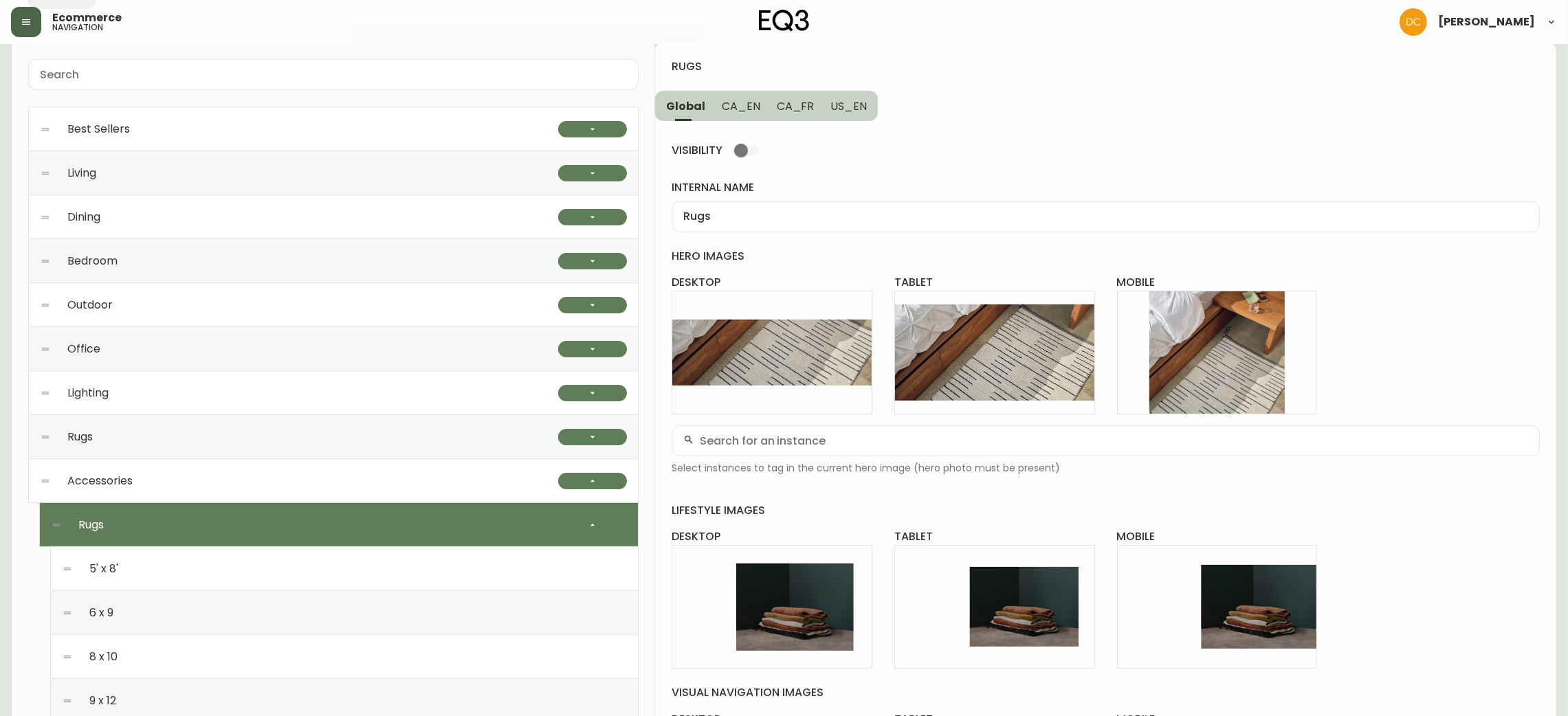
click at [724, 102] on span "CA_EN" at bounding box center [742, 106] width 39 height 14
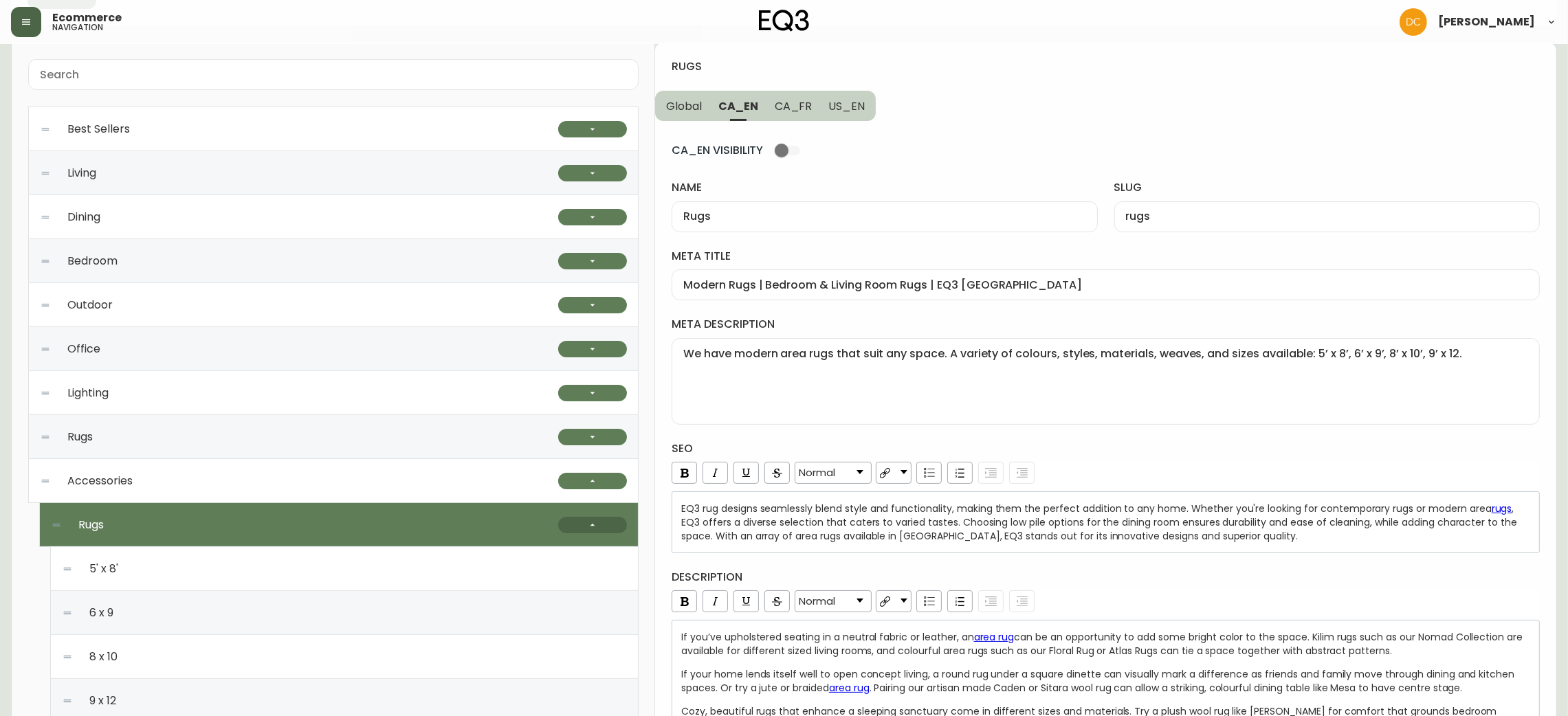
click at [610, 519] on button "button" at bounding box center [593, 525] width 68 height 16
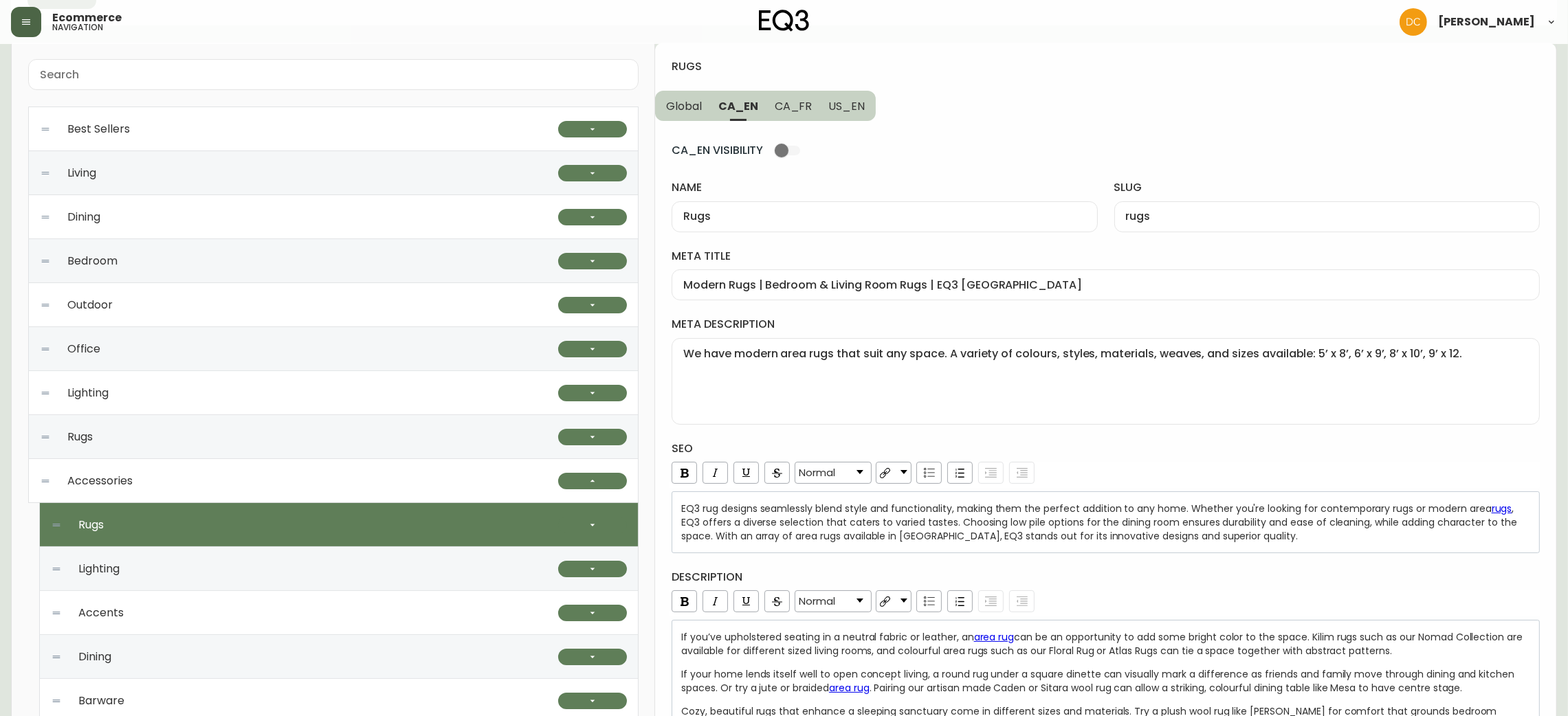
click at [254, 321] on div "Outdoor" at bounding box center [299, 304] width 518 height 44
